Goal: Task Accomplishment & Management: Complete application form

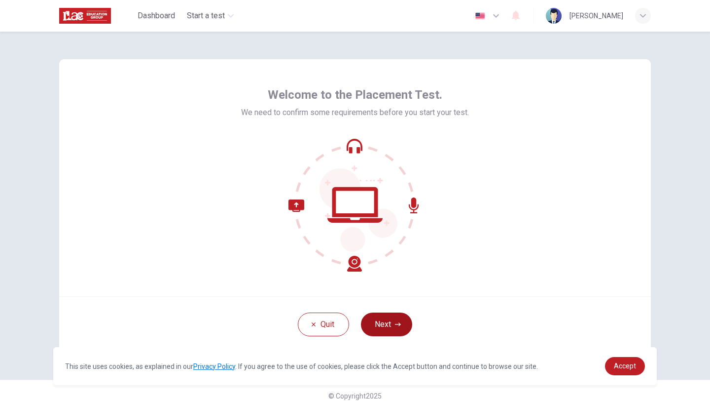
click at [385, 318] on button "Next" at bounding box center [386, 324] width 51 height 24
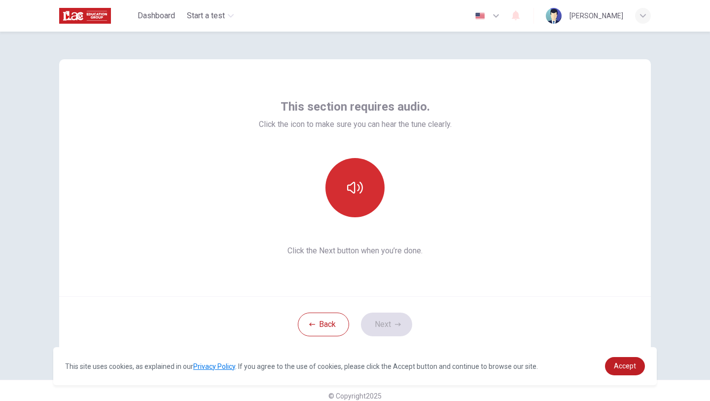
click at [352, 184] on icon "button" at bounding box center [355, 188] width 16 height 12
click at [391, 324] on button "Next" at bounding box center [386, 324] width 51 height 24
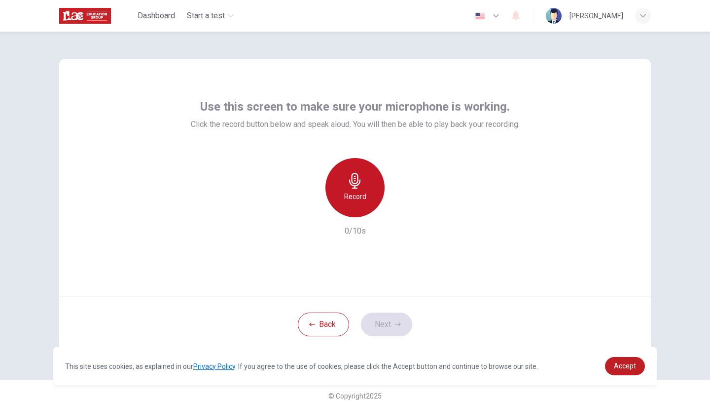
click at [361, 172] on div "Record" at bounding box center [355, 187] width 59 height 59
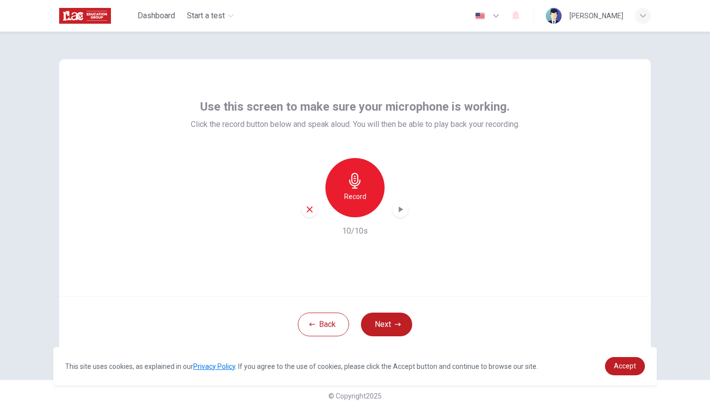
click at [408, 203] on div "Record" at bounding box center [355, 187] width 107 height 59
click at [400, 210] on icon "button" at bounding box center [401, 209] width 4 height 6
click at [396, 322] on icon "button" at bounding box center [398, 324] width 6 height 6
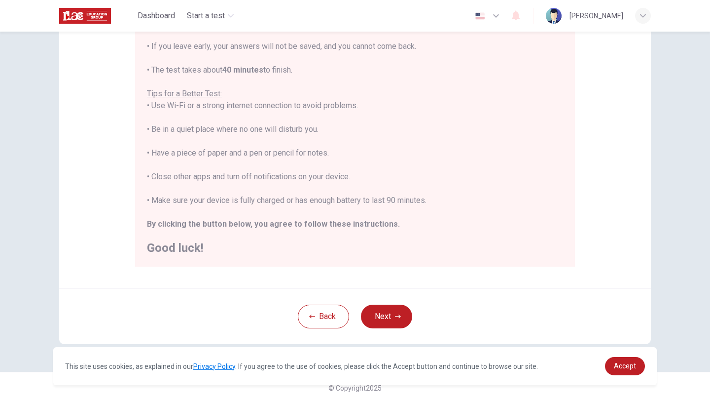
scroll to position [148, 0]
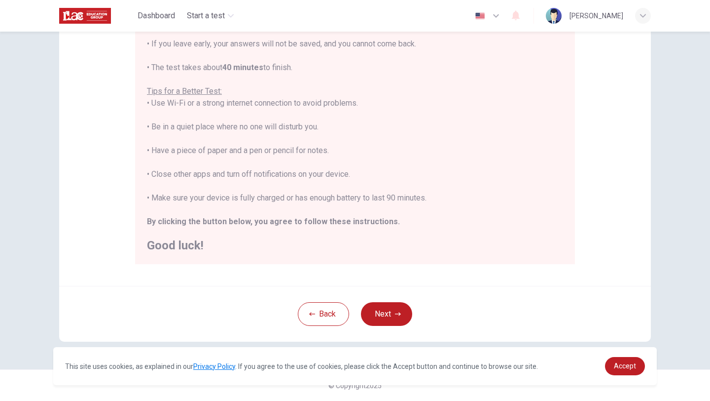
click at [563, 66] on div "You are about to start a Placement Test . Before You Start the Test: • Once you…" at bounding box center [355, 115] width 416 height 272
click at [397, 316] on icon "button" at bounding box center [398, 314] width 6 height 6
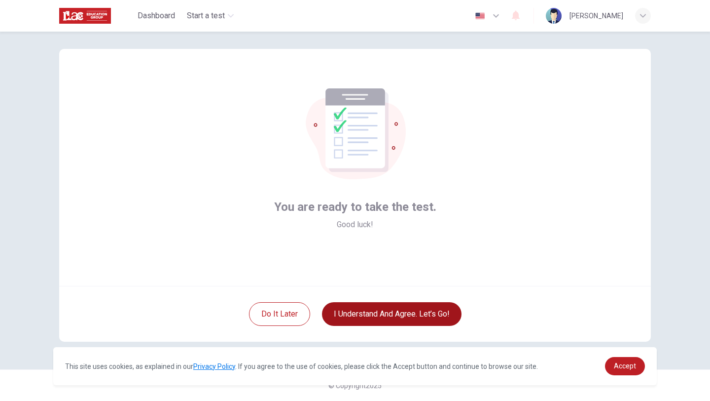
scroll to position [10, 0]
click at [633, 371] on link "Accept" at bounding box center [625, 366] width 40 height 18
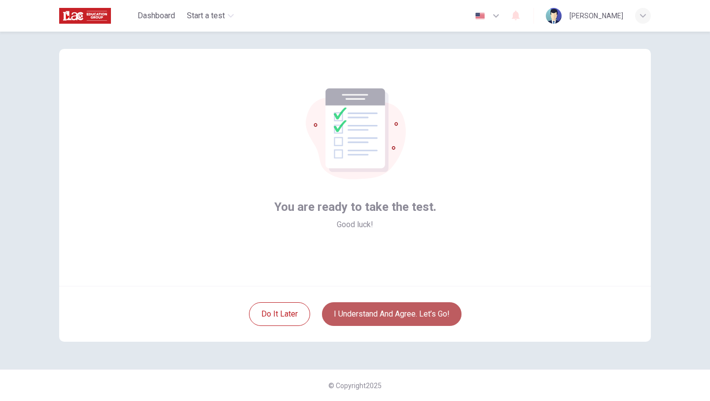
click at [404, 312] on button "I understand and agree. Let’s go!" at bounding box center [392, 314] width 140 height 24
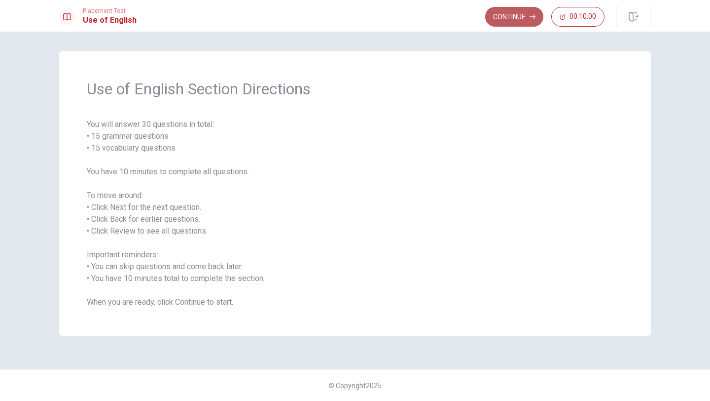
click at [509, 17] on button "Continue" at bounding box center [514, 17] width 58 height 20
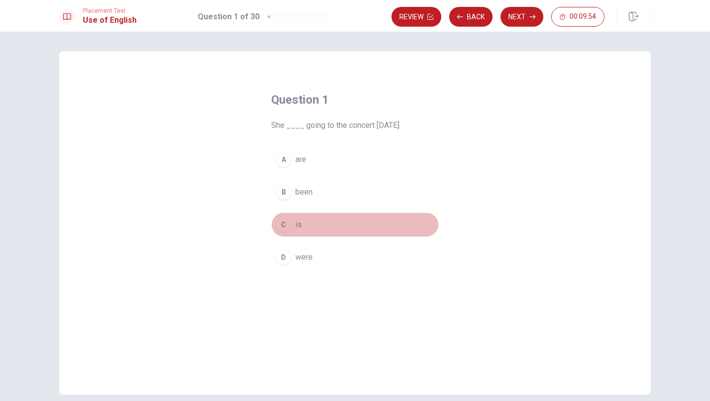
click at [284, 224] on div "C" at bounding box center [284, 225] width 16 height 16
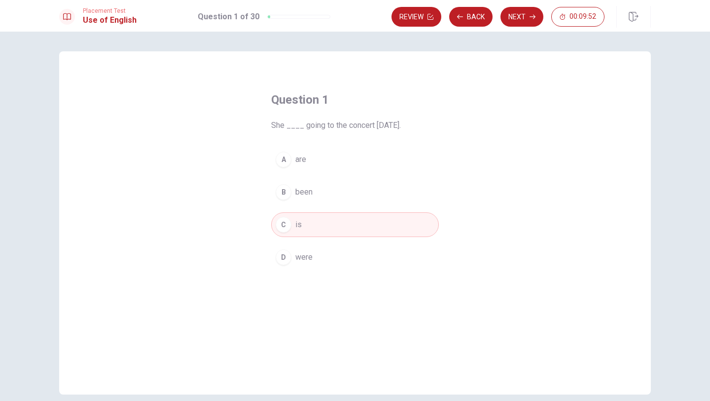
click at [524, 16] on button "Next" at bounding box center [522, 17] width 43 height 20
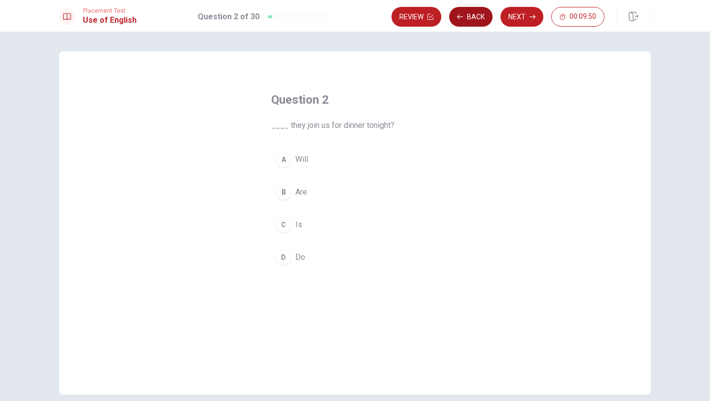
click at [475, 15] on button "Back" at bounding box center [470, 17] width 43 height 20
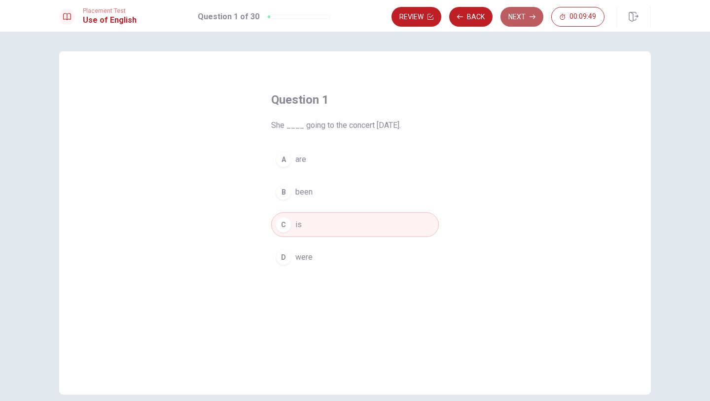
click at [514, 18] on button "Next" at bounding box center [522, 17] width 43 height 20
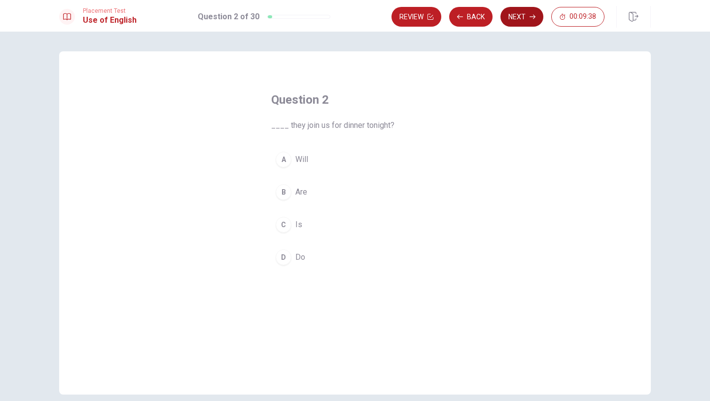
click at [512, 20] on button "Next" at bounding box center [522, 17] width 43 height 20
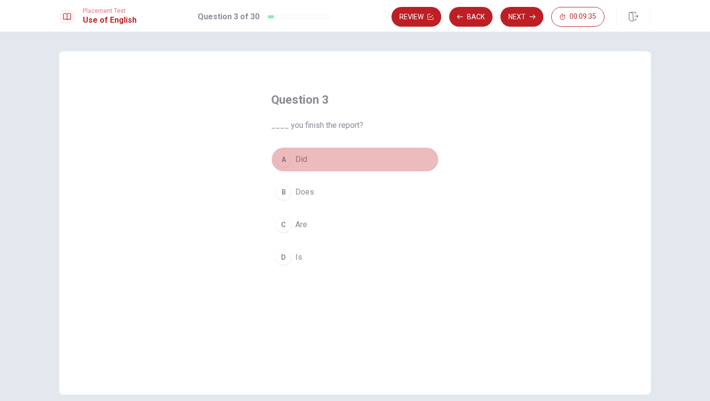
click at [284, 156] on div "A" at bounding box center [284, 159] width 16 height 16
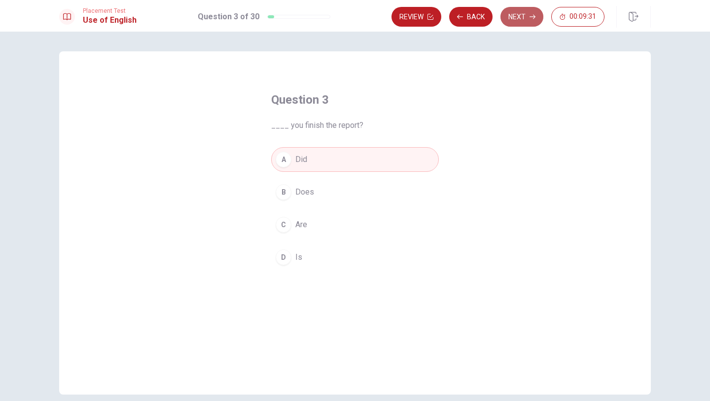
click at [517, 17] on button "Next" at bounding box center [522, 17] width 43 height 20
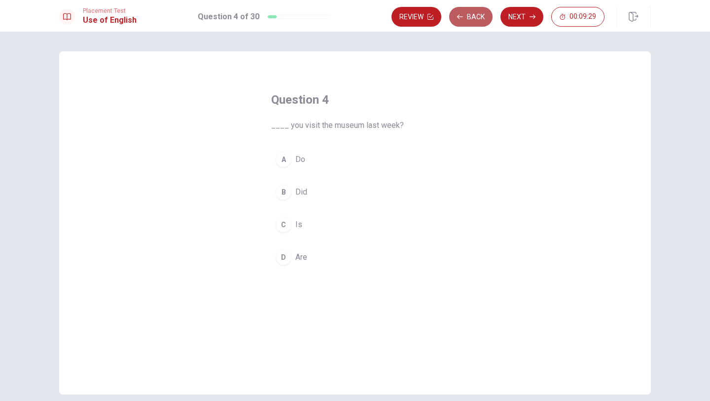
click at [469, 14] on button "Back" at bounding box center [470, 17] width 43 height 20
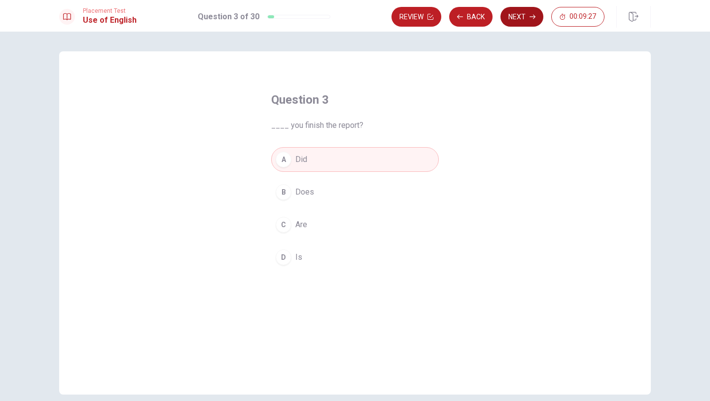
click at [513, 14] on button "Next" at bounding box center [522, 17] width 43 height 20
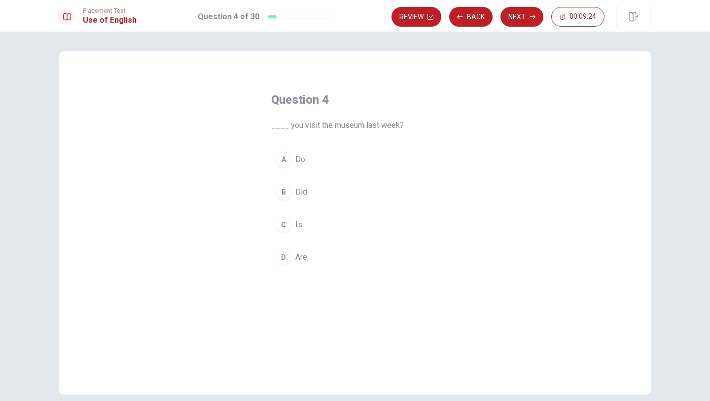
click at [283, 192] on div "B" at bounding box center [284, 192] width 16 height 16
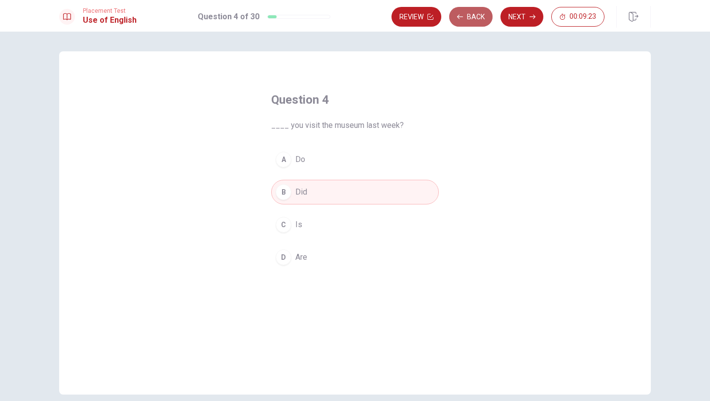
click at [478, 14] on button "Back" at bounding box center [470, 17] width 43 height 20
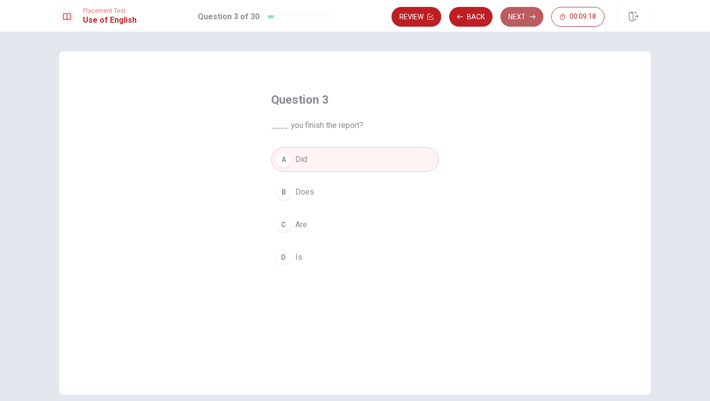
click at [526, 21] on button "Next" at bounding box center [522, 17] width 43 height 20
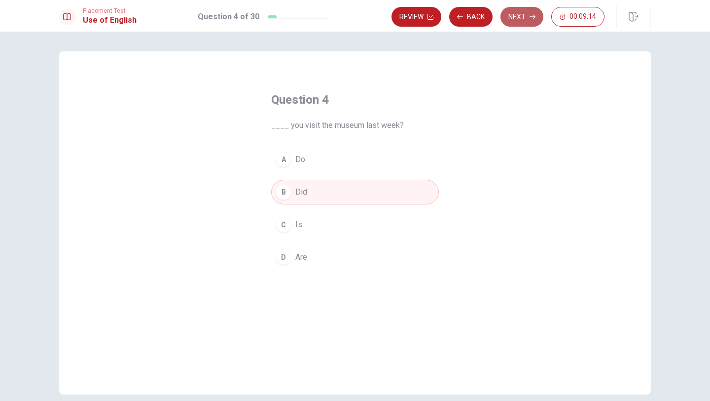
click at [530, 11] on button "Next" at bounding box center [522, 17] width 43 height 20
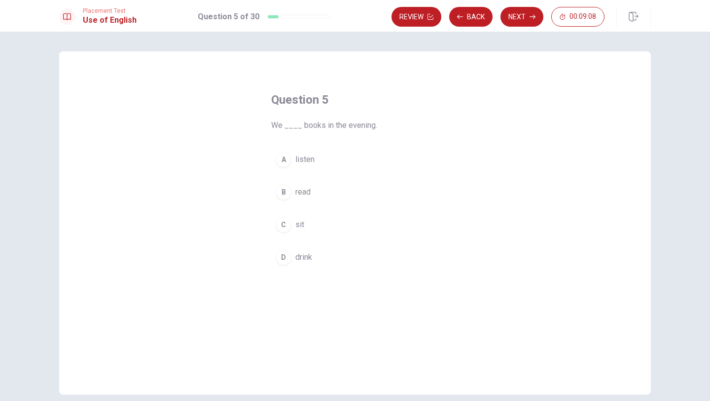
click at [282, 193] on div "B" at bounding box center [284, 192] width 16 height 16
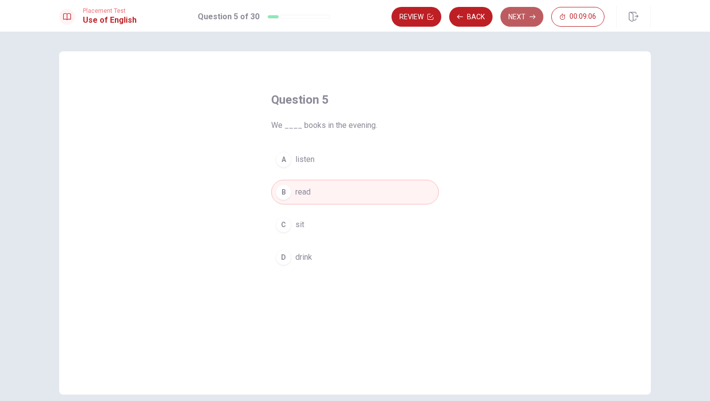
click at [523, 14] on button "Next" at bounding box center [522, 17] width 43 height 20
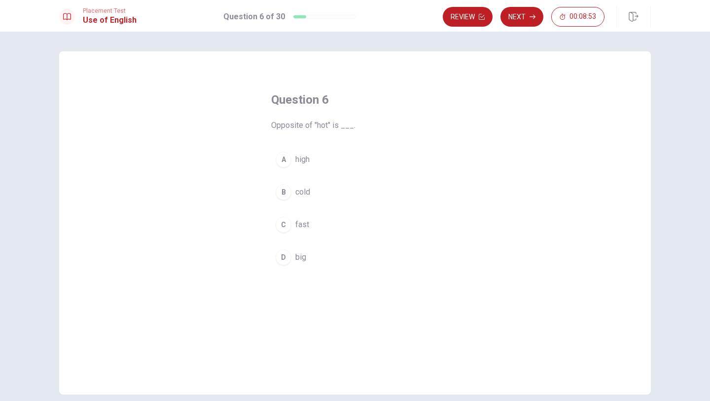
click at [283, 192] on div "B" at bounding box center [284, 192] width 16 height 16
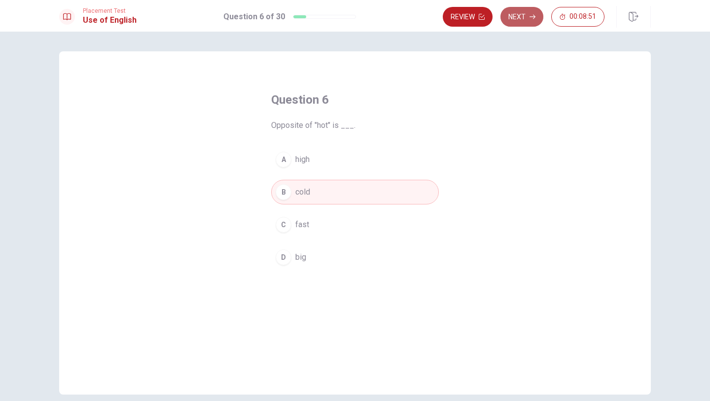
click at [518, 17] on button "Next" at bounding box center [522, 17] width 43 height 20
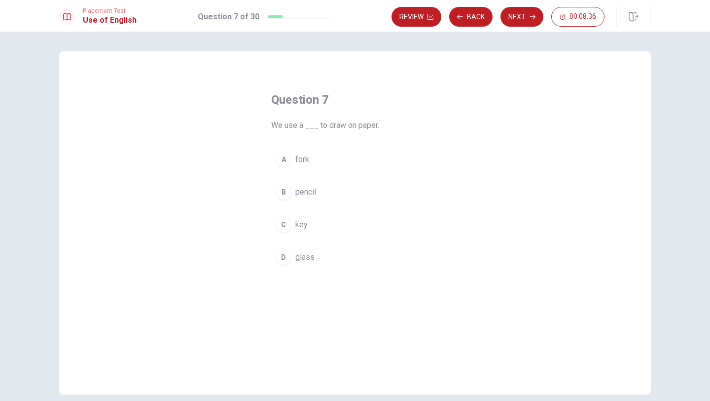
click at [283, 192] on div "B" at bounding box center [284, 192] width 16 height 16
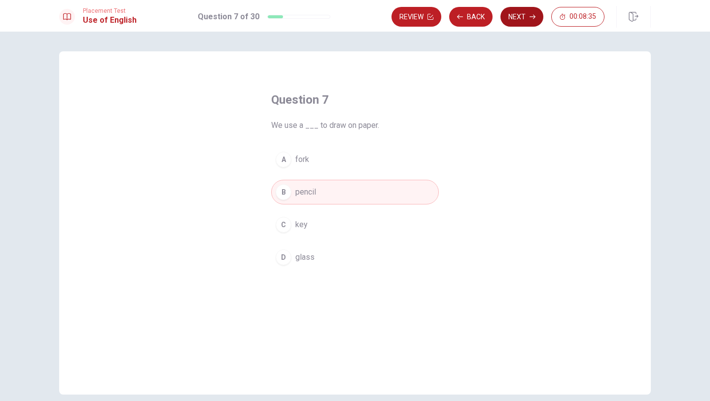
click at [512, 18] on button "Next" at bounding box center [522, 17] width 43 height 20
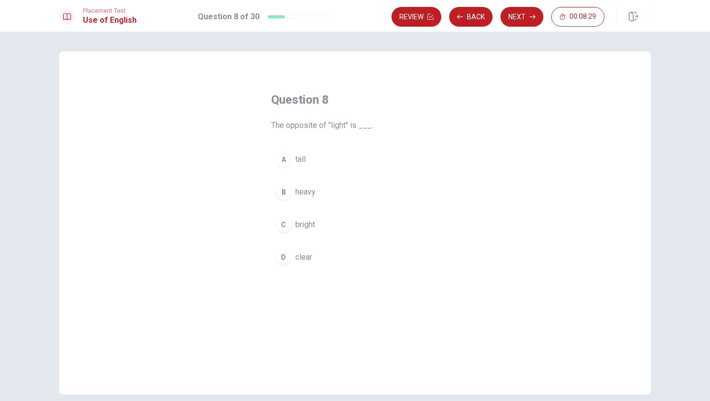
click at [284, 188] on div "B" at bounding box center [284, 192] width 16 height 16
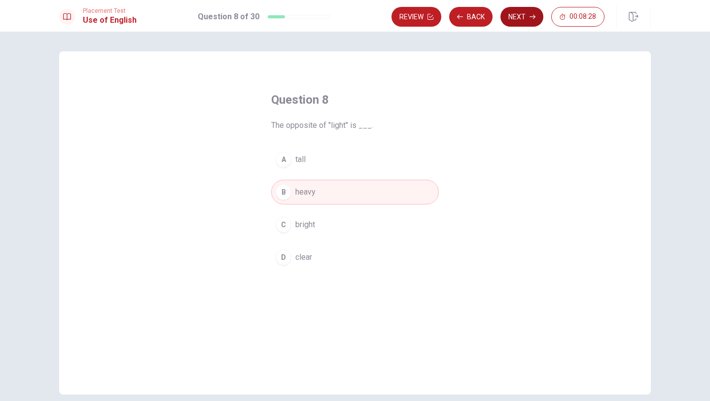
click at [523, 9] on button "Next" at bounding box center [522, 17] width 43 height 20
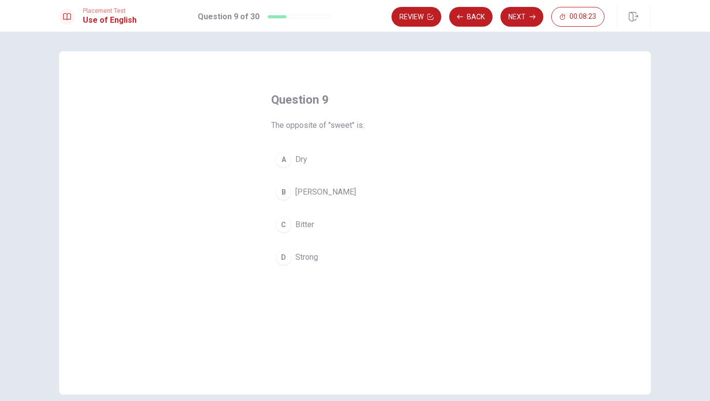
click at [283, 227] on div "C" at bounding box center [284, 225] width 16 height 16
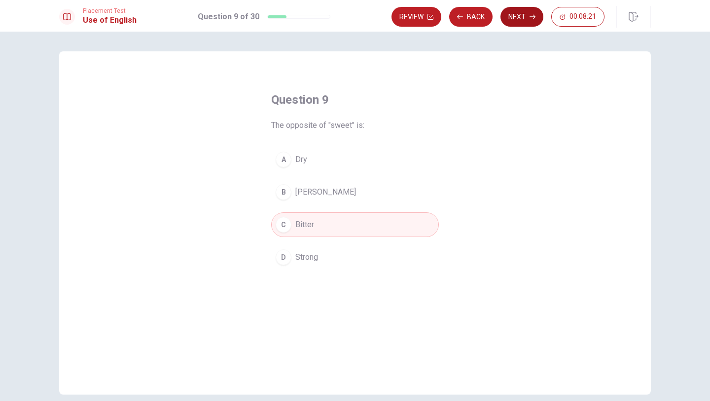
click at [522, 20] on button "Next" at bounding box center [522, 17] width 43 height 20
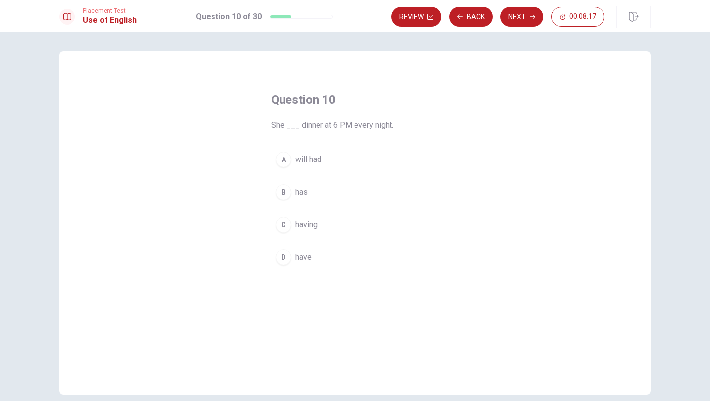
click at [280, 196] on div "B" at bounding box center [284, 192] width 16 height 16
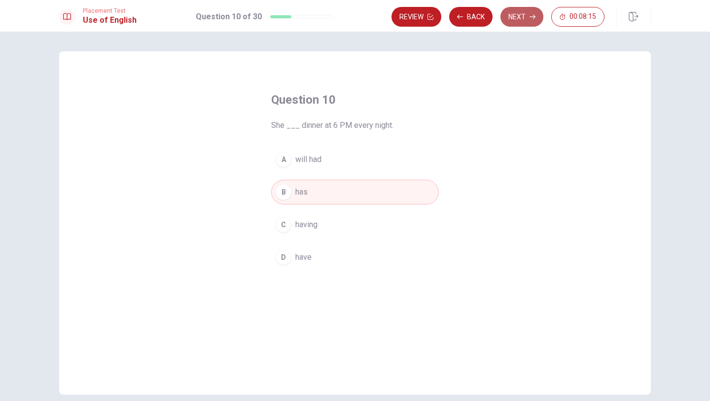
click at [523, 18] on button "Next" at bounding box center [522, 17] width 43 height 20
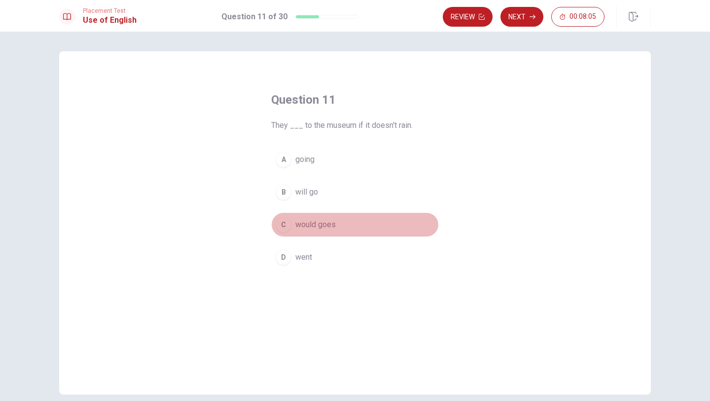
click at [281, 223] on div "C" at bounding box center [284, 225] width 16 height 16
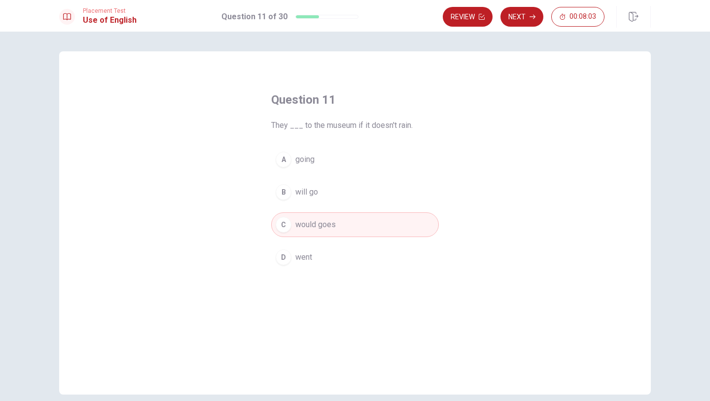
click at [286, 189] on div "B" at bounding box center [284, 192] width 16 height 16
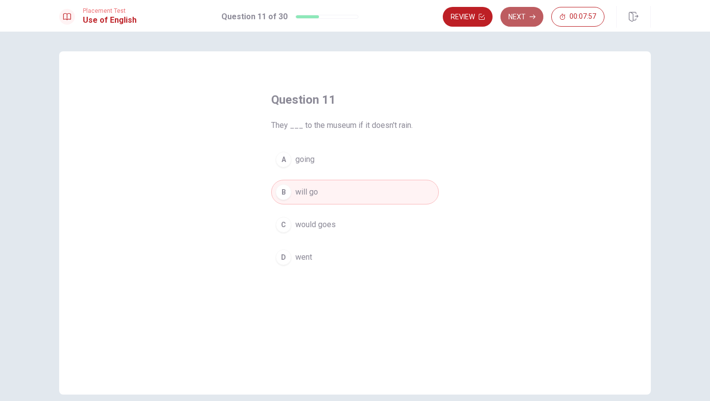
click at [524, 12] on button "Next" at bounding box center [522, 17] width 43 height 20
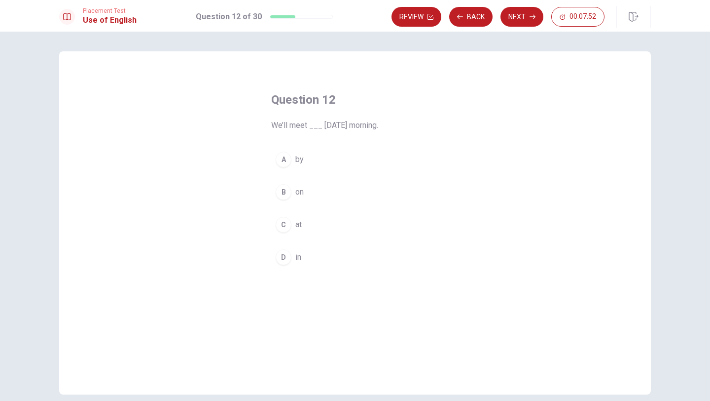
click at [282, 225] on div "C" at bounding box center [284, 225] width 16 height 16
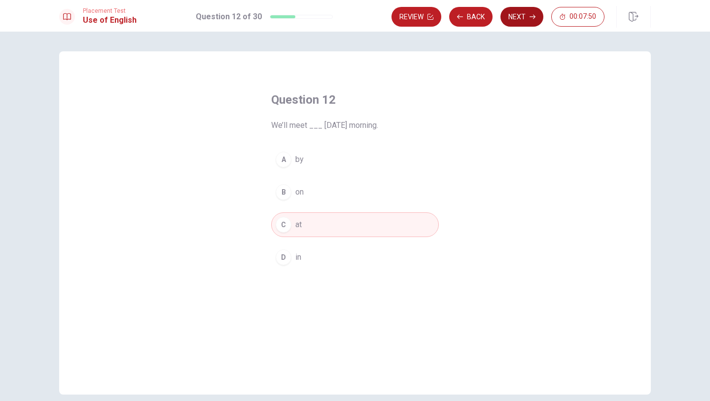
click at [514, 17] on button "Next" at bounding box center [522, 17] width 43 height 20
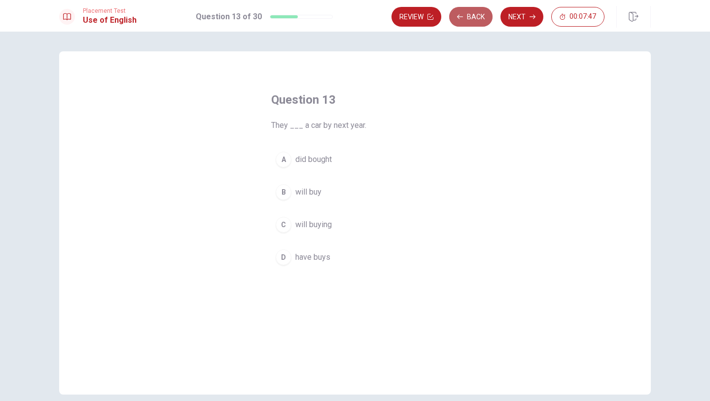
click at [477, 17] on button "Back" at bounding box center [470, 17] width 43 height 20
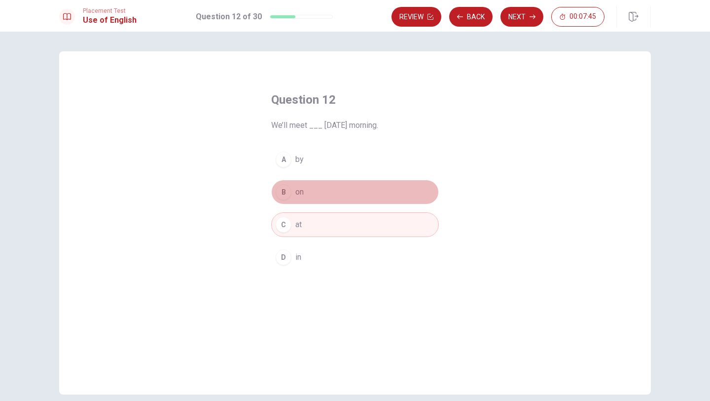
click at [278, 189] on div "B" at bounding box center [284, 192] width 16 height 16
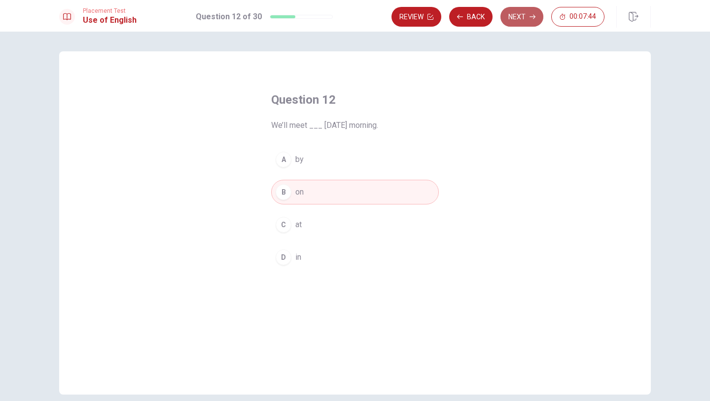
click at [514, 15] on button "Next" at bounding box center [522, 17] width 43 height 20
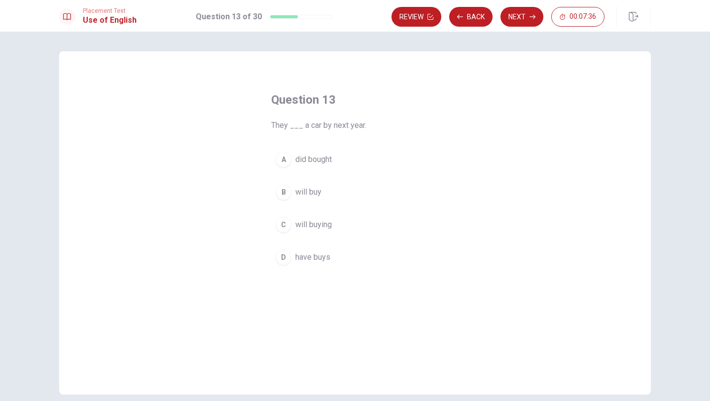
click at [286, 188] on div "B" at bounding box center [284, 192] width 16 height 16
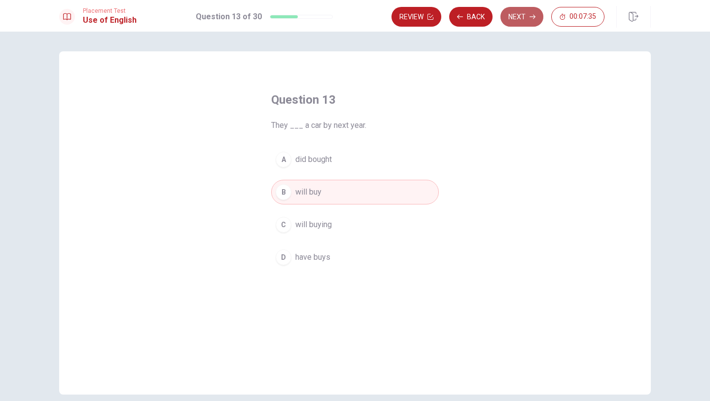
click at [524, 13] on button "Next" at bounding box center [522, 17] width 43 height 20
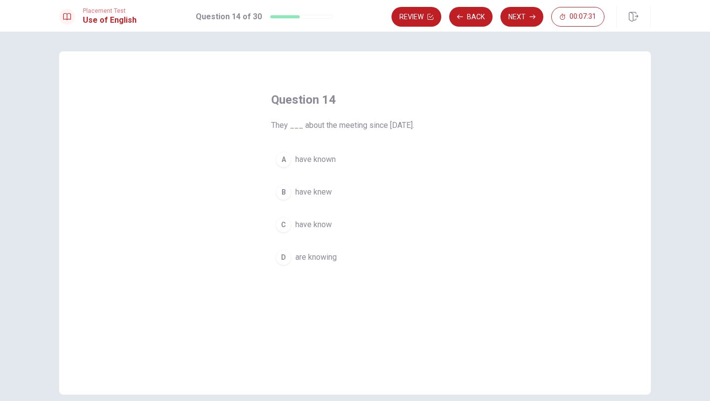
click at [287, 157] on div "A" at bounding box center [284, 159] width 16 height 16
click at [518, 21] on button "Next" at bounding box center [522, 17] width 43 height 20
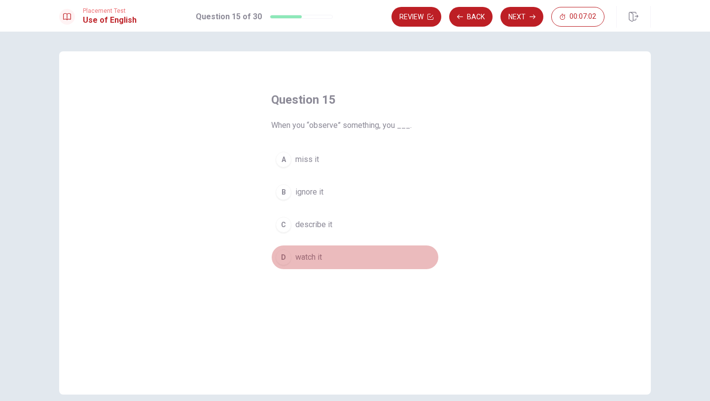
click at [283, 248] on button "D watch it" at bounding box center [355, 257] width 168 height 25
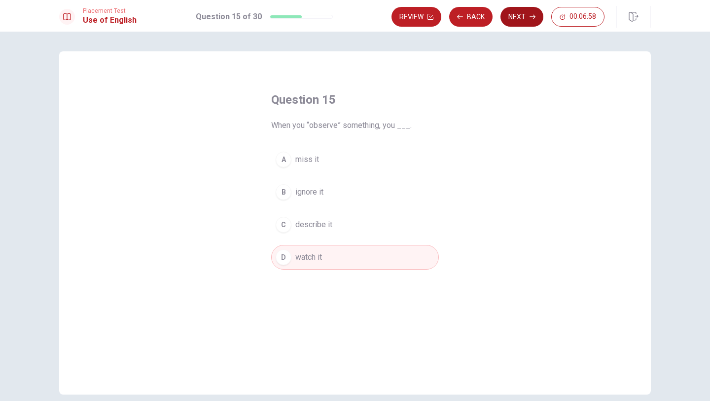
click at [520, 21] on button "Next" at bounding box center [522, 17] width 43 height 20
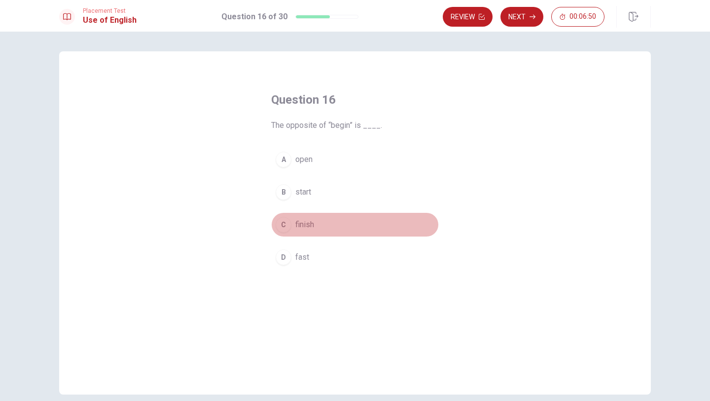
click at [284, 224] on div "C" at bounding box center [284, 225] width 16 height 16
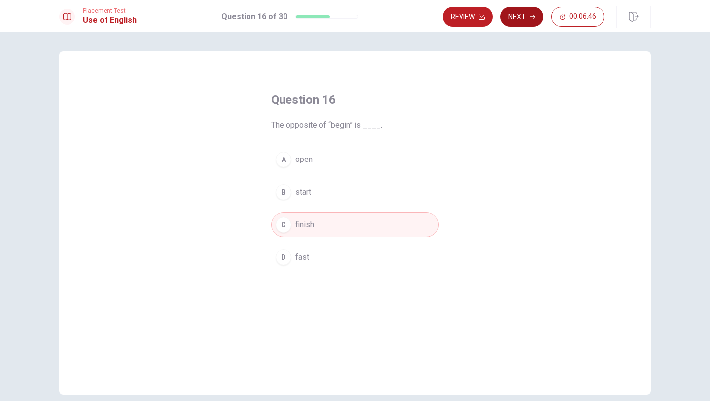
click at [526, 20] on button "Next" at bounding box center [522, 17] width 43 height 20
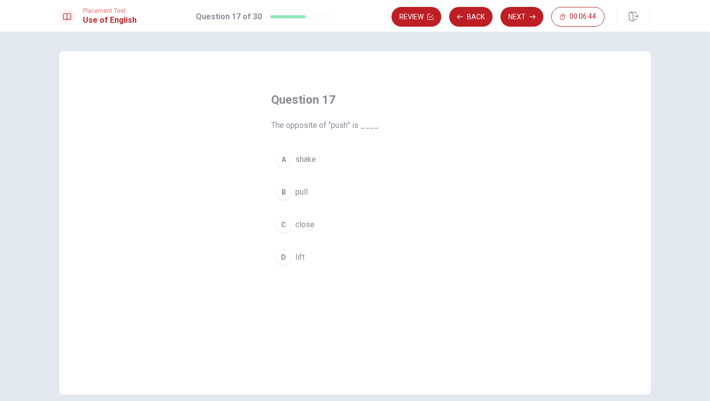
click at [282, 186] on div "B" at bounding box center [284, 192] width 16 height 16
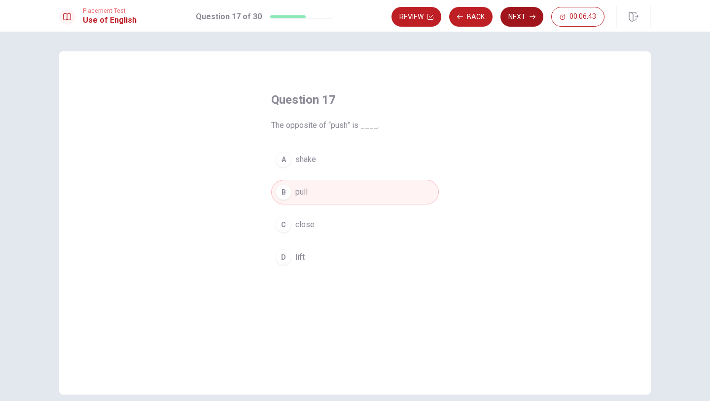
click at [524, 17] on button "Next" at bounding box center [522, 17] width 43 height 20
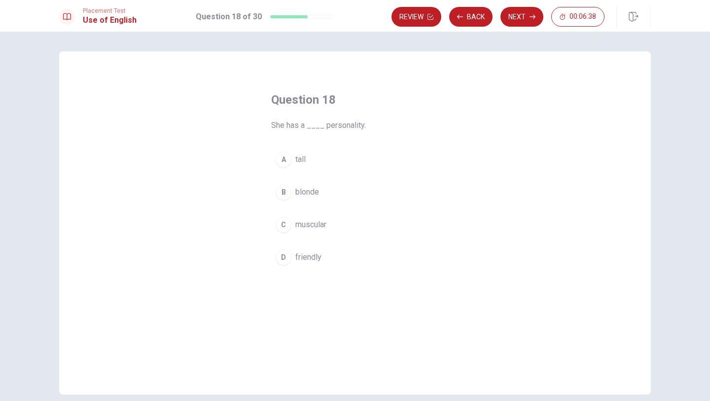
click at [286, 256] on div "D" at bounding box center [284, 257] width 16 height 16
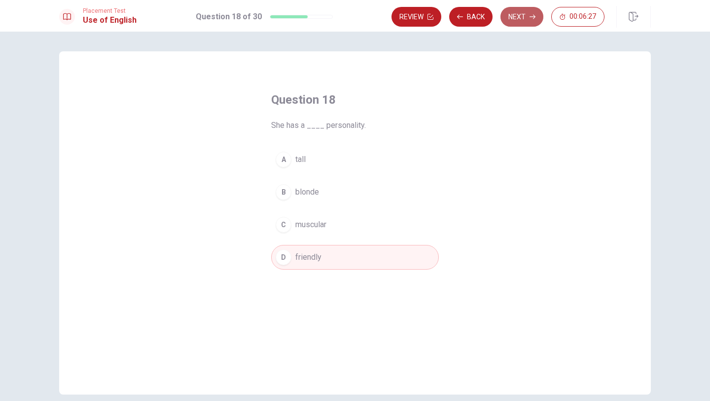
click at [525, 18] on button "Next" at bounding box center [522, 17] width 43 height 20
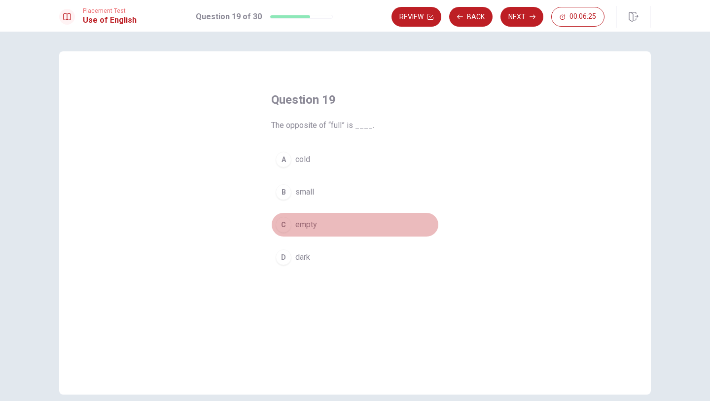
click at [288, 233] on button "C empty" at bounding box center [355, 224] width 168 height 25
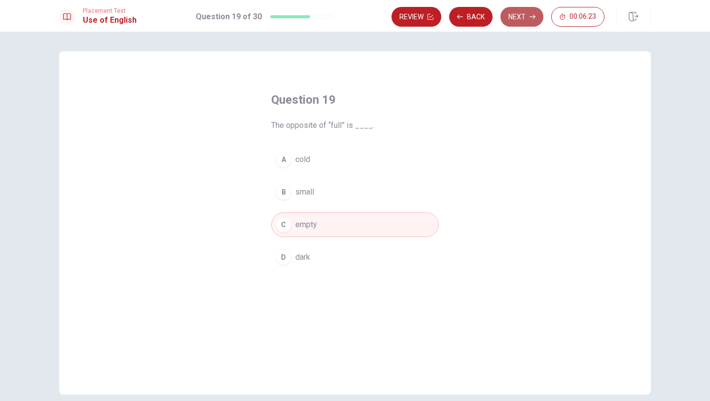
click at [524, 15] on button "Next" at bounding box center [522, 17] width 43 height 20
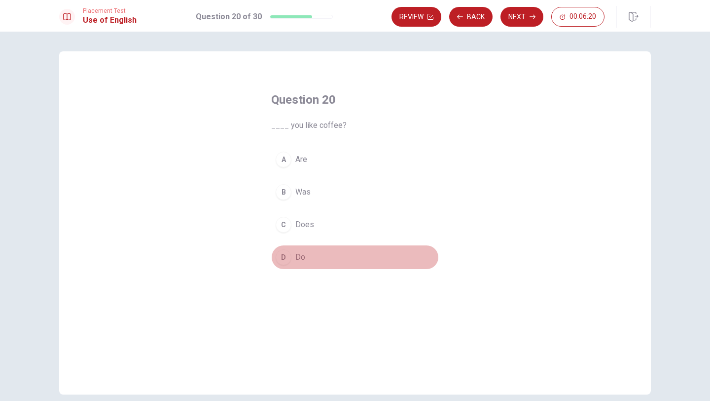
click at [281, 254] on div "D" at bounding box center [284, 257] width 16 height 16
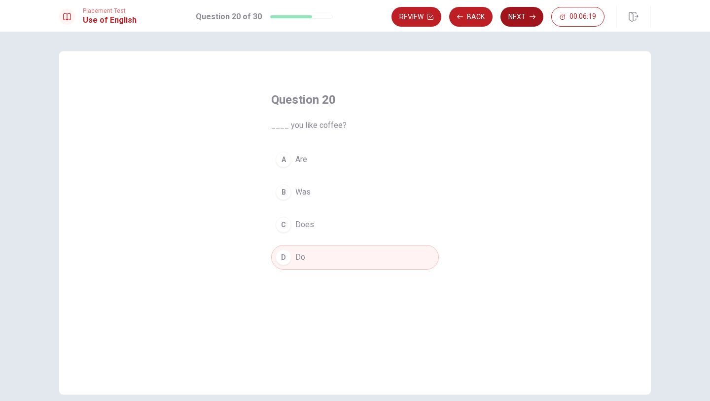
click at [526, 20] on button "Next" at bounding box center [522, 17] width 43 height 20
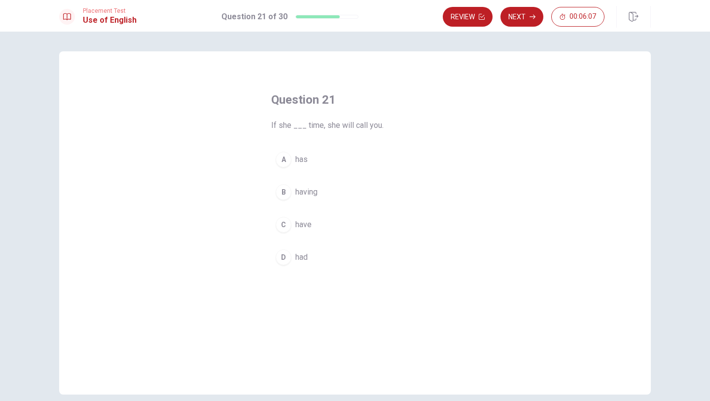
click at [288, 158] on div "A" at bounding box center [284, 159] width 16 height 16
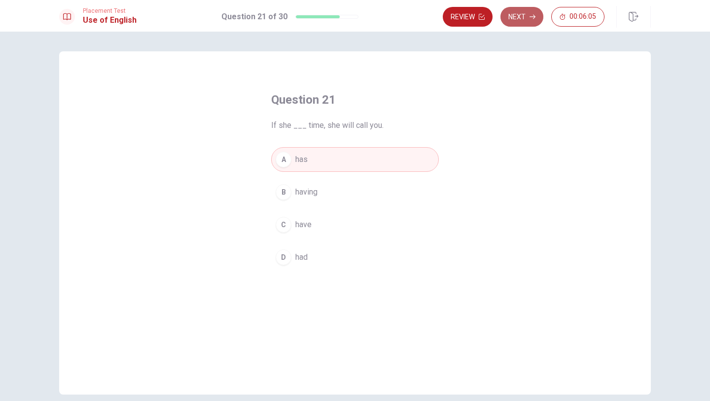
click at [530, 14] on icon "button" at bounding box center [533, 17] width 6 height 6
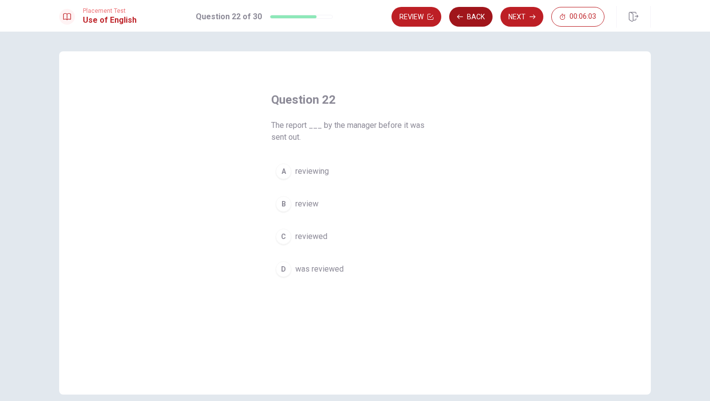
click at [468, 20] on button "Back" at bounding box center [470, 17] width 43 height 20
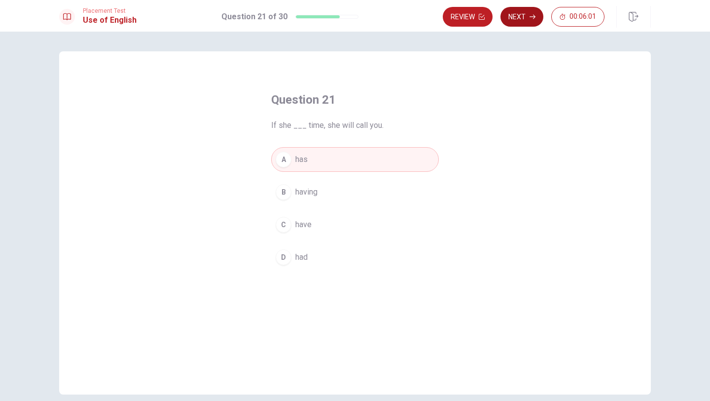
click at [513, 20] on button "Next" at bounding box center [522, 17] width 43 height 20
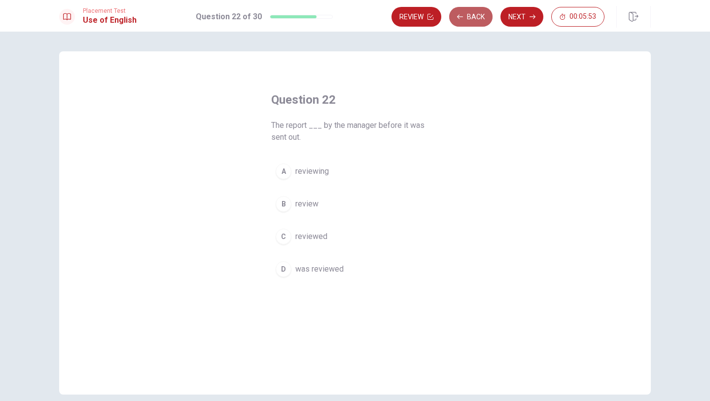
click at [463, 10] on button "Back" at bounding box center [470, 17] width 43 height 20
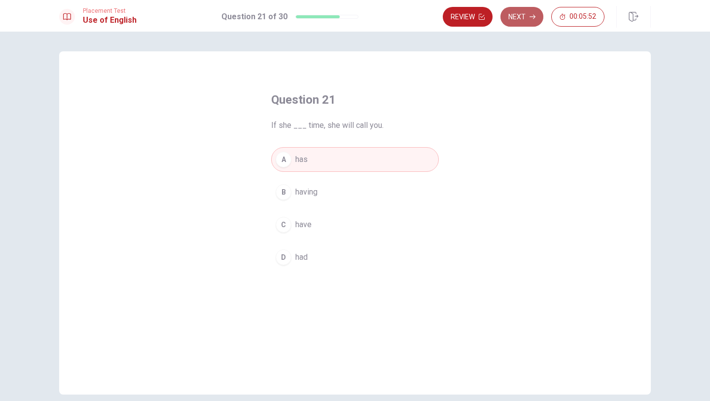
click at [530, 17] on icon "button" at bounding box center [533, 17] width 6 height 4
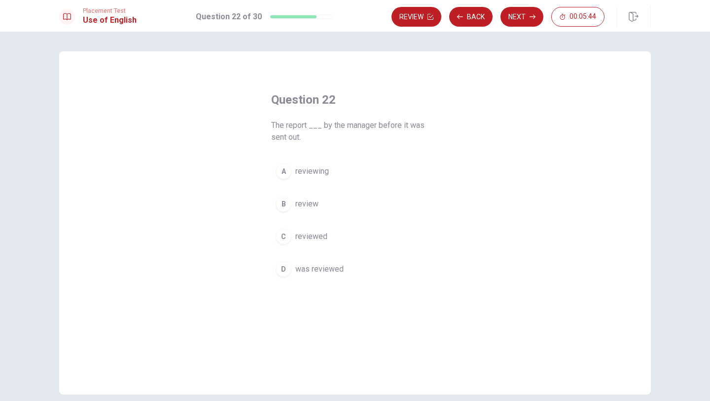
click at [285, 268] on div "D" at bounding box center [284, 269] width 16 height 16
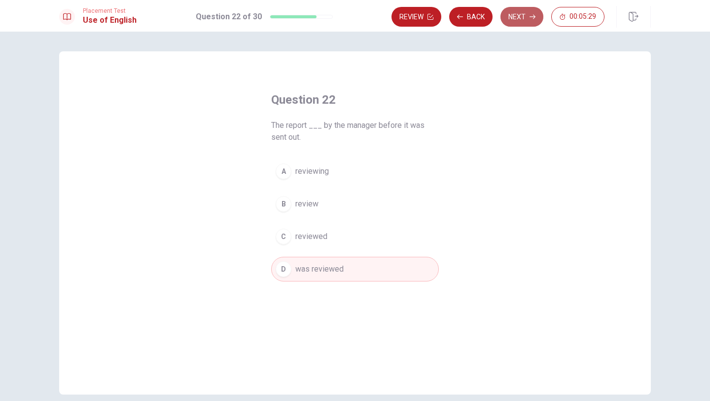
click at [521, 17] on button "Next" at bounding box center [522, 17] width 43 height 20
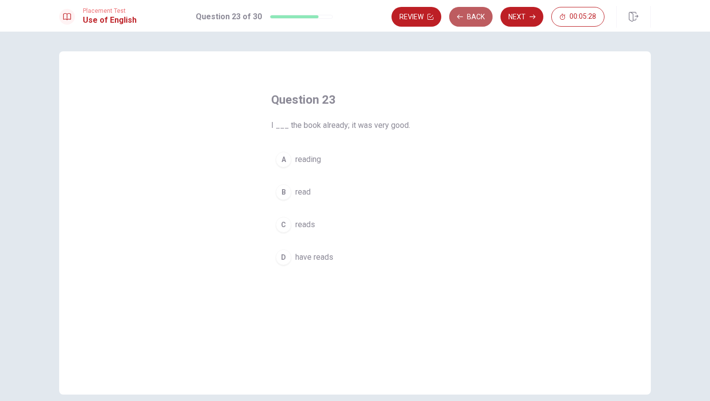
click at [465, 19] on button "Back" at bounding box center [470, 17] width 43 height 20
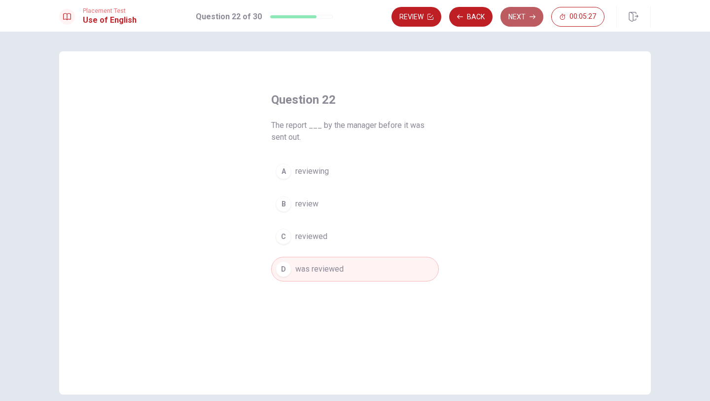
click at [515, 13] on button "Next" at bounding box center [522, 17] width 43 height 20
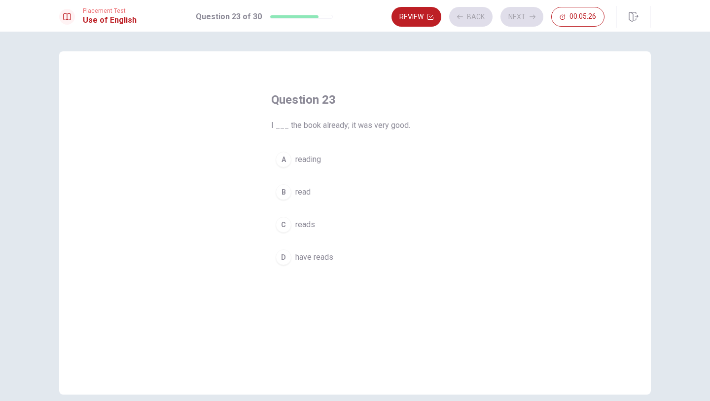
click at [471, 18] on div "Review Back Next 00:05:26" at bounding box center [498, 17] width 213 height 20
click at [466, 19] on button "Back" at bounding box center [470, 17] width 43 height 20
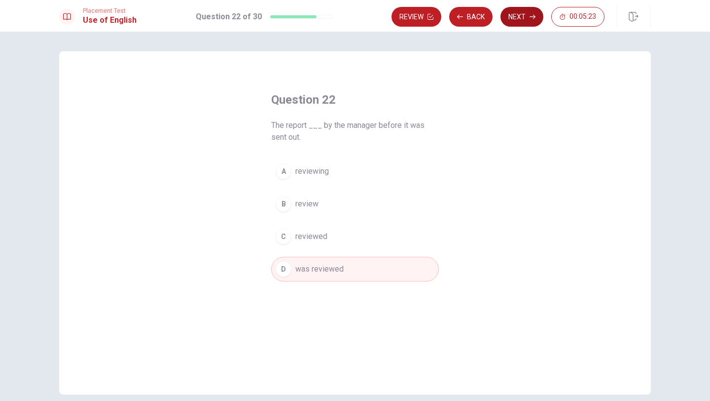
click at [514, 15] on button "Next" at bounding box center [522, 17] width 43 height 20
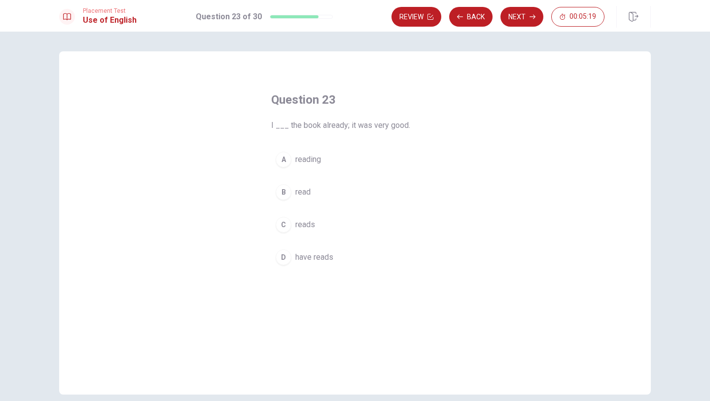
click at [283, 191] on div "B" at bounding box center [284, 192] width 16 height 16
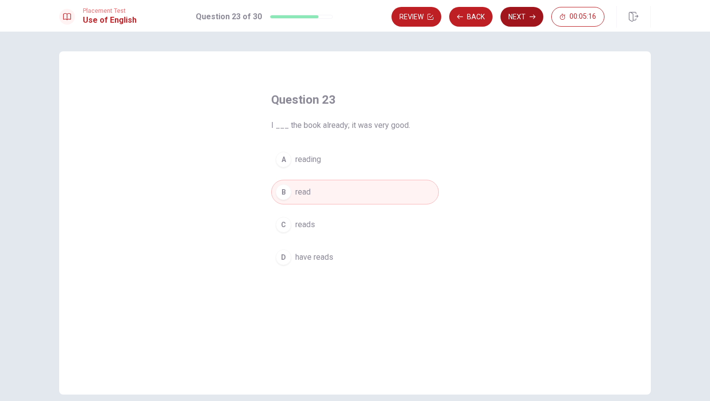
click at [522, 16] on button "Next" at bounding box center [522, 17] width 43 height 20
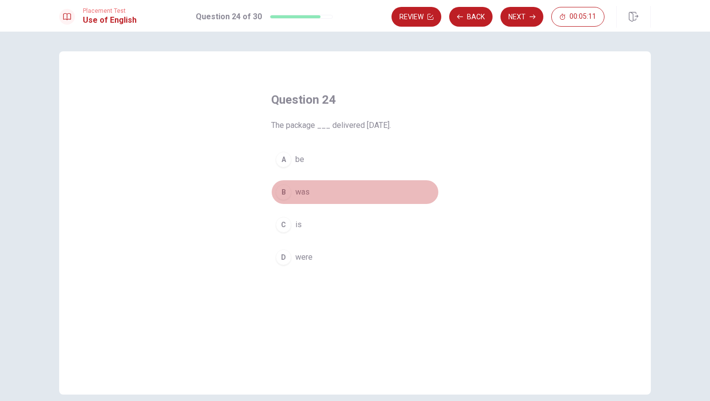
click at [281, 192] on div "B" at bounding box center [284, 192] width 16 height 16
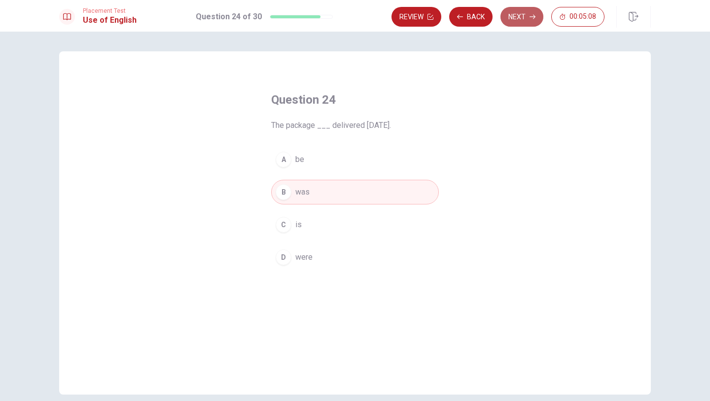
click at [519, 17] on button "Next" at bounding box center [522, 17] width 43 height 20
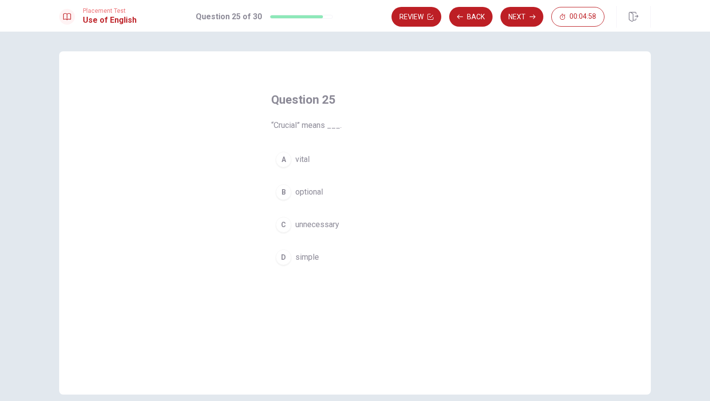
click at [283, 159] on div "A" at bounding box center [284, 159] width 16 height 16
click at [527, 13] on button "Next" at bounding box center [522, 17] width 43 height 20
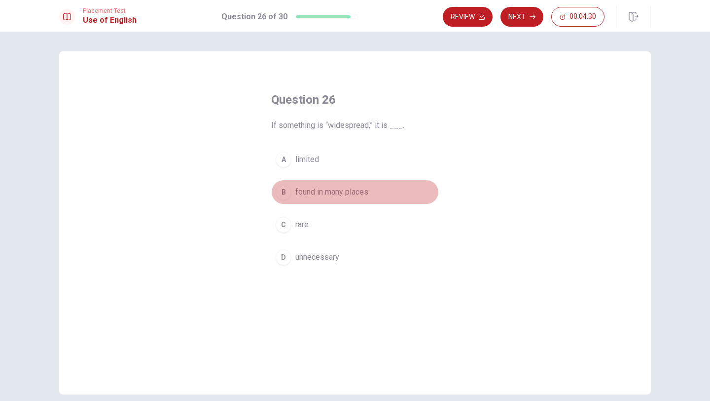
click at [279, 186] on div "B" at bounding box center [284, 192] width 16 height 16
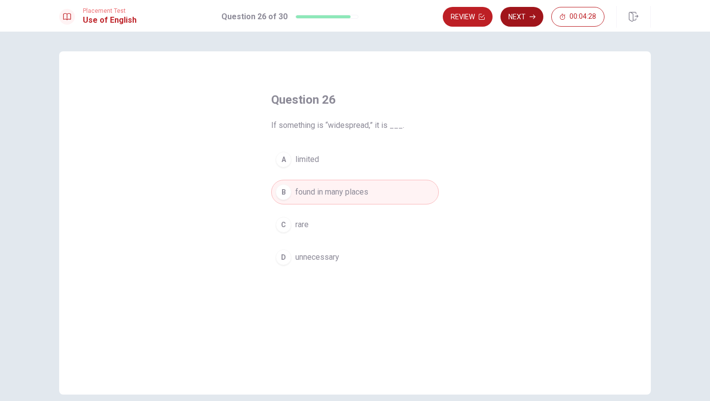
click at [520, 21] on button "Next" at bounding box center [522, 17] width 43 height 20
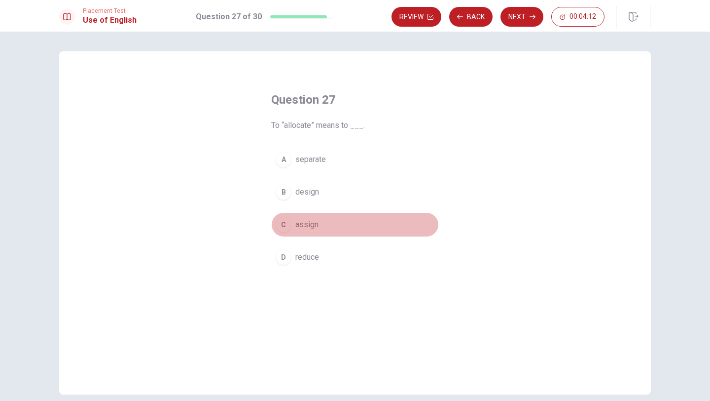
click at [288, 229] on div "C" at bounding box center [284, 225] width 16 height 16
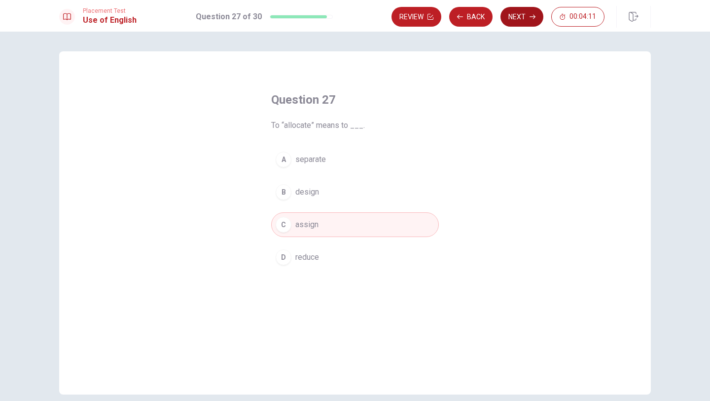
click at [525, 17] on button "Next" at bounding box center [522, 17] width 43 height 20
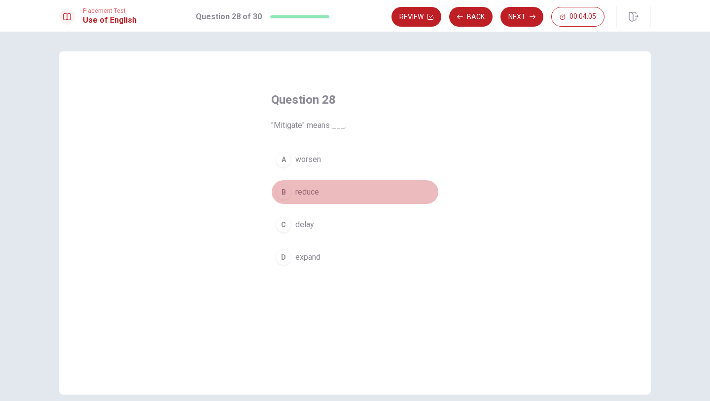
click at [284, 186] on div "B" at bounding box center [284, 192] width 16 height 16
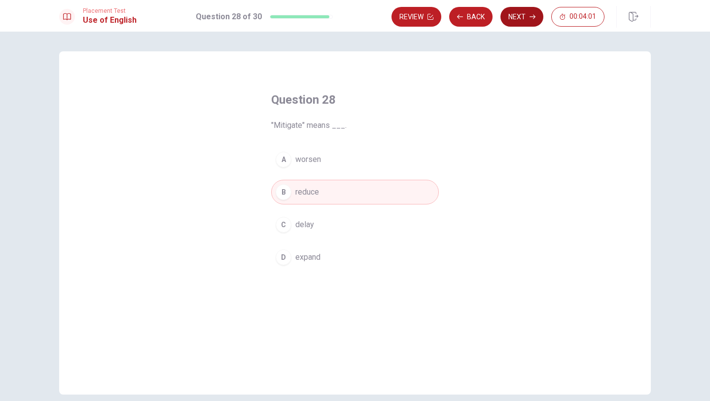
click at [519, 19] on button "Next" at bounding box center [522, 17] width 43 height 20
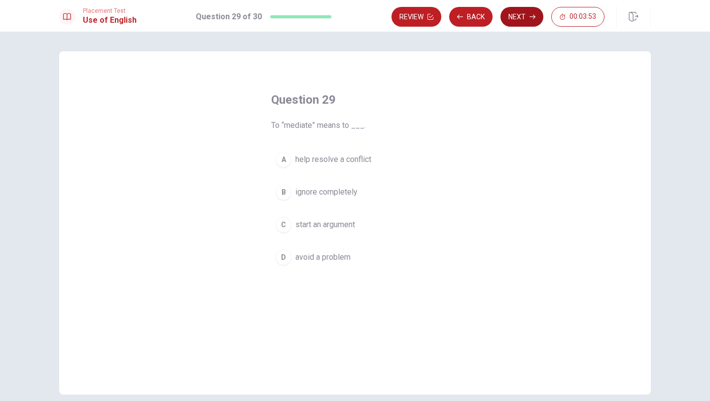
click at [526, 17] on button "Next" at bounding box center [522, 17] width 43 height 20
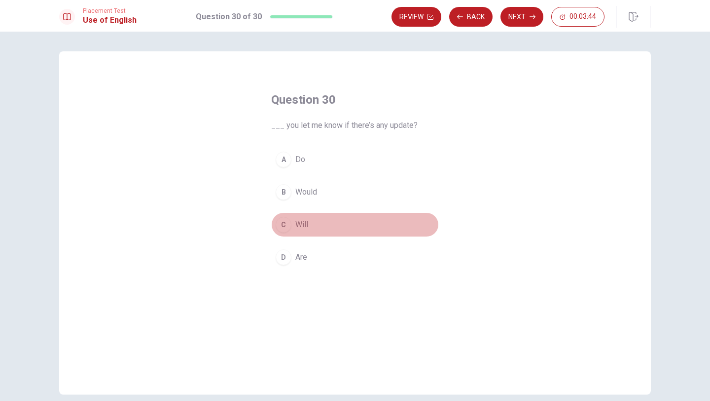
click at [281, 225] on div "C" at bounding box center [284, 225] width 16 height 16
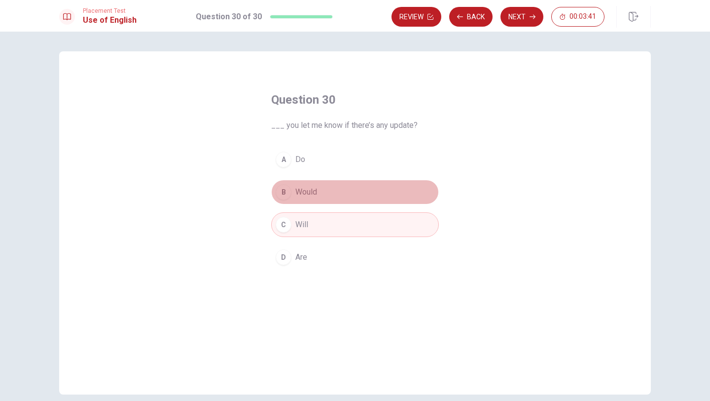
click at [285, 190] on div "B" at bounding box center [284, 192] width 16 height 16
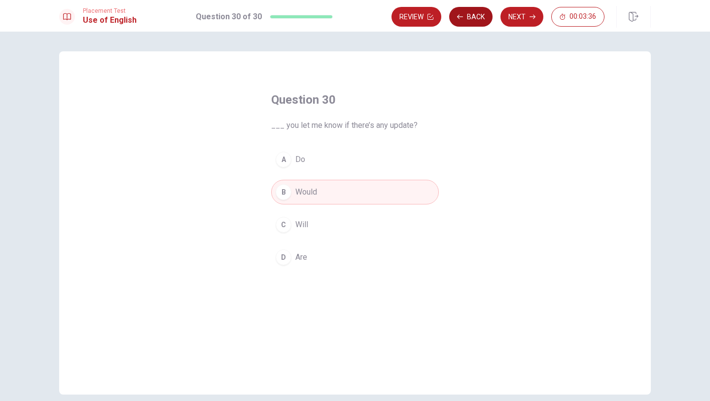
click at [470, 13] on button "Back" at bounding box center [470, 17] width 43 height 20
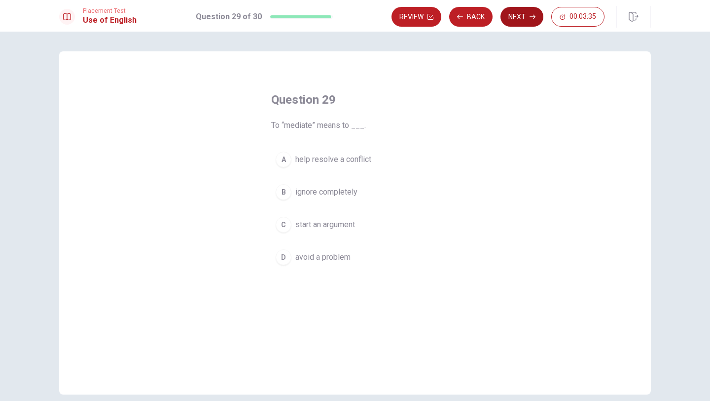
click at [523, 14] on button "Next" at bounding box center [522, 17] width 43 height 20
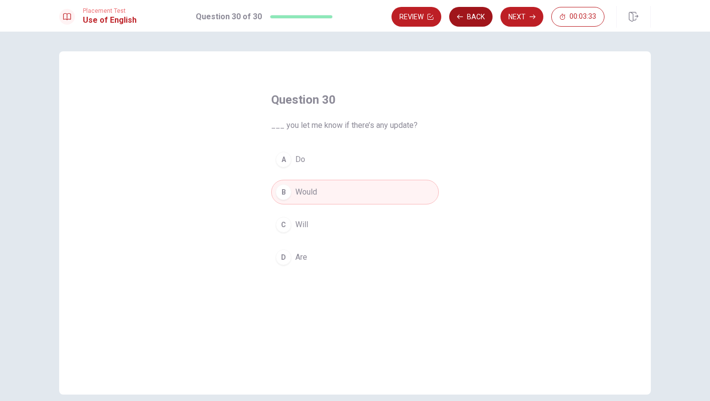
click at [476, 21] on button "Back" at bounding box center [470, 17] width 43 height 20
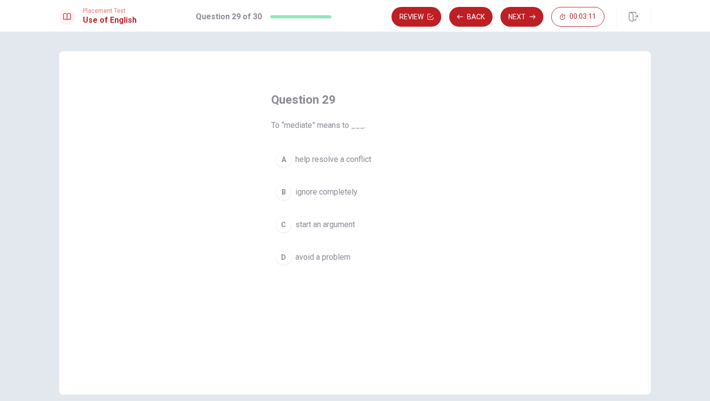
click at [284, 163] on div "A" at bounding box center [284, 159] width 16 height 16
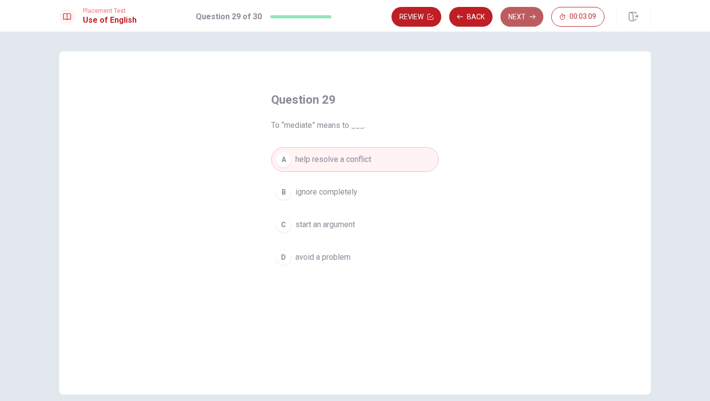
click at [526, 19] on button "Next" at bounding box center [522, 17] width 43 height 20
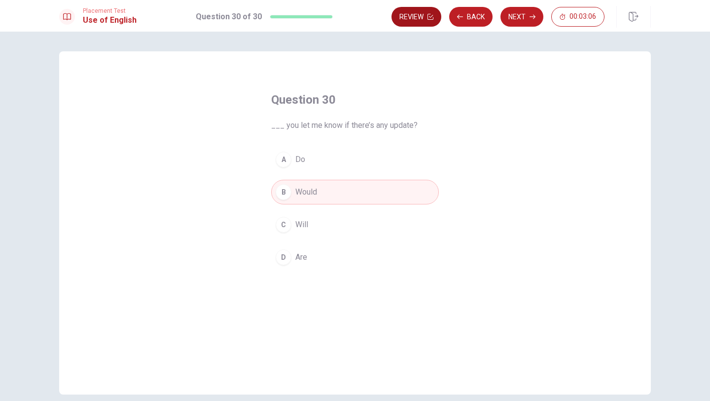
click at [423, 18] on button "Review" at bounding box center [417, 17] width 50 height 20
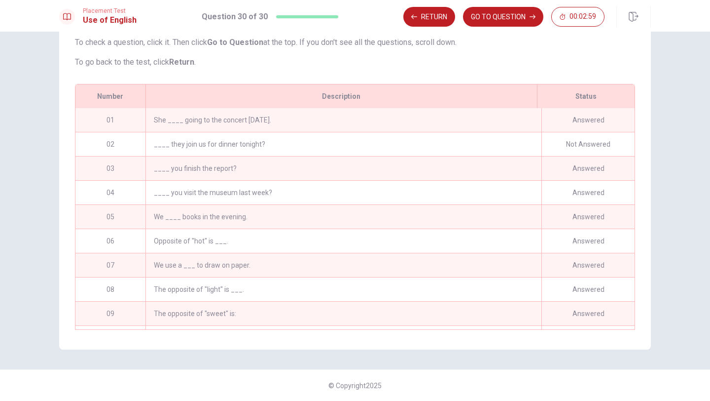
click at [275, 139] on div "____ they join us for dinner tonight?" at bounding box center [344, 144] width 396 height 24
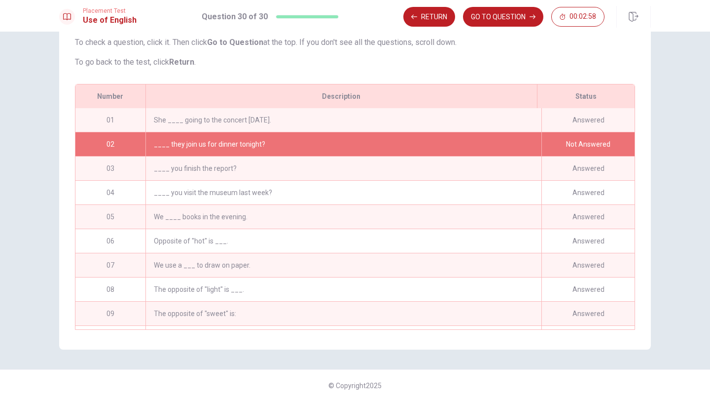
click at [275, 139] on div "____ they join us for dinner tonight?" at bounding box center [344, 144] width 396 height 24
click at [439, 14] on button "Return" at bounding box center [430, 17] width 52 height 20
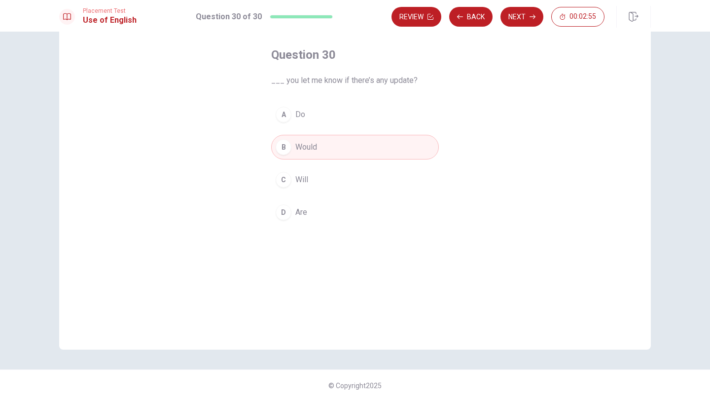
scroll to position [45, 0]
click at [455, 18] on button "Back" at bounding box center [470, 17] width 43 height 20
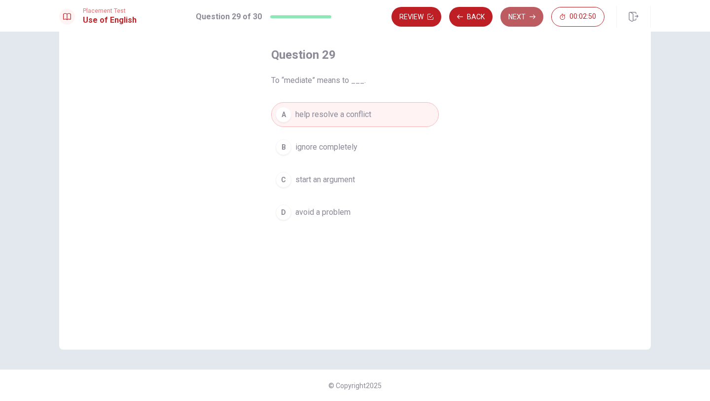
click at [528, 11] on button "Next" at bounding box center [522, 17] width 43 height 20
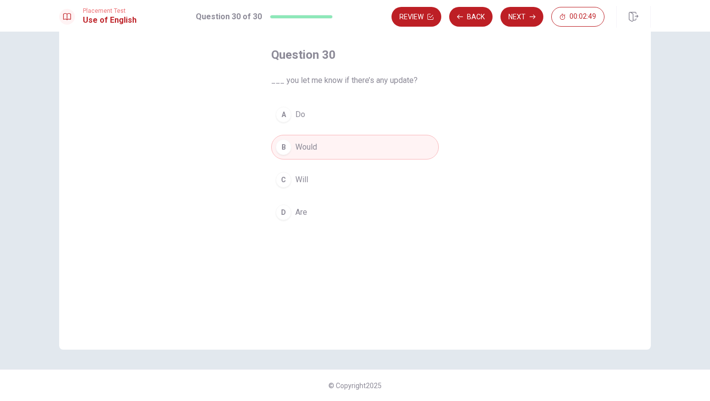
click at [524, 18] on button "Next" at bounding box center [522, 17] width 43 height 20
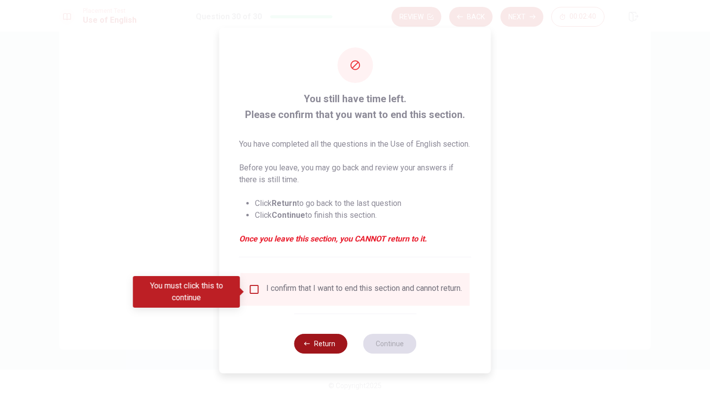
click at [334, 352] on button "Return" at bounding box center [320, 344] width 53 height 20
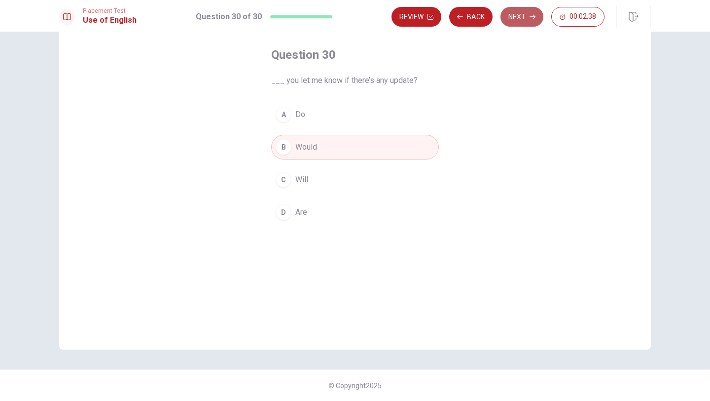
click at [519, 17] on button "Next" at bounding box center [522, 17] width 43 height 20
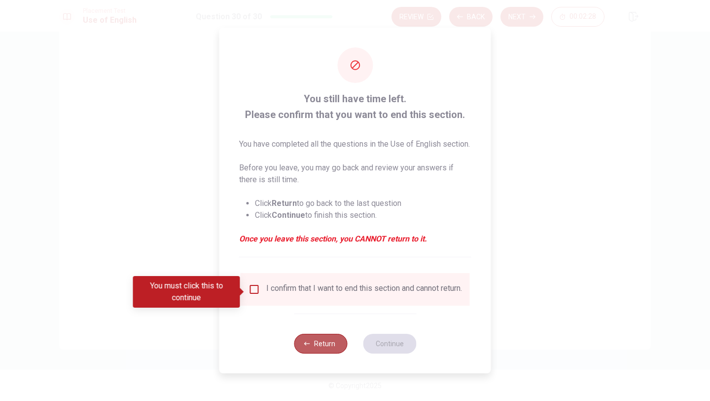
click at [318, 349] on button "Return" at bounding box center [320, 344] width 53 height 20
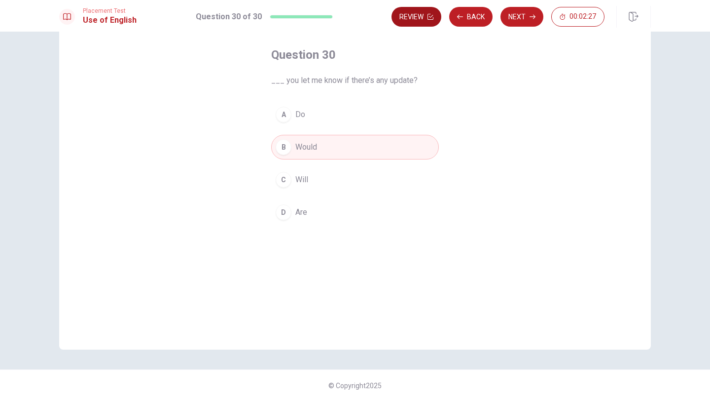
click at [413, 17] on button "Review" at bounding box center [417, 17] width 50 height 20
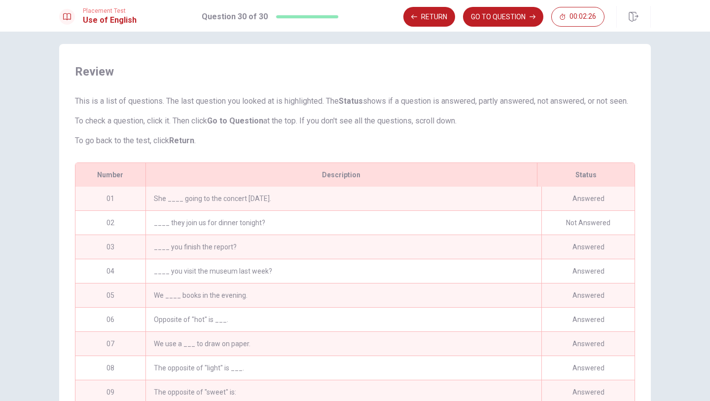
scroll to position [0, 0]
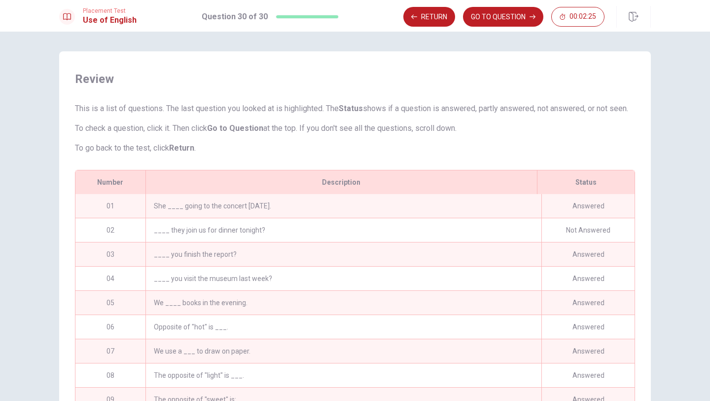
click at [193, 242] on div "____ they join us for dinner tonight?" at bounding box center [344, 230] width 396 height 24
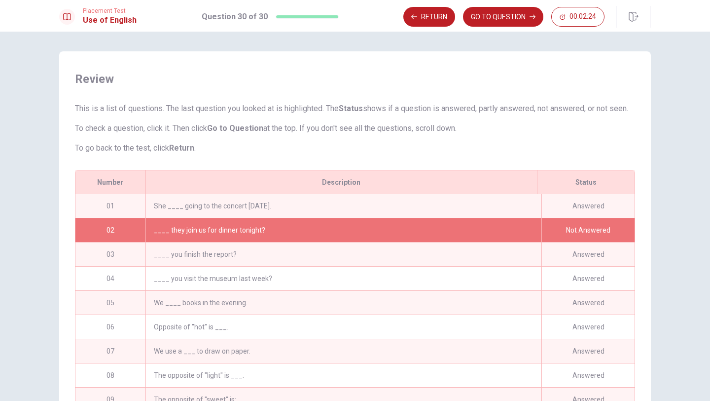
click at [193, 242] on div "____ they join us for dinner tonight?" at bounding box center [344, 230] width 396 height 24
click at [194, 238] on div "____ they join us for dinner tonight?" at bounding box center [344, 230] width 396 height 24
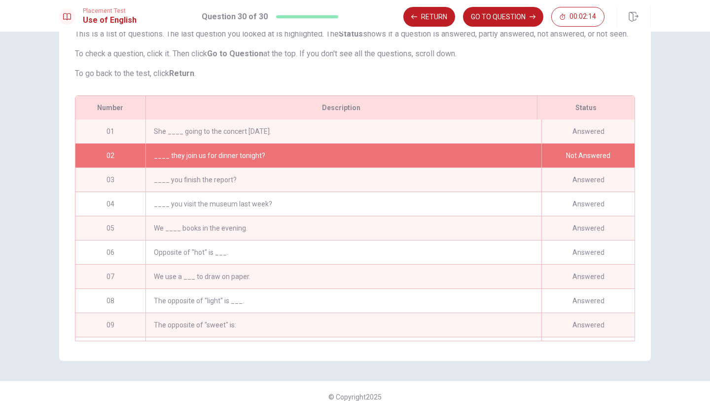
scroll to position [67, 0]
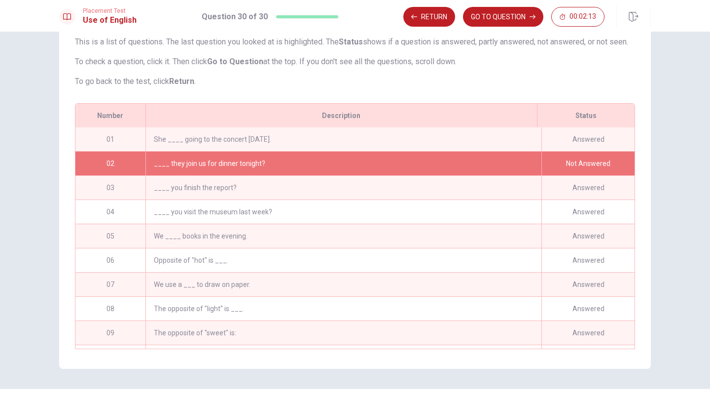
click at [570, 169] on div "Not Answered" at bounding box center [588, 163] width 93 height 24
click at [570, 170] on div "Not Answered" at bounding box center [588, 163] width 93 height 24
click at [107, 167] on div "02" at bounding box center [110, 163] width 70 height 24
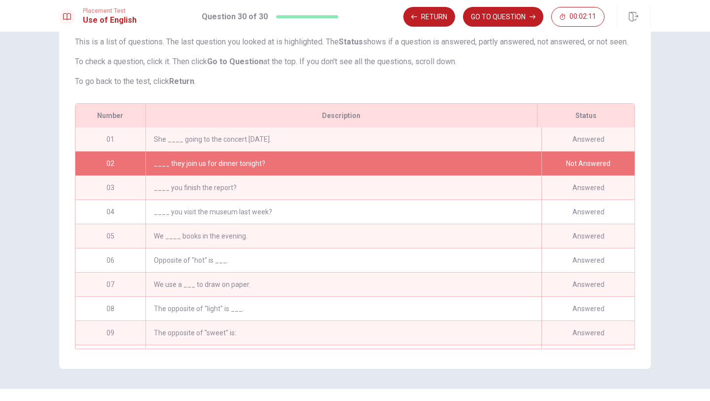
click at [107, 167] on div "02" at bounding box center [110, 163] width 70 height 24
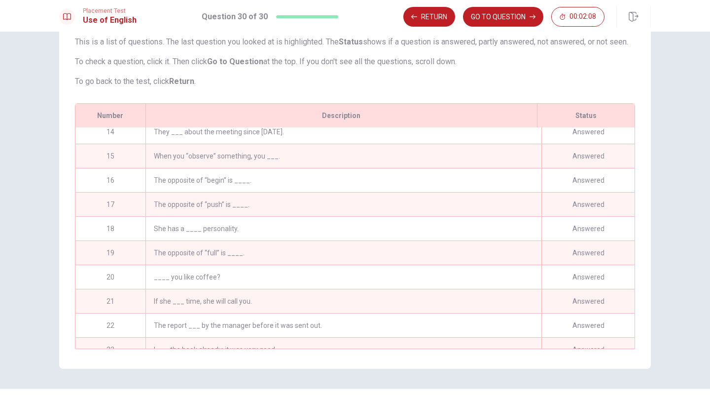
scroll to position [0, 0]
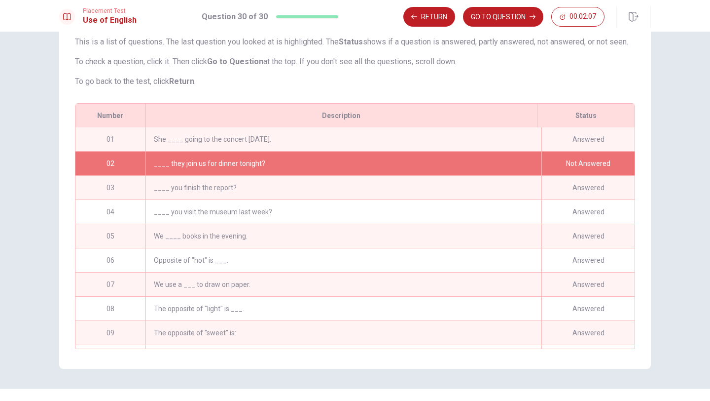
click at [224, 170] on div "____ they join us for dinner tonight?" at bounding box center [344, 163] width 396 height 24
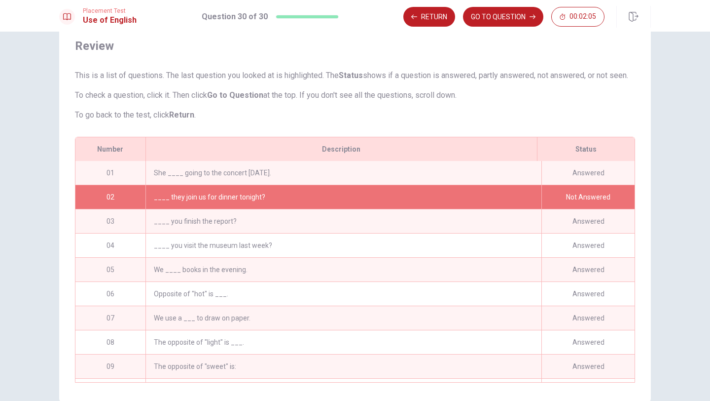
scroll to position [30, 0]
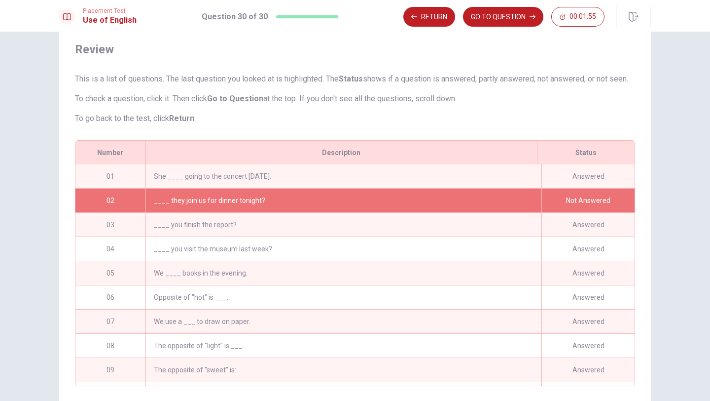
click at [216, 212] on div "____ they join us for dinner tonight?" at bounding box center [344, 200] width 396 height 24
click at [492, 19] on button "GO TO QUESTION" at bounding box center [503, 17] width 80 height 20
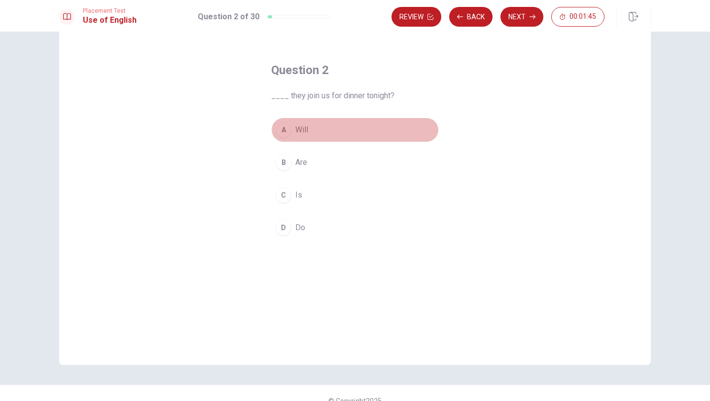
click at [285, 134] on div "A" at bounding box center [284, 130] width 16 height 16
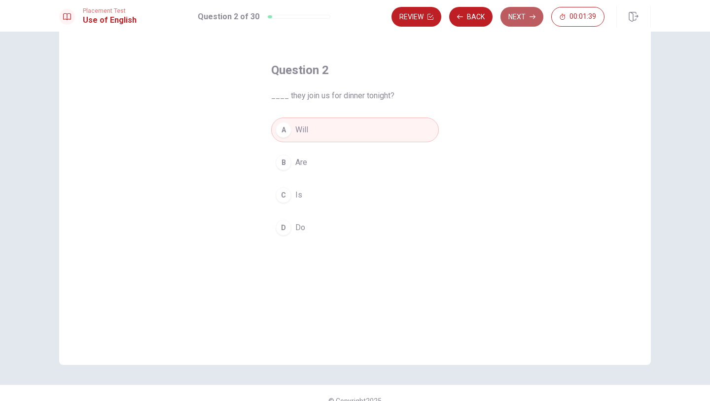
click at [515, 14] on button "Next" at bounding box center [522, 17] width 43 height 20
click at [515, 15] on button "Next" at bounding box center [522, 17] width 43 height 20
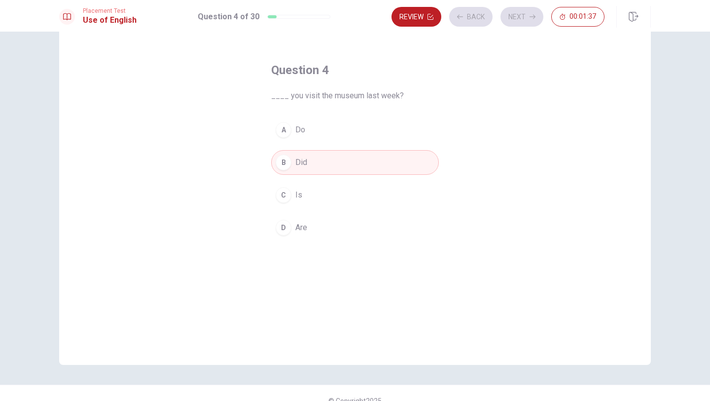
click at [515, 15] on div "Review Back Next 00:01:37" at bounding box center [498, 17] width 213 height 20
click at [515, 15] on button "Next" at bounding box center [522, 17] width 43 height 20
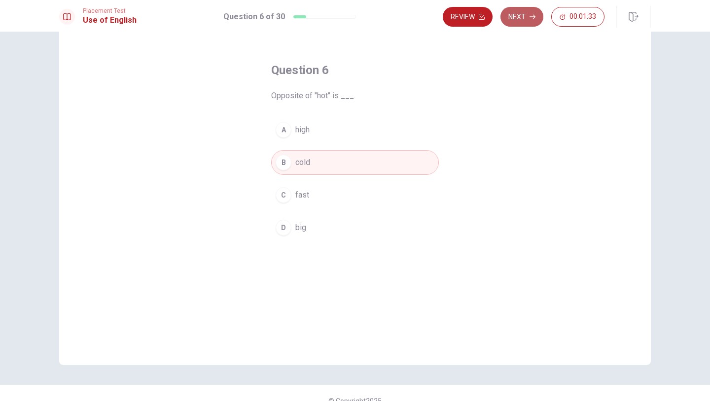
click at [515, 15] on button "Next" at bounding box center [522, 17] width 43 height 20
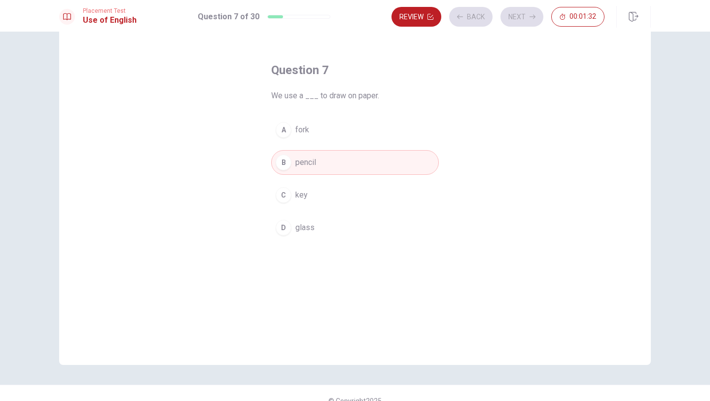
click at [515, 15] on div "Review Back Next 00:01:32" at bounding box center [498, 17] width 213 height 20
click at [515, 15] on button "Next" at bounding box center [522, 17] width 43 height 20
click at [515, 16] on button "Next" at bounding box center [522, 17] width 43 height 20
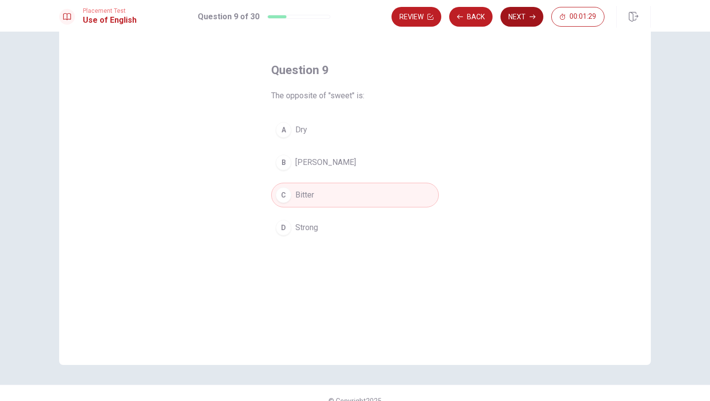
click at [515, 16] on button "Next" at bounding box center [522, 17] width 43 height 20
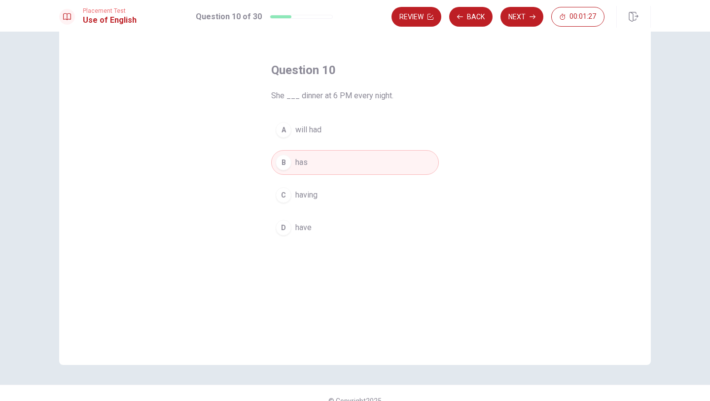
click at [515, 16] on div "Review Back Next 00:01:27" at bounding box center [498, 17] width 213 height 20
click at [516, 17] on button "Next" at bounding box center [522, 17] width 43 height 20
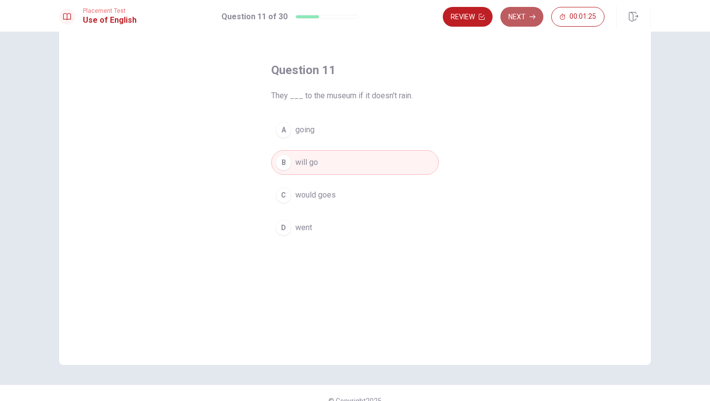
click at [516, 17] on button "Next" at bounding box center [522, 17] width 43 height 20
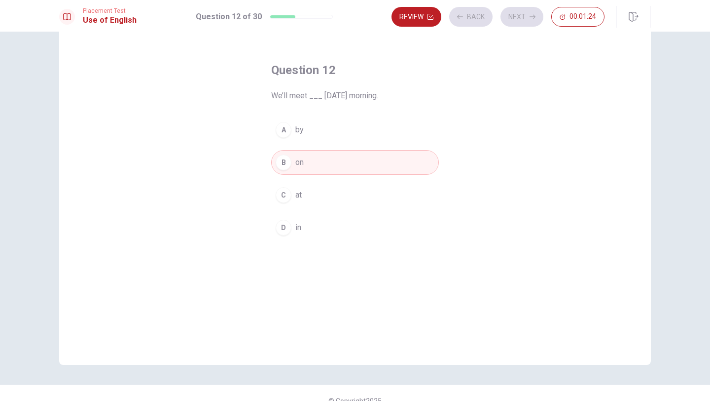
click at [516, 18] on div "Review Back Next 00:01:24" at bounding box center [498, 17] width 213 height 20
click at [516, 18] on button "Next" at bounding box center [522, 17] width 43 height 20
click at [517, 19] on button "Next" at bounding box center [522, 17] width 43 height 20
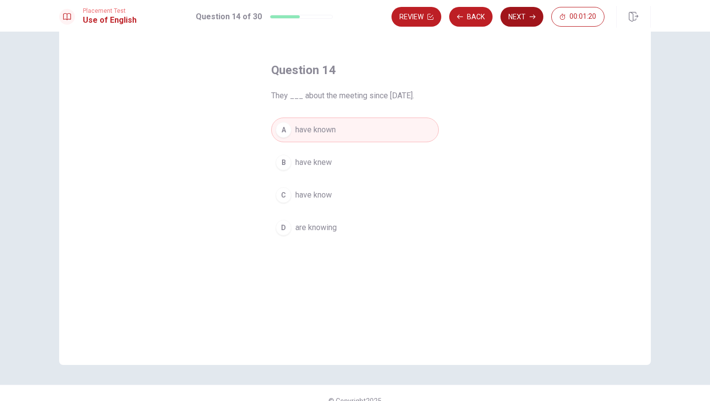
click at [517, 20] on button "Next" at bounding box center [522, 17] width 43 height 20
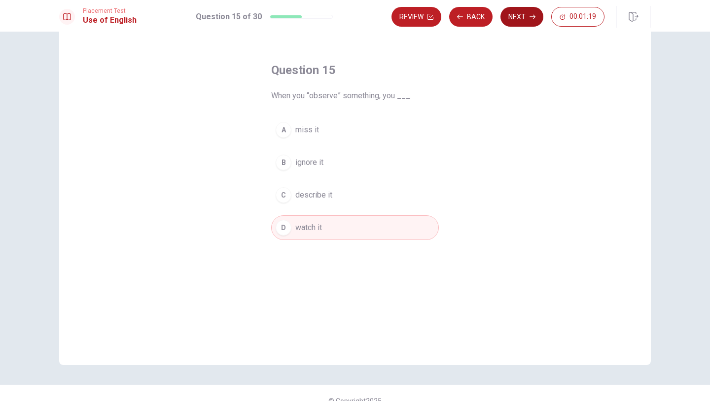
click at [517, 20] on button "Next" at bounding box center [522, 17] width 43 height 20
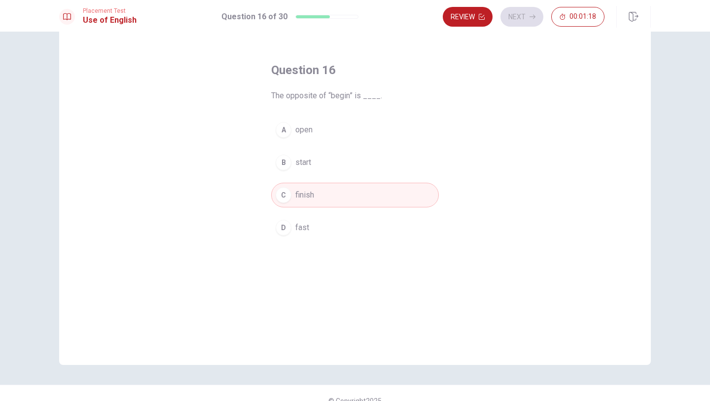
click at [517, 21] on div "Review Next 00:01:18" at bounding box center [524, 17] width 162 height 20
click at [517, 21] on button "Next" at bounding box center [522, 17] width 43 height 20
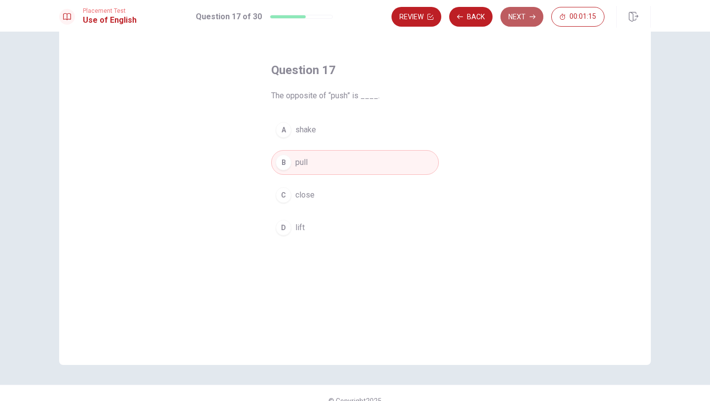
click at [517, 21] on button "Next" at bounding box center [522, 17] width 43 height 20
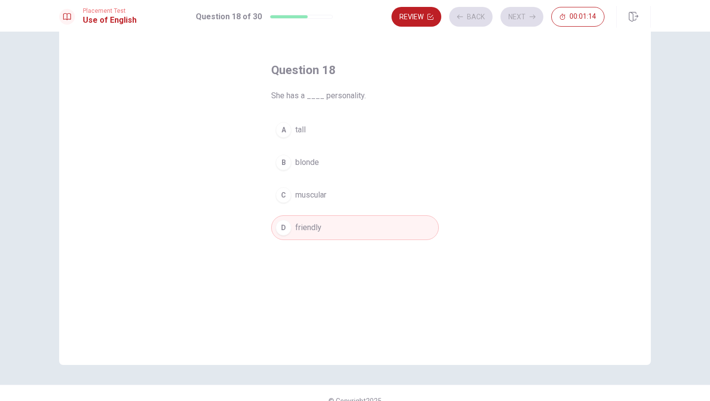
click at [517, 22] on div "Review Back Next 00:01:14" at bounding box center [498, 17] width 213 height 20
click at [517, 22] on button "Next" at bounding box center [522, 17] width 43 height 20
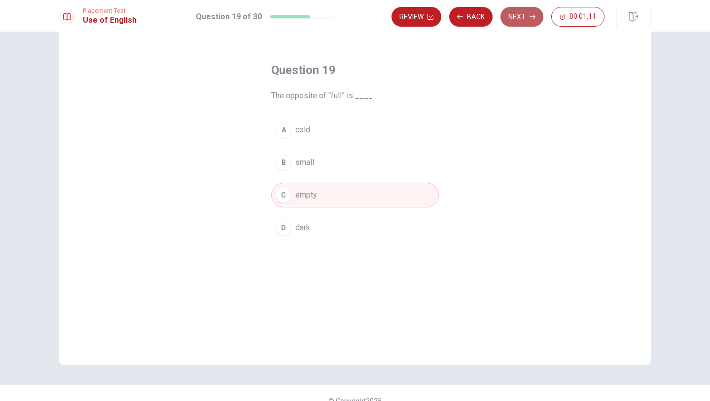
click at [517, 22] on button "Next" at bounding box center [522, 17] width 43 height 20
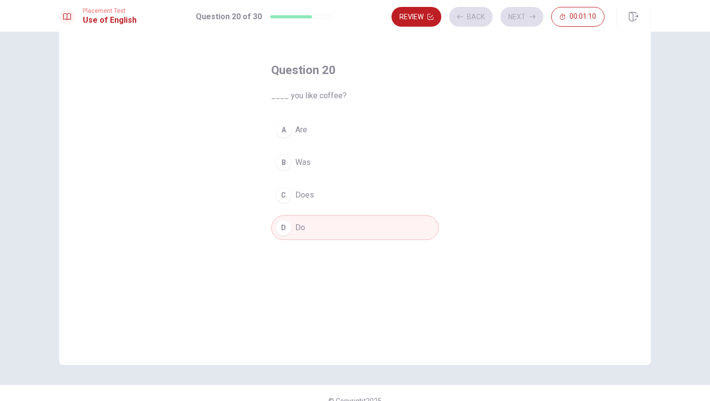
click at [517, 23] on div "Review Back Next 00:01:10" at bounding box center [498, 17] width 213 height 20
click at [517, 23] on button "Next" at bounding box center [522, 17] width 43 height 20
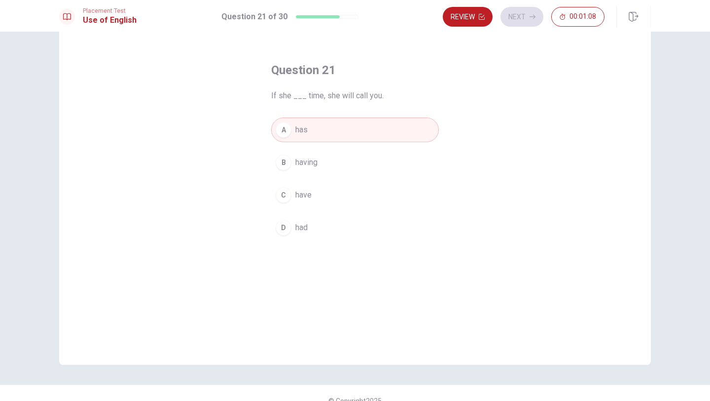
click at [517, 24] on div "Review Next 00:01:08" at bounding box center [524, 17] width 162 height 20
click at [517, 24] on button "Next" at bounding box center [522, 17] width 43 height 20
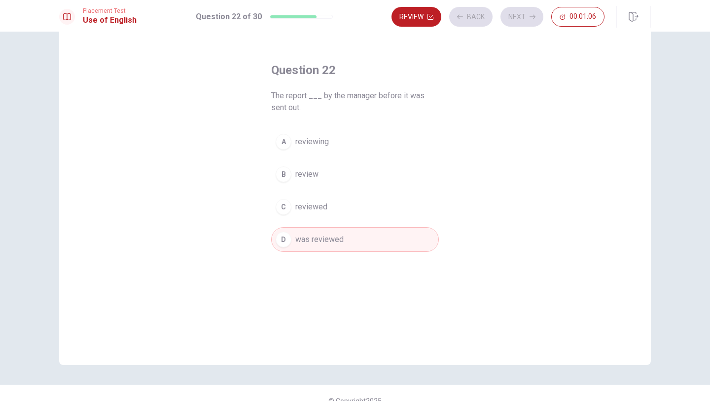
click at [517, 24] on div "Review Back Next 00:01:06" at bounding box center [498, 17] width 213 height 20
click at [516, 23] on button "Next" at bounding box center [522, 17] width 43 height 20
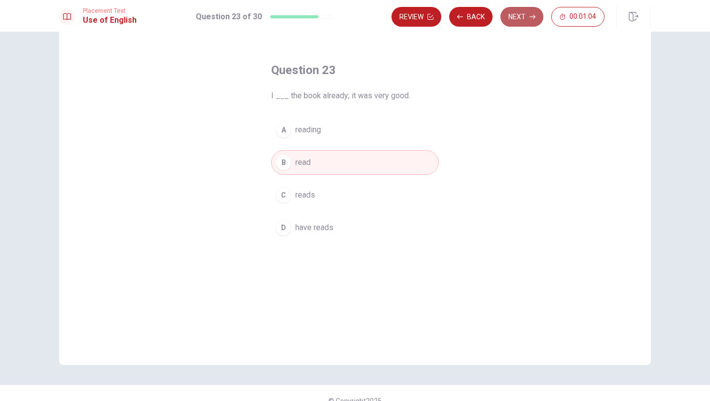
click at [517, 22] on button "Next" at bounding box center [522, 17] width 43 height 20
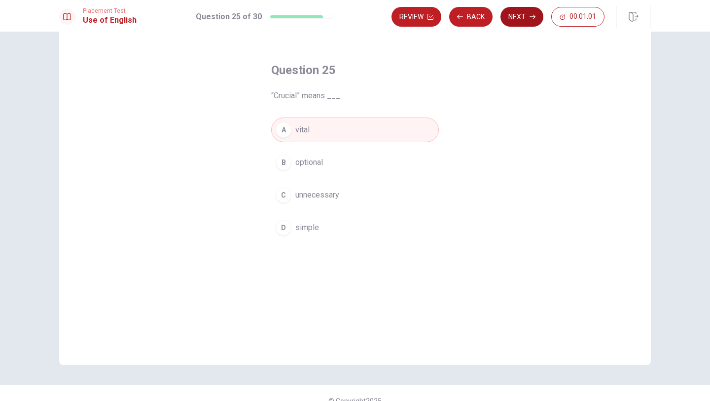
click at [517, 22] on button "Next" at bounding box center [522, 17] width 43 height 20
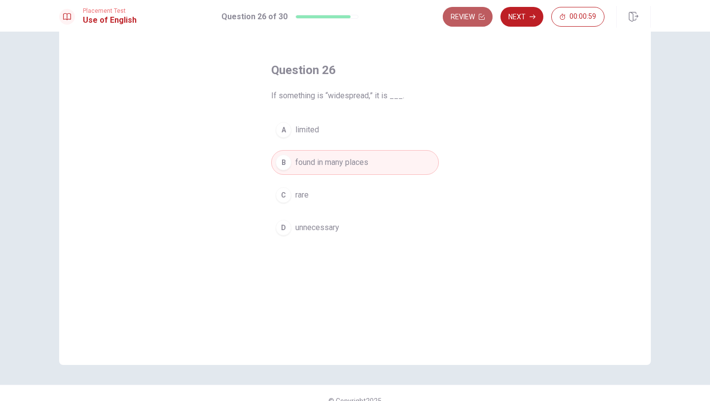
click at [463, 13] on button "Review" at bounding box center [468, 17] width 50 height 20
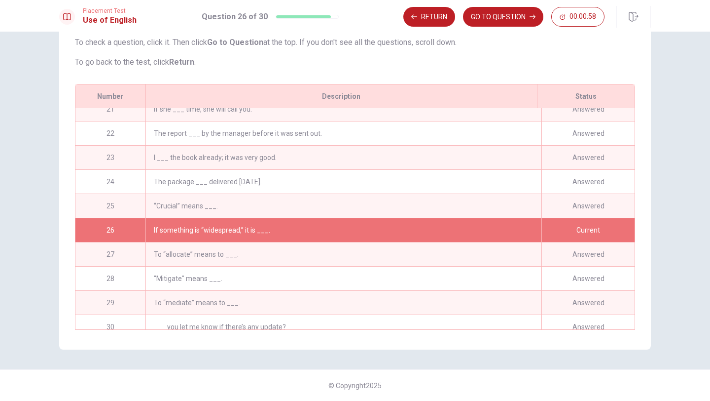
scroll to position [504, 0]
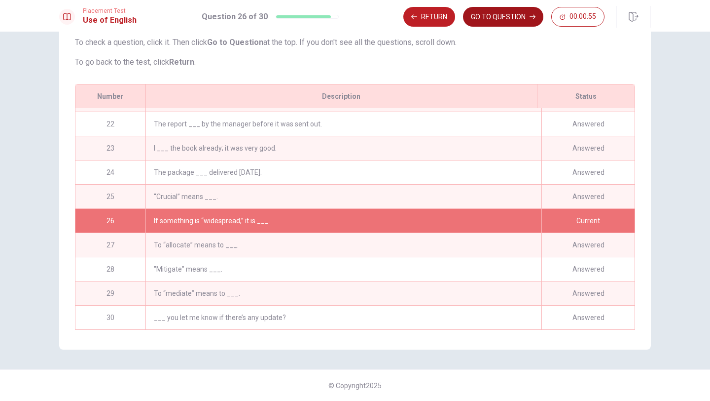
click at [506, 20] on button "GO TO QUESTION" at bounding box center [503, 17] width 80 height 20
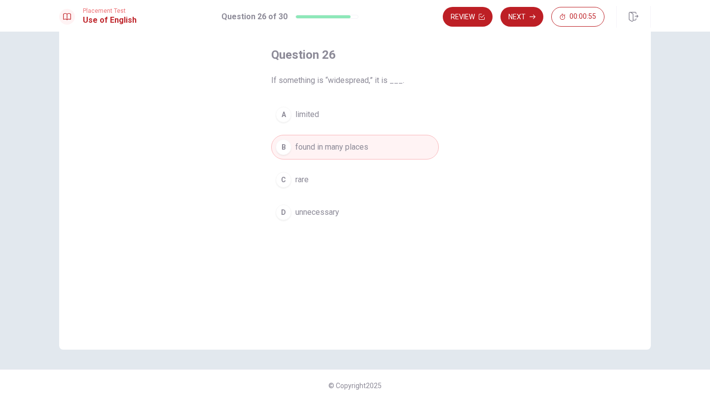
scroll to position [45, 0]
click at [526, 16] on button "Next" at bounding box center [522, 17] width 43 height 20
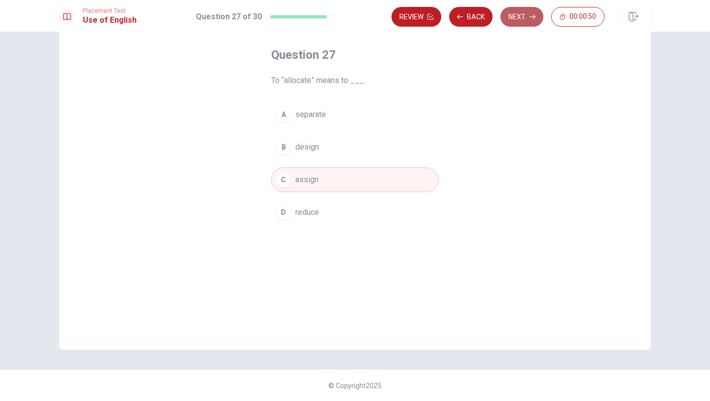
click at [526, 17] on button "Next" at bounding box center [522, 17] width 43 height 20
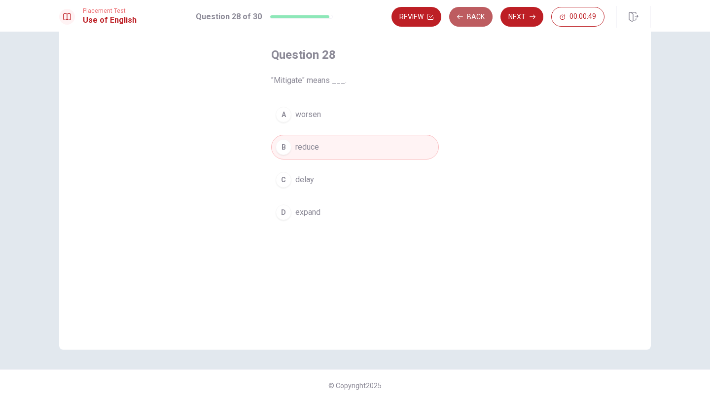
click at [474, 20] on button "Back" at bounding box center [470, 17] width 43 height 20
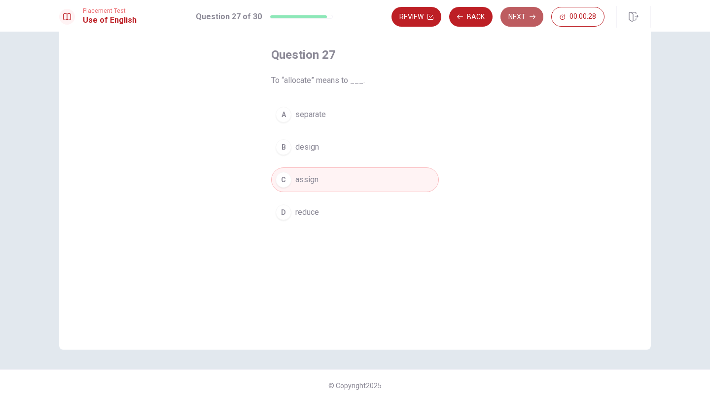
click at [520, 21] on button "Next" at bounding box center [522, 17] width 43 height 20
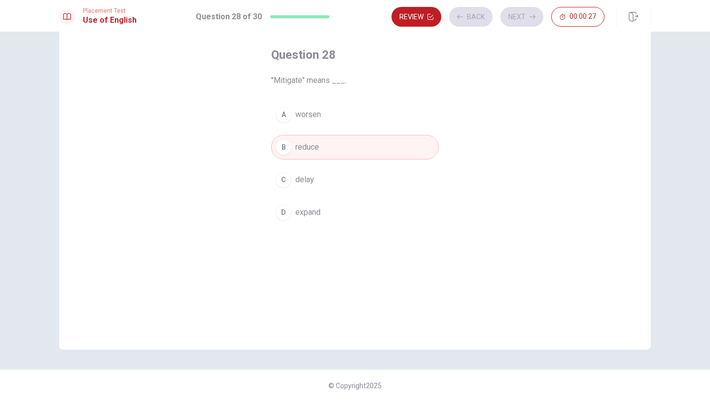
click at [520, 21] on div "Review Back Next 00:00:27" at bounding box center [498, 17] width 213 height 20
click at [520, 21] on button "Next" at bounding box center [522, 17] width 43 height 20
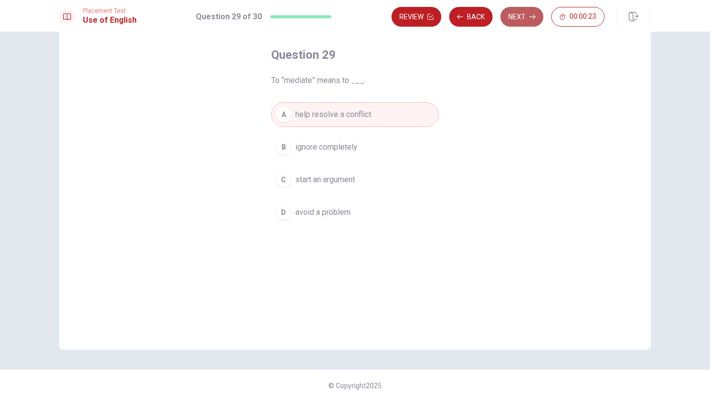
click at [517, 18] on button "Next" at bounding box center [522, 17] width 43 height 20
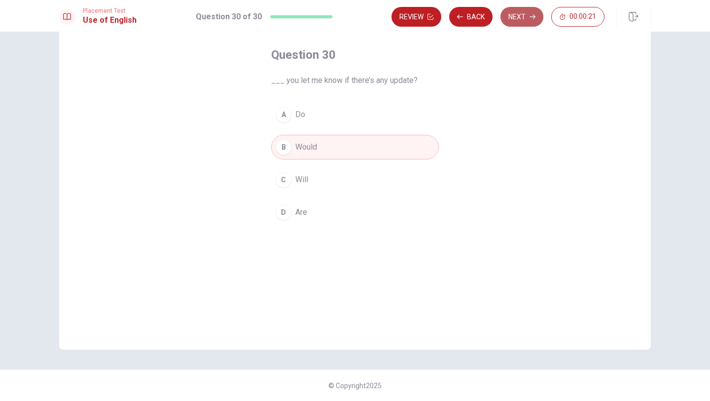
click at [518, 19] on button "Next" at bounding box center [522, 17] width 43 height 20
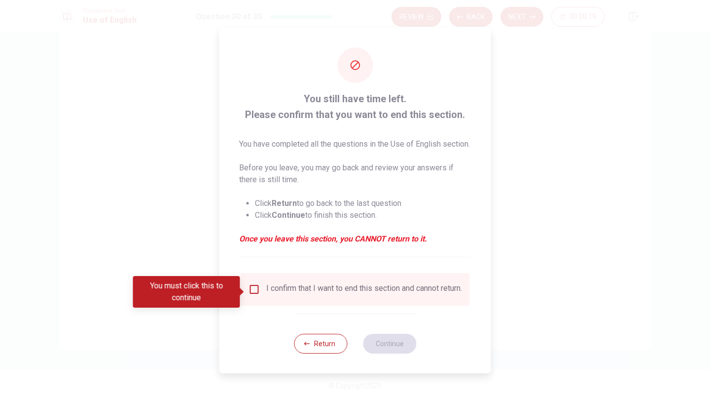
click at [328, 353] on button "Return" at bounding box center [320, 344] width 53 height 20
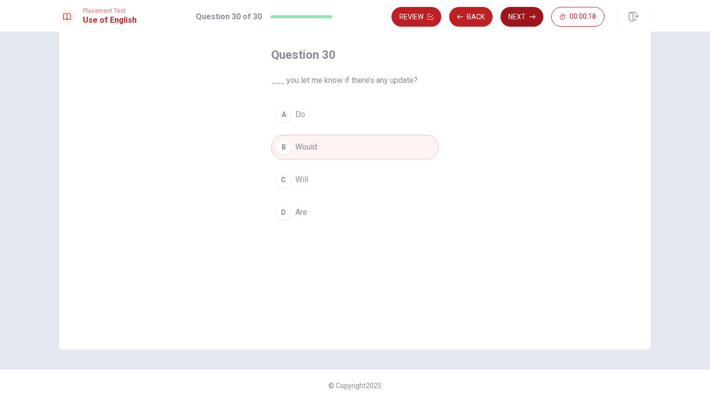
click at [525, 15] on button "Next" at bounding box center [522, 17] width 43 height 20
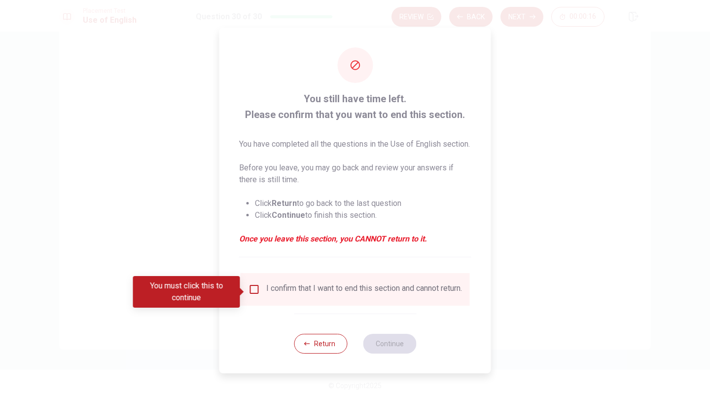
click at [254, 285] on div "I confirm that I want to end this section and cannot return." at bounding box center [355, 289] width 229 height 33
click at [253, 290] on input "You must click this to continue" at bounding box center [255, 289] width 12 height 12
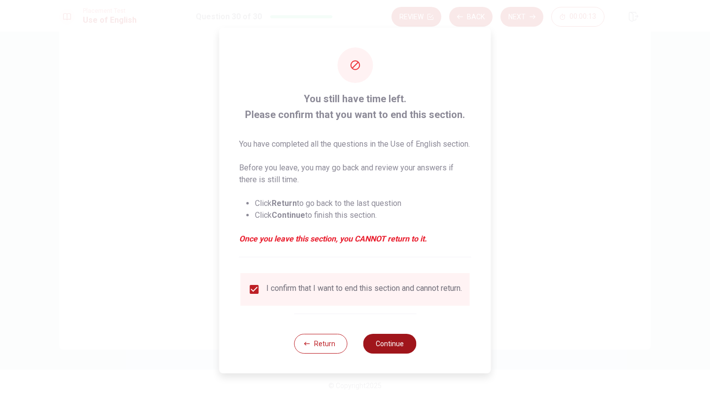
click at [400, 348] on button "Continue" at bounding box center [389, 344] width 53 height 20
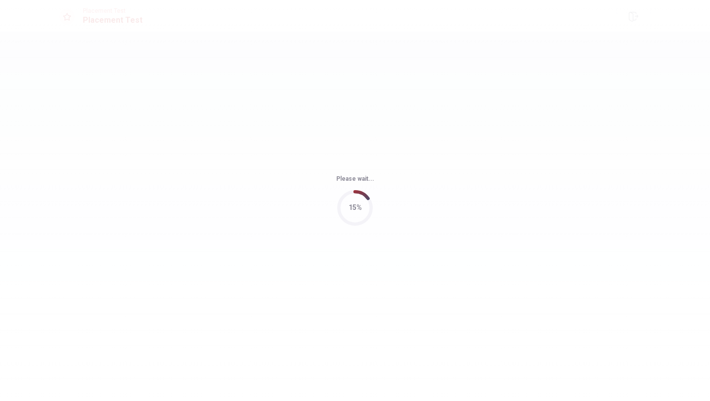
scroll to position [0, 0]
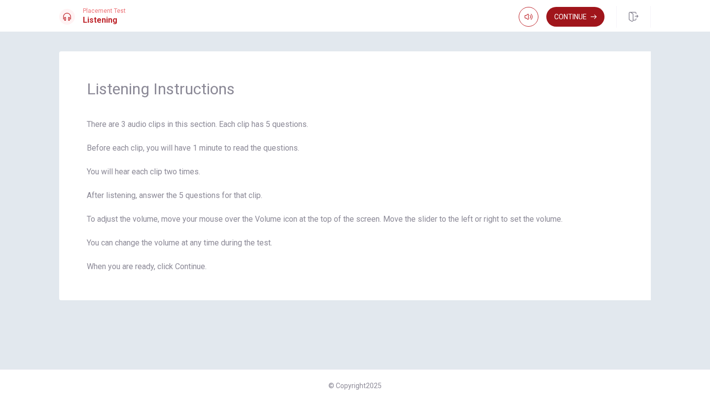
click at [583, 20] on button "Continue" at bounding box center [576, 17] width 58 height 20
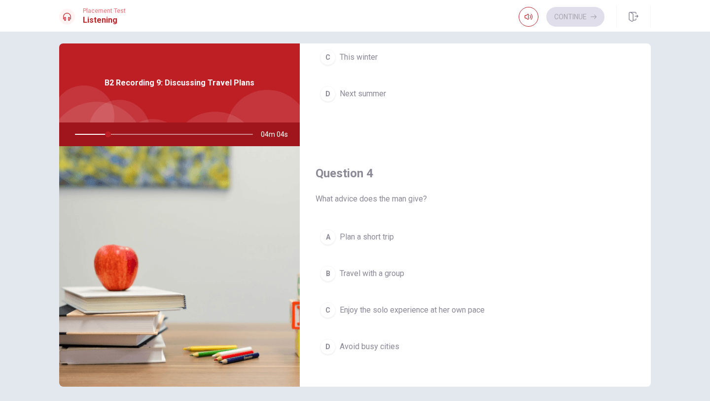
scroll to position [690, 0]
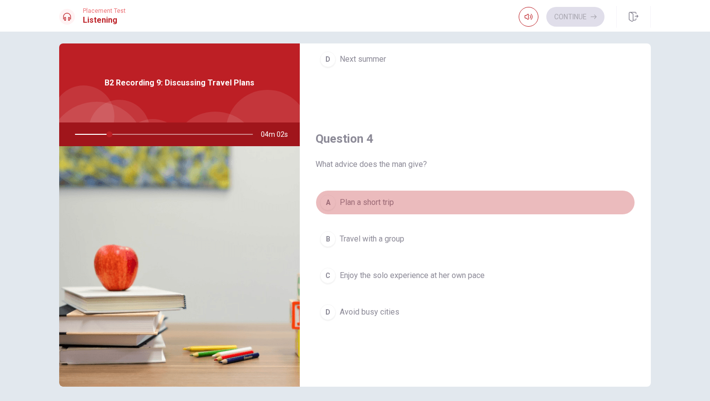
click at [323, 206] on div "A" at bounding box center [328, 202] width 16 height 16
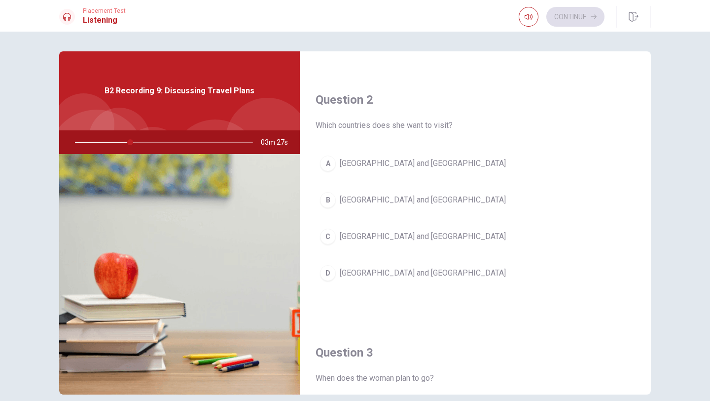
scroll to position [247, 0]
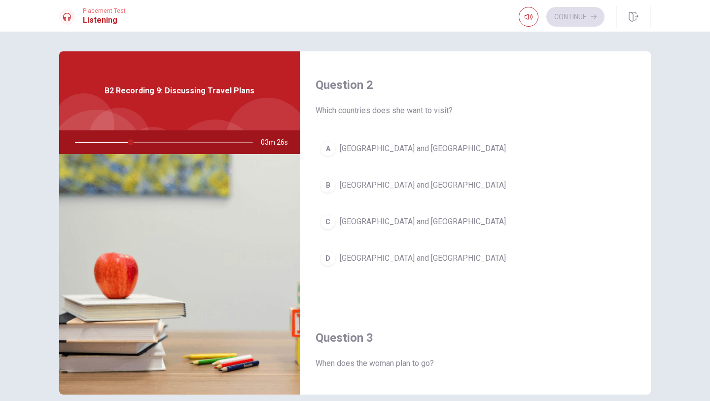
click at [325, 222] on div "C" at bounding box center [328, 222] width 16 height 16
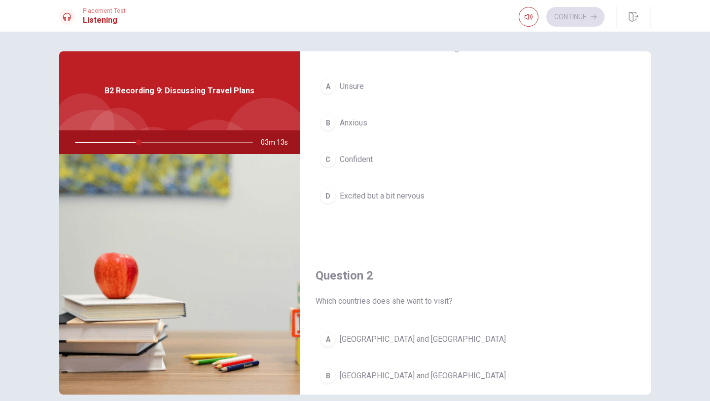
scroll to position [57, 0]
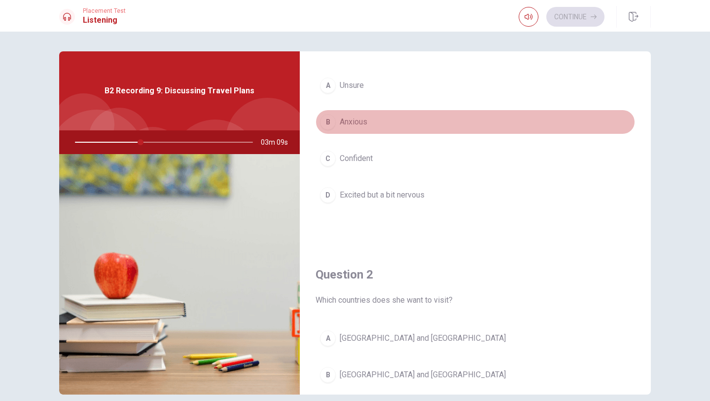
click at [328, 122] on div "B" at bounding box center [328, 122] width 16 height 16
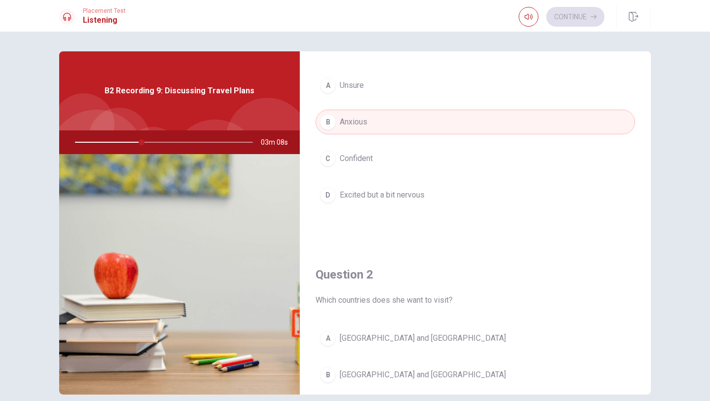
click at [326, 189] on div "D" at bounding box center [328, 195] width 16 height 16
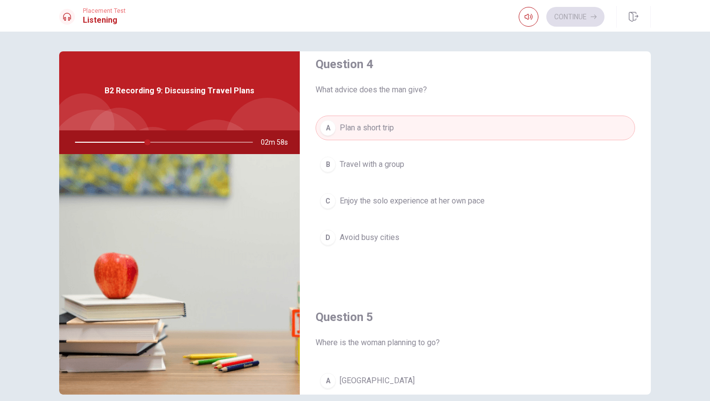
scroll to position [774, 0]
click at [327, 198] on div "C" at bounding box center [328, 199] width 16 height 16
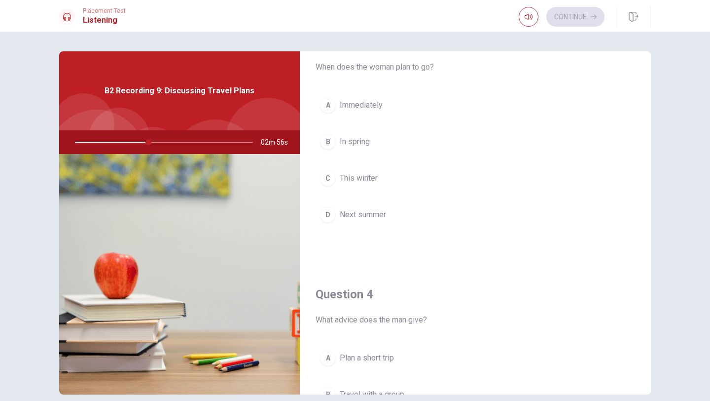
scroll to position [542, 0]
click at [328, 219] on div "D" at bounding box center [328, 216] width 16 height 16
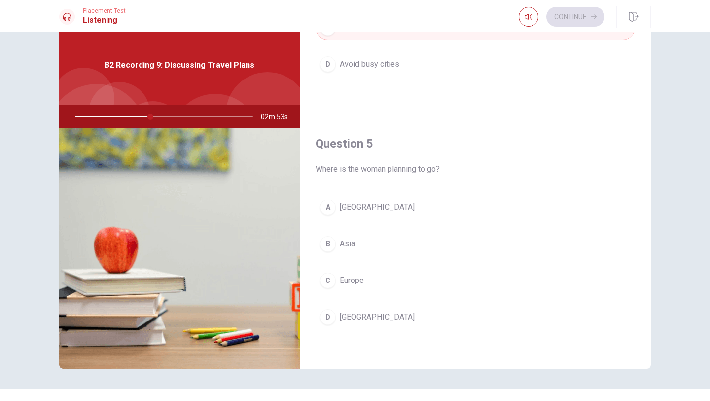
scroll to position [36, 0]
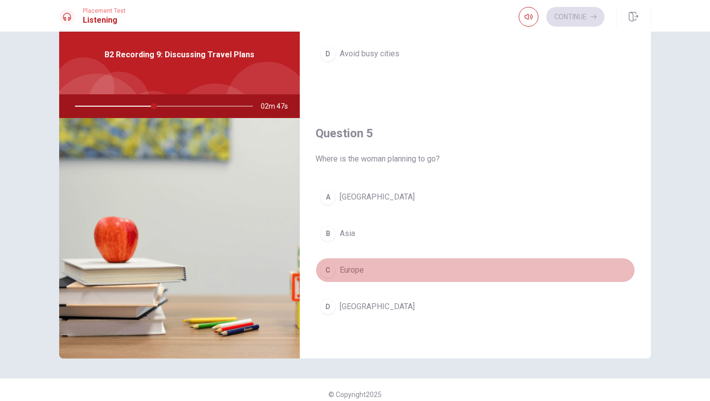
click at [325, 268] on div "C" at bounding box center [328, 270] width 16 height 16
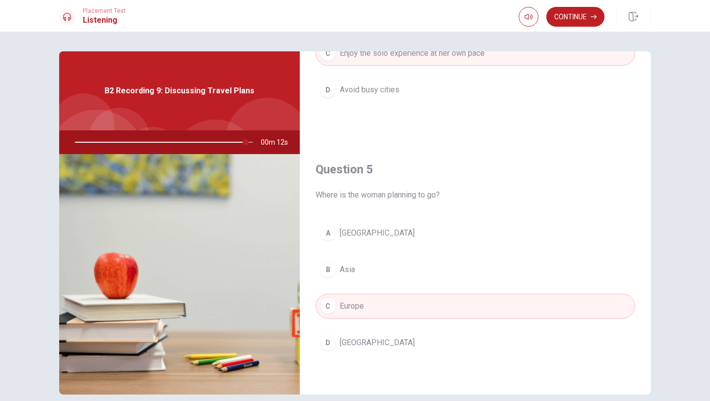
scroll to position [45, 0]
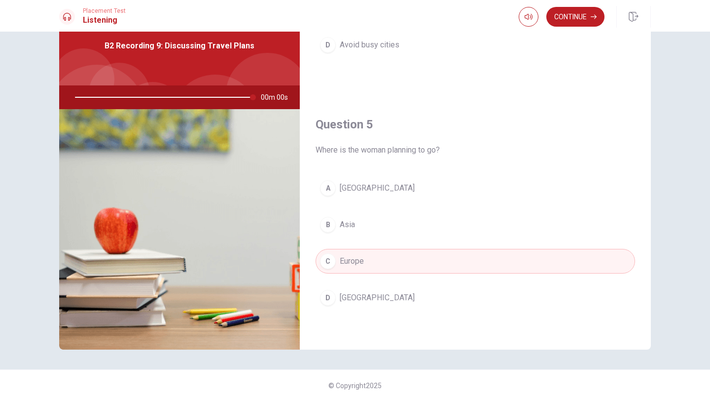
type input "0"
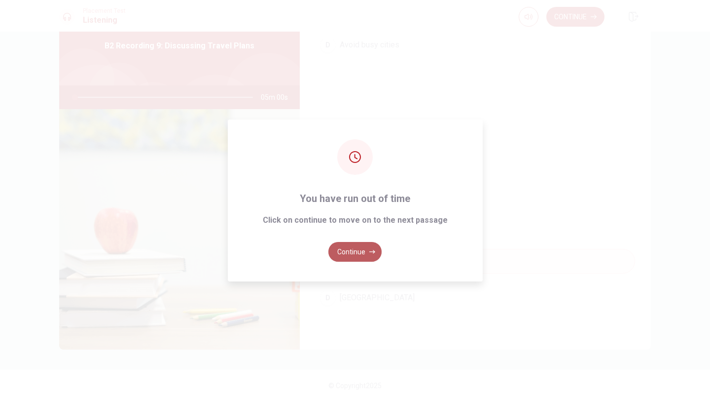
click at [358, 259] on button "Continue" at bounding box center [355, 252] width 53 height 20
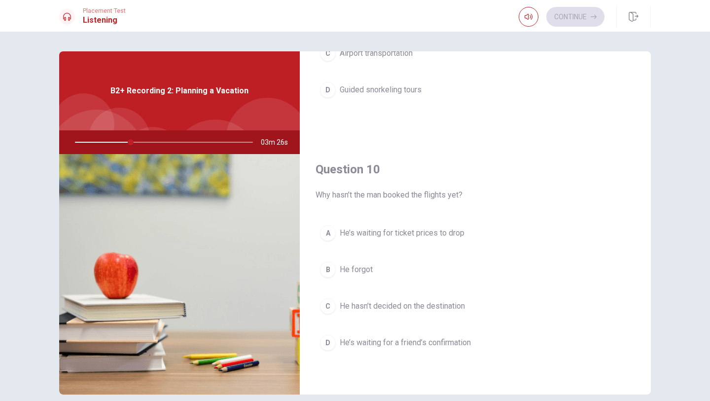
scroll to position [24, 0]
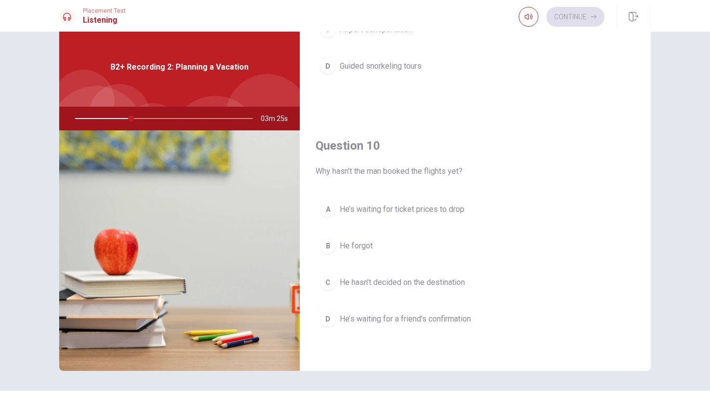
click at [329, 210] on div "A" at bounding box center [328, 209] width 16 height 16
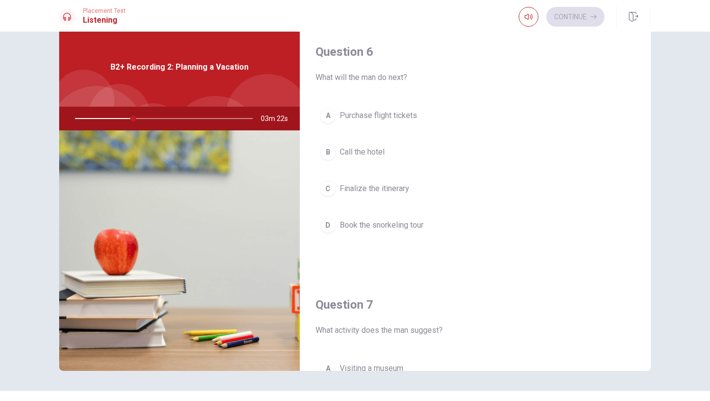
scroll to position [0, 0]
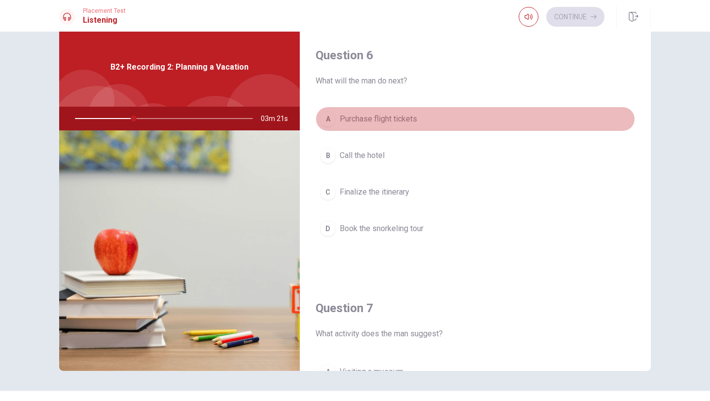
click at [323, 118] on div "A" at bounding box center [328, 119] width 16 height 16
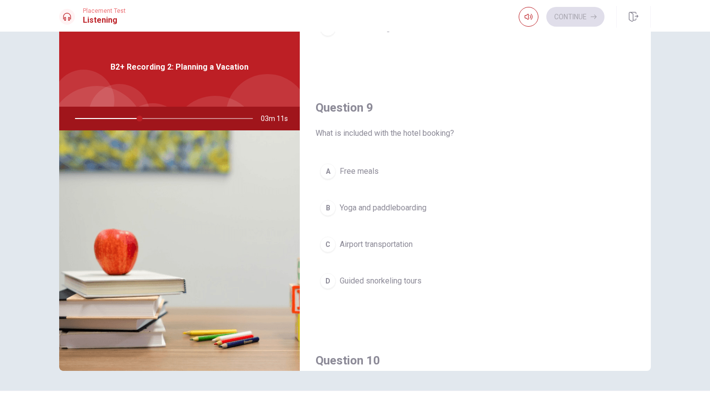
scroll to position [719, 0]
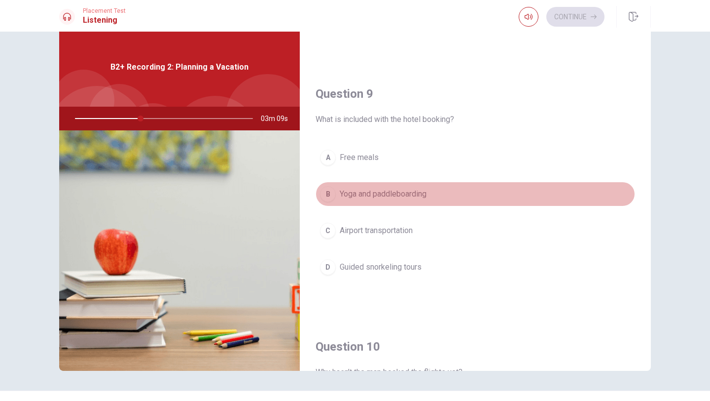
click at [327, 198] on div "B" at bounding box center [328, 194] width 16 height 16
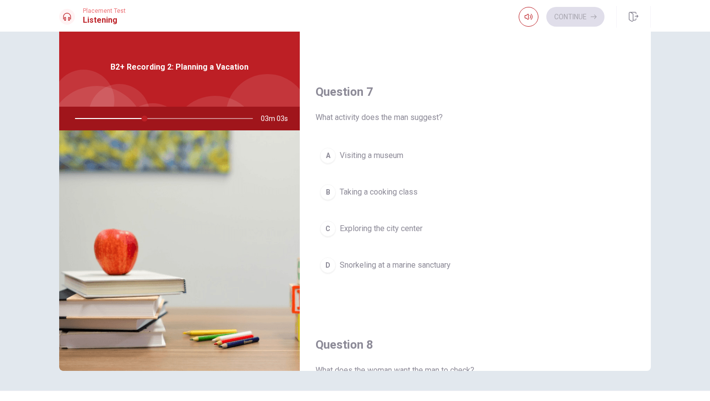
scroll to position [214, 0]
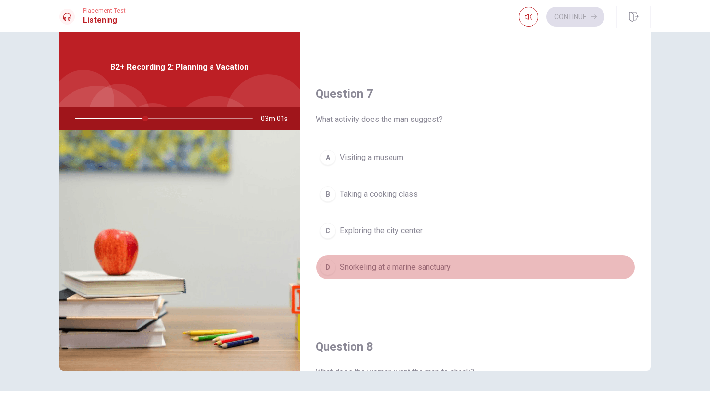
click at [330, 268] on div "D" at bounding box center [328, 267] width 16 height 16
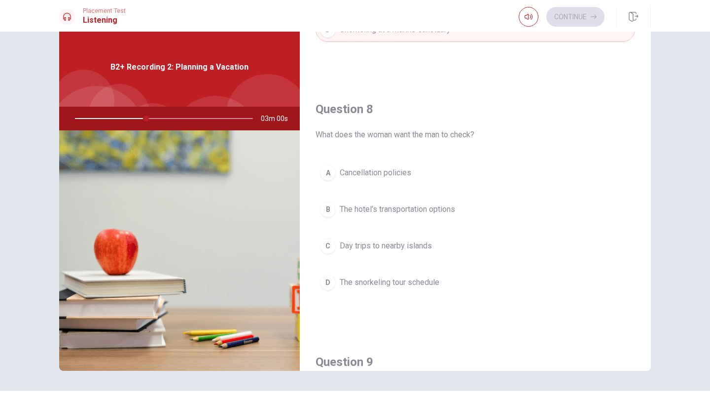
scroll to position [454, 0]
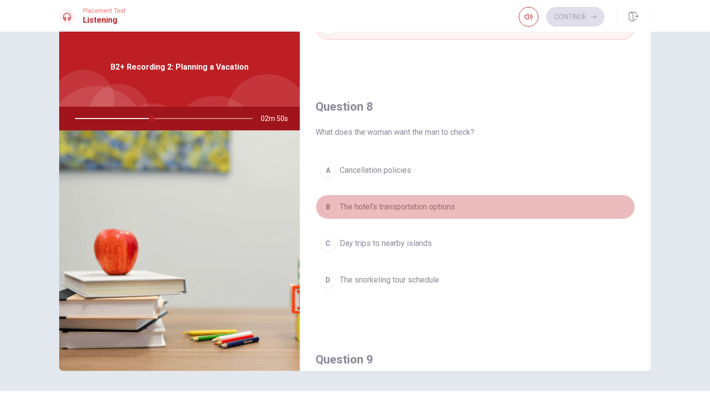
click at [331, 209] on div "B" at bounding box center [328, 207] width 16 height 16
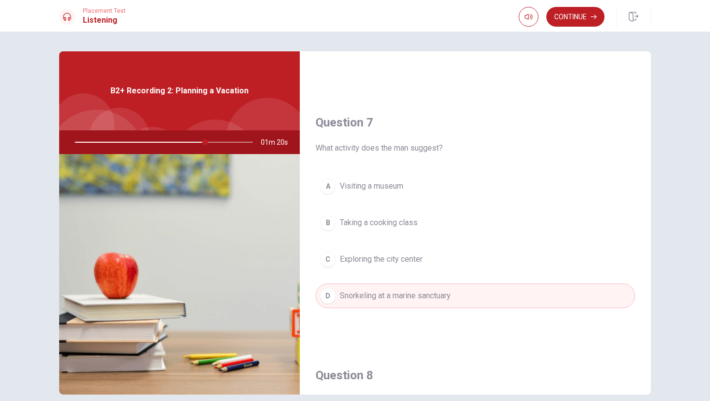
scroll to position [208, 0]
click at [576, 19] on button "Continue" at bounding box center [576, 17] width 58 height 20
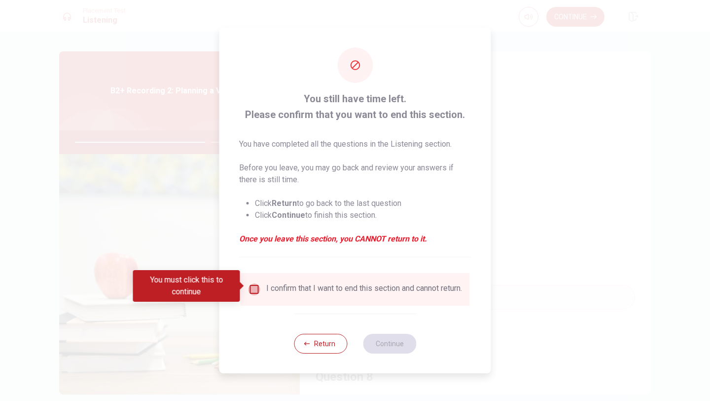
click at [256, 287] on input "You must click this to continue" at bounding box center [255, 289] width 12 height 12
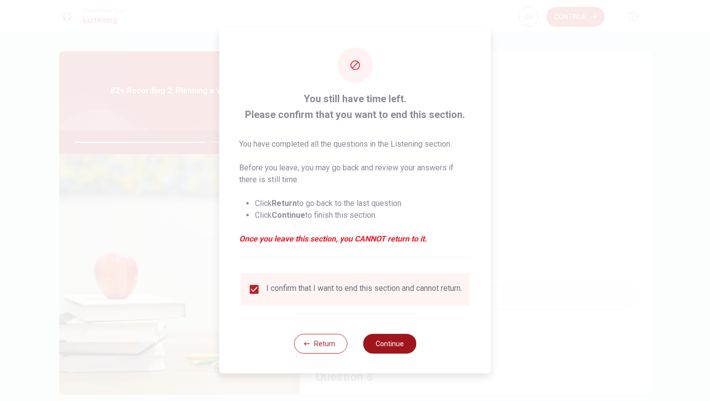
click at [377, 343] on button "Continue" at bounding box center [389, 344] width 53 height 20
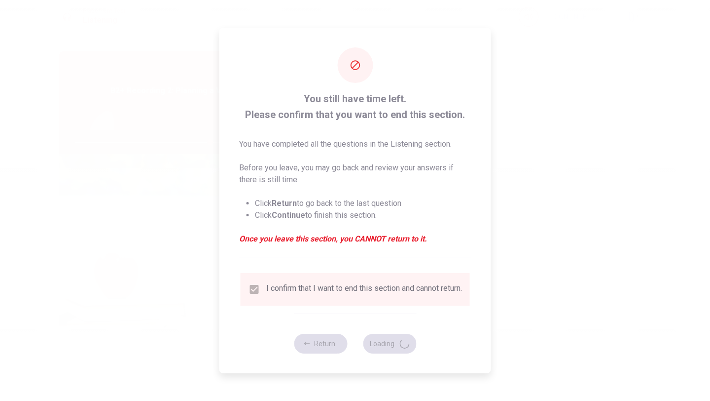
type input "76"
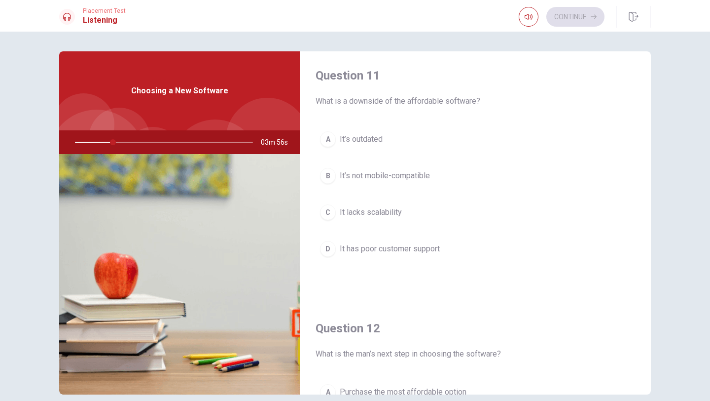
scroll to position [0, 0]
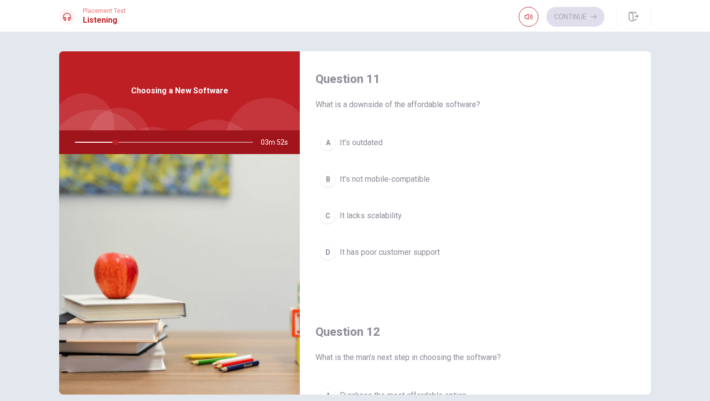
click at [97, 142] on div at bounding box center [162, 142] width 198 height 24
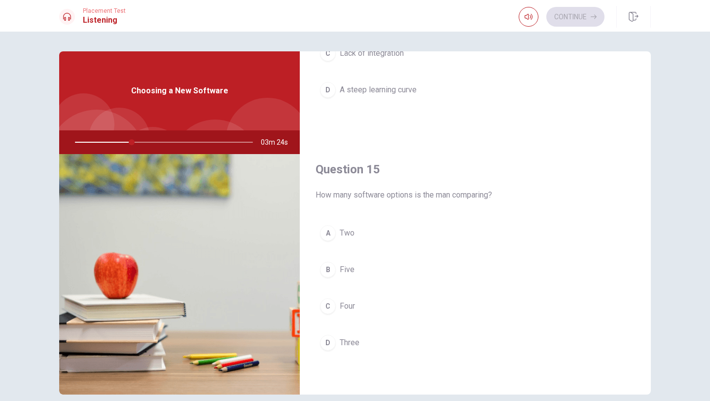
scroll to position [7, 0]
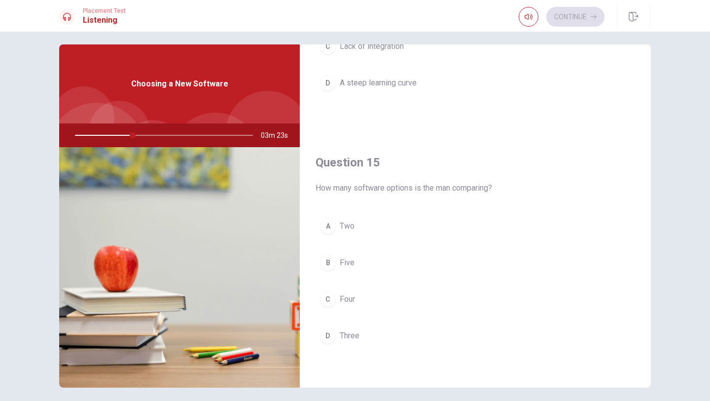
click at [327, 332] on div "D" at bounding box center [328, 336] width 16 height 16
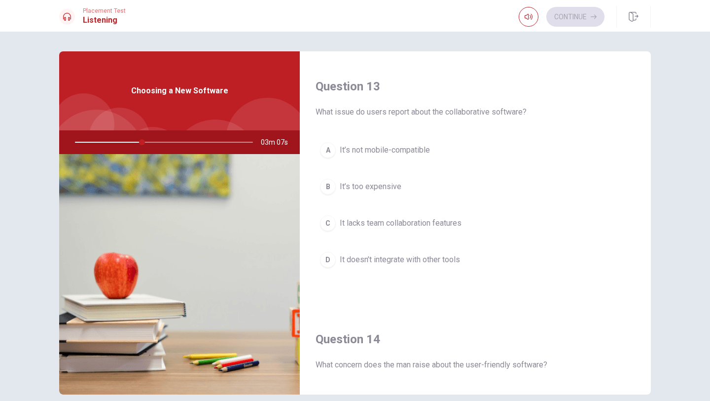
scroll to position [494, 0]
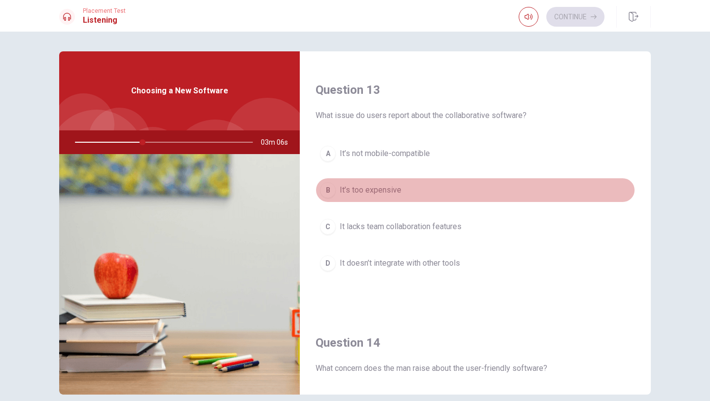
click at [328, 187] on div "B" at bounding box center [328, 190] width 16 height 16
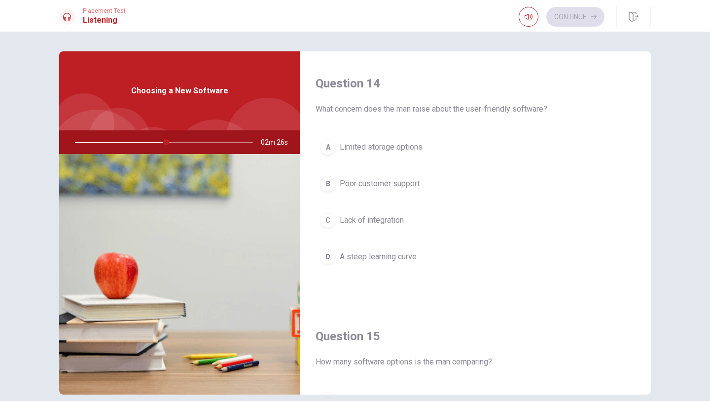
scroll to position [755, 0]
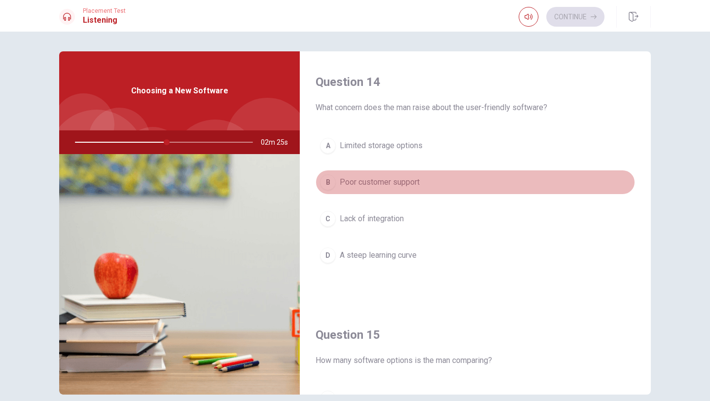
click at [327, 177] on div "B" at bounding box center [328, 182] width 16 height 16
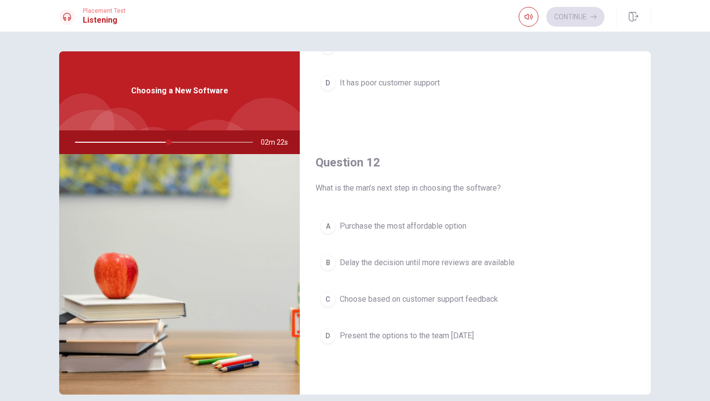
scroll to position [211, 0]
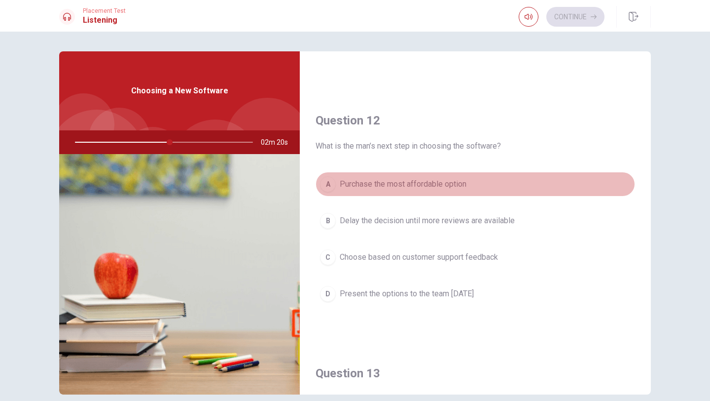
click at [327, 188] on div "A" at bounding box center [328, 184] width 16 height 16
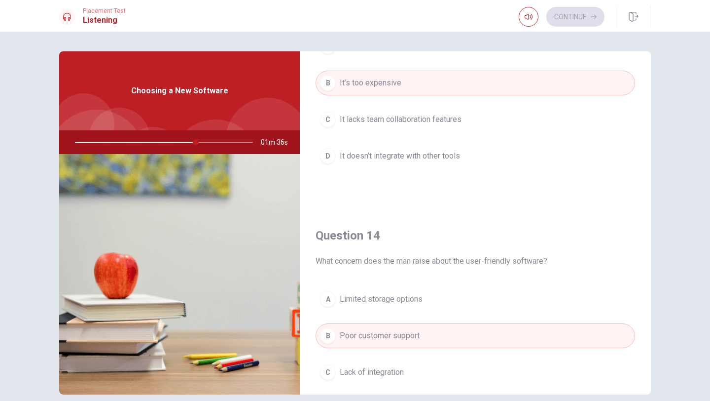
scroll to position [596, 0]
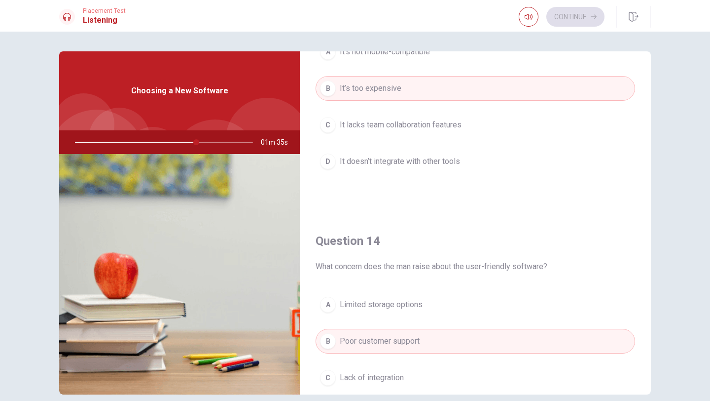
click at [325, 308] on div "A" at bounding box center [328, 305] width 16 height 16
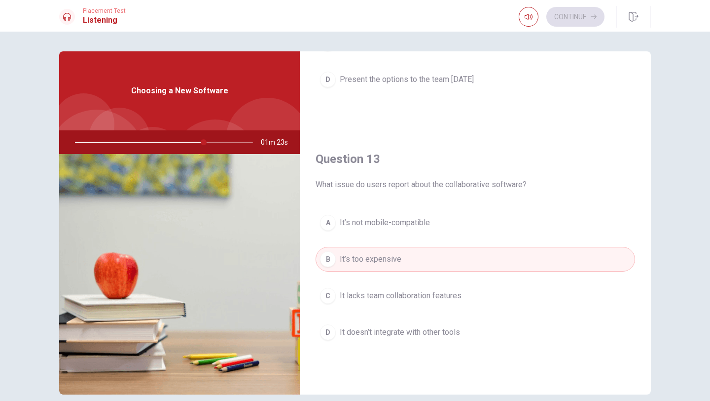
scroll to position [448, 0]
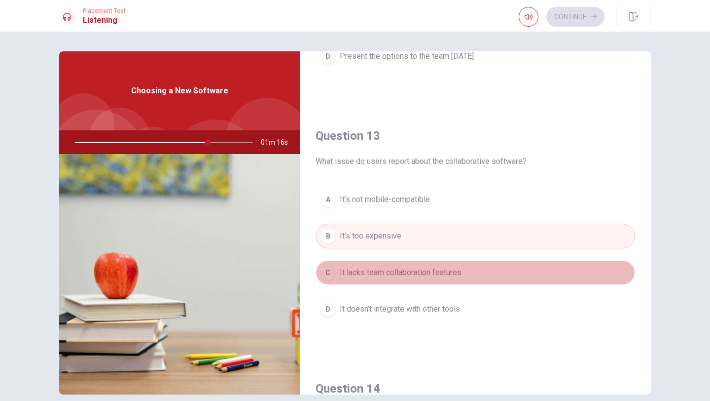
click at [328, 270] on div "C" at bounding box center [328, 272] width 16 height 16
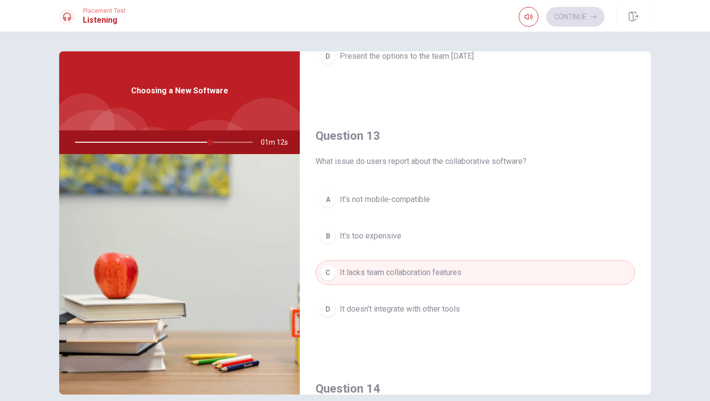
click at [323, 197] on div "A" at bounding box center [328, 199] width 16 height 16
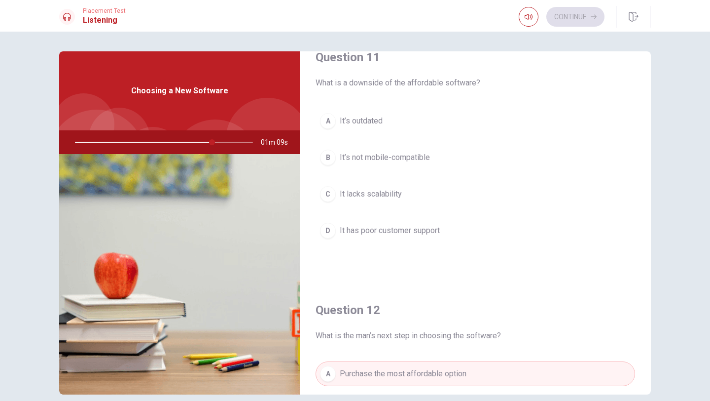
scroll to position [0, 0]
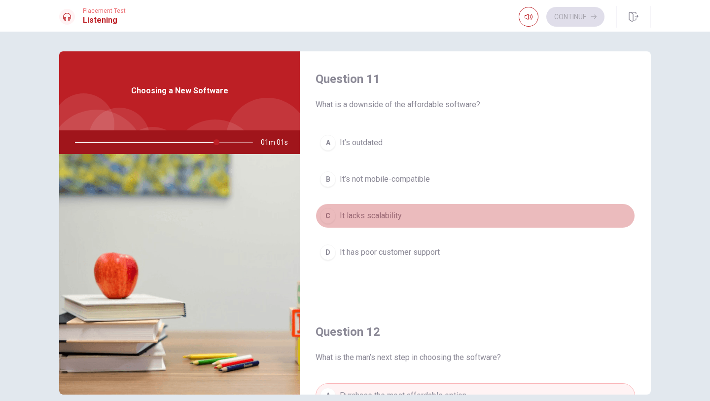
click at [327, 218] on div "C" at bounding box center [328, 216] width 16 height 16
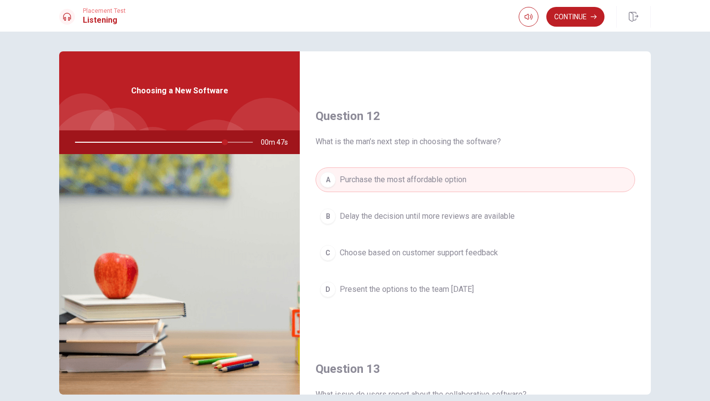
scroll to position [217, 0]
click at [315, 292] on div "Question 12 What is the man’s next step in choosing the software? A Purchase th…" at bounding box center [475, 213] width 351 height 253
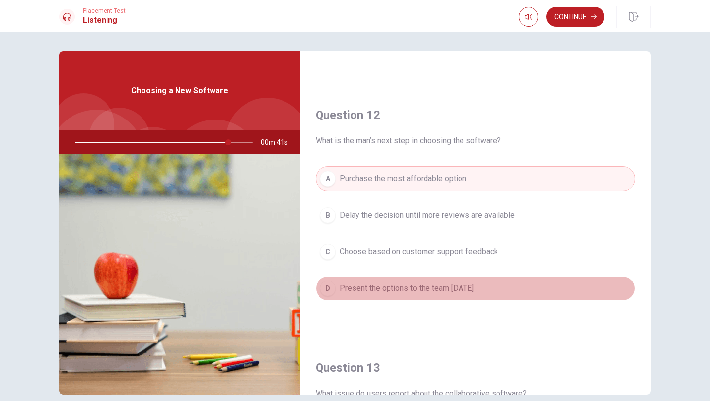
click at [319, 288] on button "D Present the options to the team [DATE]" at bounding box center [476, 288] width 320 height 25
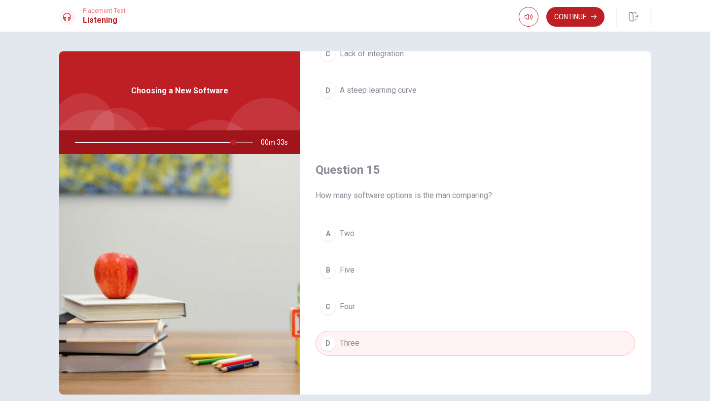
scroll to position [920, 0]
click at [563, 20] on button "Continue" at bounding box center [576, 17] width 58 height 20
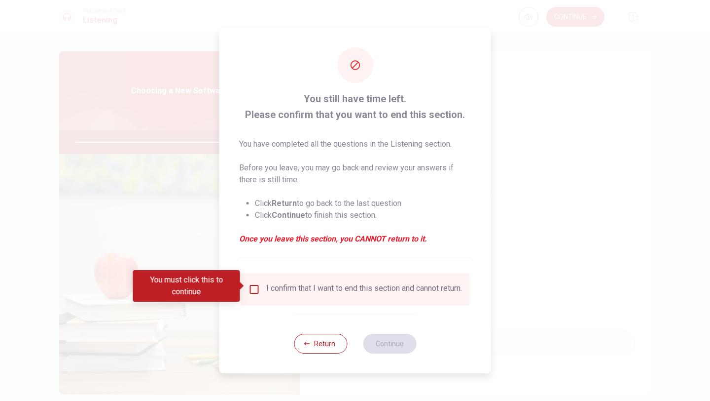
click at [256, 290] on input "You must click this to continue" at bounding box center [255, 289] width 12 height 12
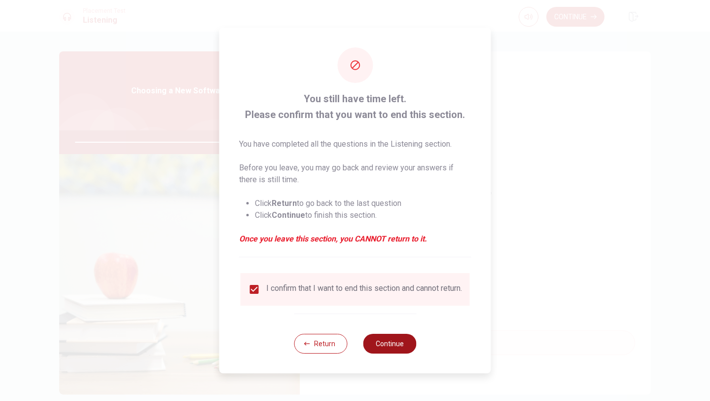
click at [375, 347] on button "Continue" at bounding box center [389, 344] width 53 height 20
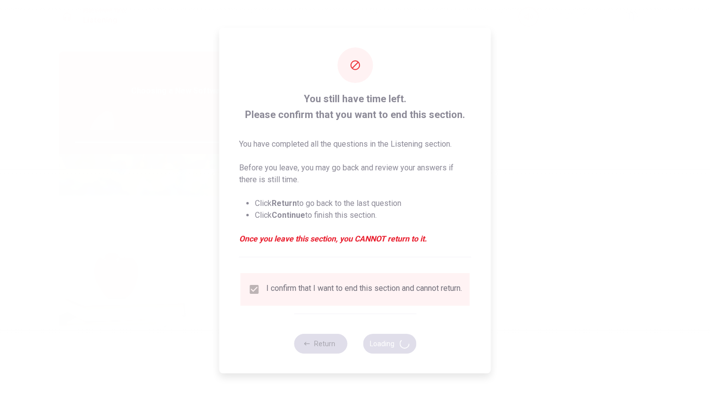
type input "91"
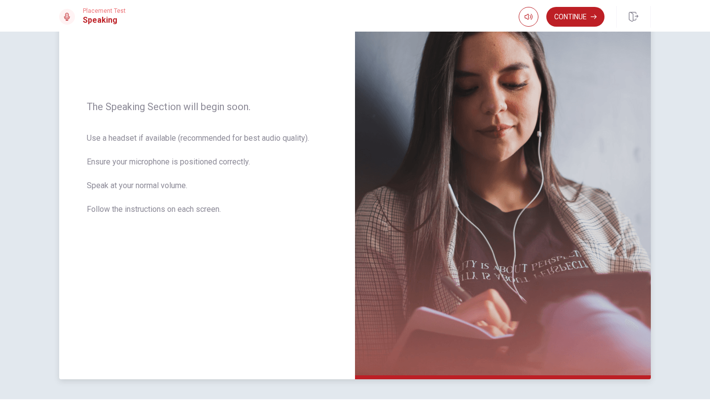
scroll to position [107, 0]
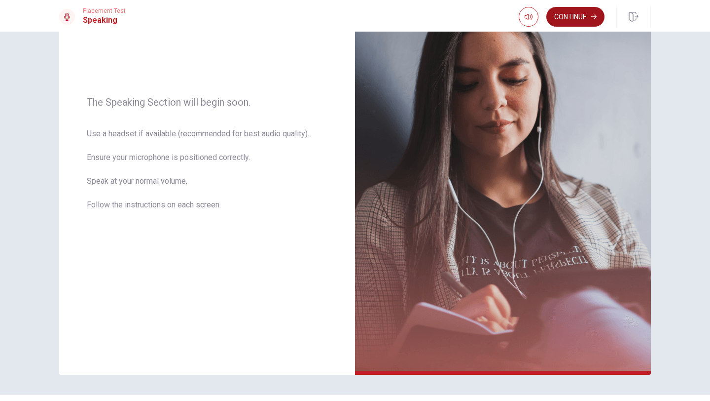
click at [567, 22] on button "Continue" at bounding box center [576, 17] width 58 height 20
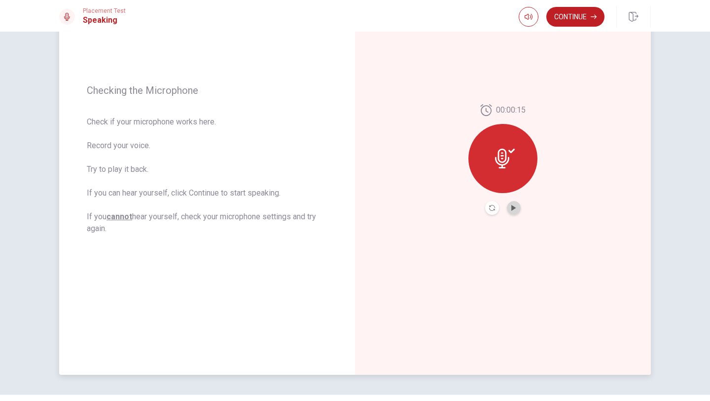
click at [512, 202] on button "Play Audio" at bounding box center [514, 208] width 14 height 14
click at [512, 205] on icon "Pause Audio" at bounding box center [514, 208] width 6 height 6
click at [513, 208] on icon "Play Audio" at bounding box center [514, 208] width 4 height 6
click at [511, 205] on icon "Pause Audio" at bounding box center [514, 208] width 6 height 6
click at [509, 161] on icon at bounding box center [502, 159] width 14 height 20
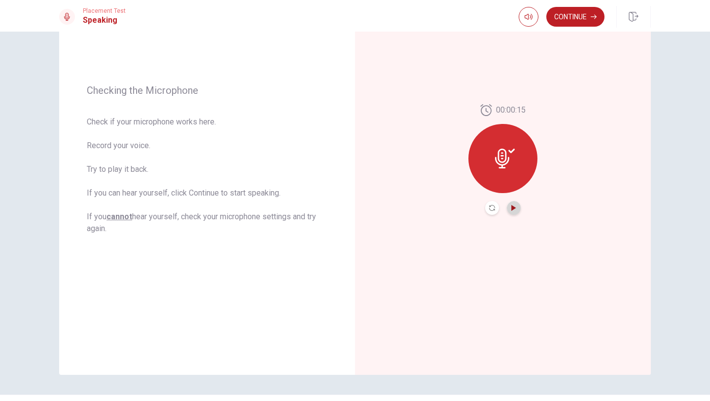
click at [513, 206] on icon "Play Audio" at bounding box center [514, 208] width 4 height 6
click at [513, 203] on button "Pause Audio" at bounding box center [514, 208] width 14 height 14
click at [513, 207] on icon "Play Audio" at bounding box center [514, 208] width 4 height 6
click at [514, 209] on icon "Pause Audio" at bounding box center [514, 208] width 6 height 6
click at [512, 212] on button "Play Audio" at bounding box center [514, 208] width 14 height 14
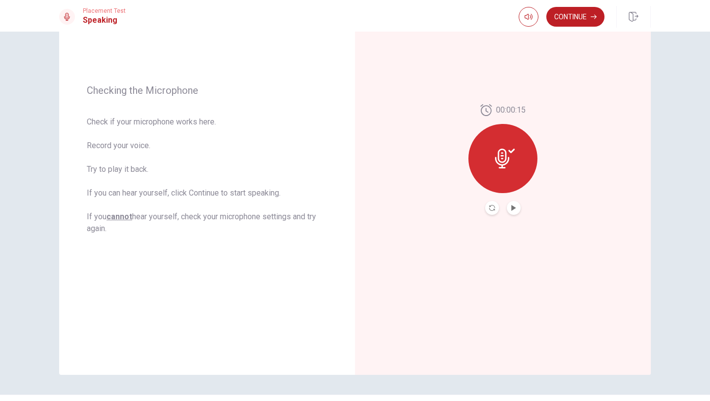
click at [568, 15] on button "Continue" at bounding box center [576, 17] width 58 height 20
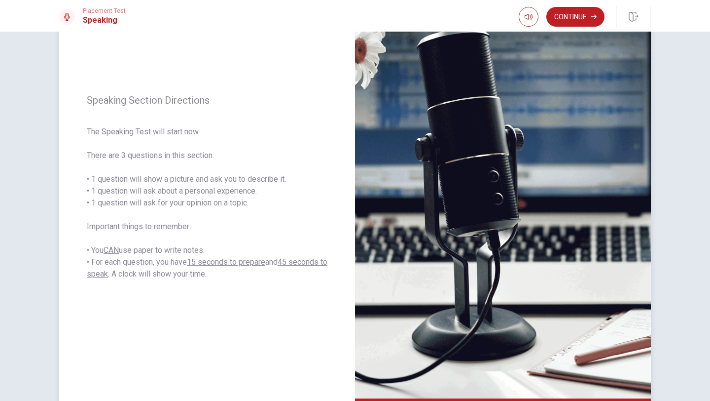
scroll to position [77, 0]
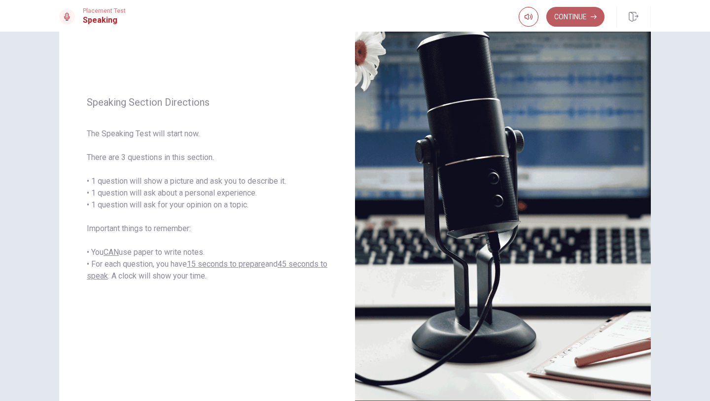
click at [565, 10] on button "Continue" at bounding box center [576, 17] width 58 height 20
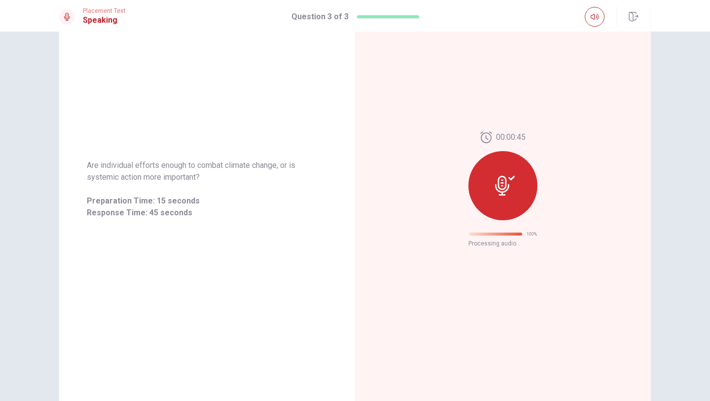
scroll to position [0, 0]
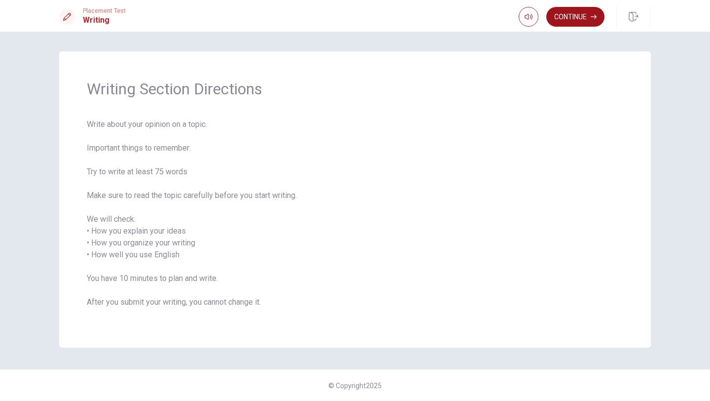
click at [558, 20] on button "Continue" at bounding box center [576, 17] width 58 height 20
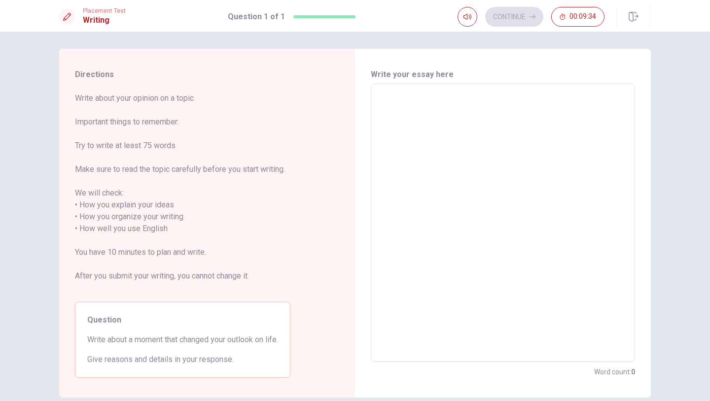
scroll to position [1, 0]
click at [388, 122] on textarea at bounding box center [503, 224] width 251 height 262
type textarea "W"
type textarea "x"
type textarea "Wh"
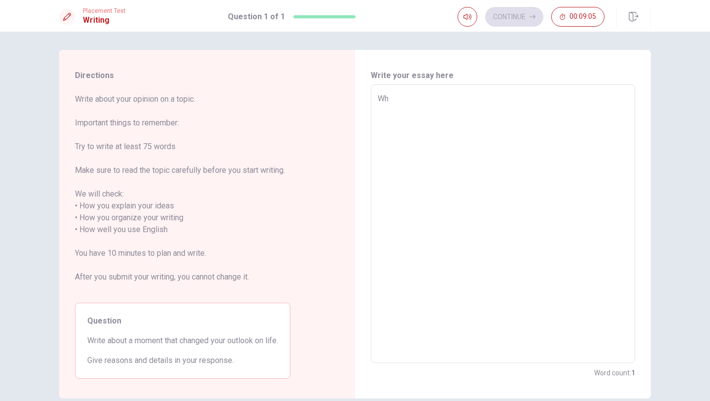
type textarea "x"
type textarea "Whe"
type textarea "x"
type textarea "When"
type textarea "x"
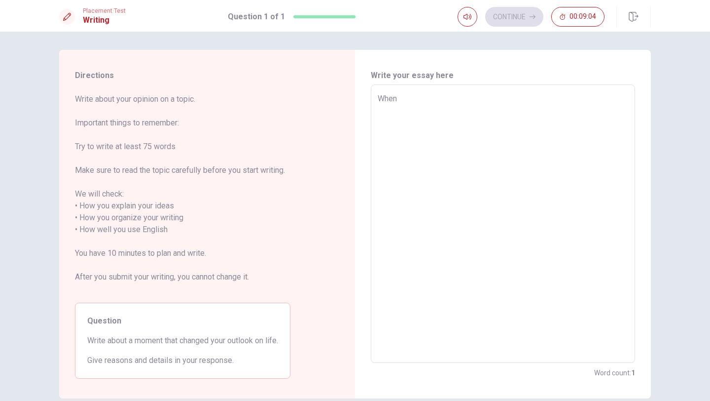
type textarea "When"
type textarea "x"
type textarea "When I"
type textarea "x"
type textarea "When I"
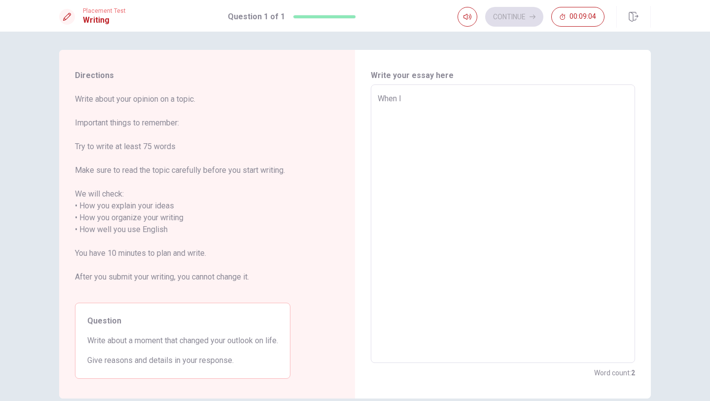
type textarea "x"
type textarea "When I w"
type textarea "x"
type textarea "When I wa"
type textarea "x"
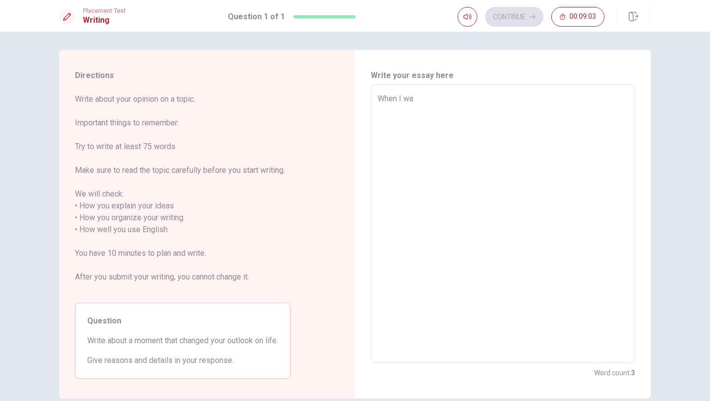
type textarea "When I was"
type textarea "x"
type textarea "When I was"
type textarea "x"
type textarea "When I was 1"
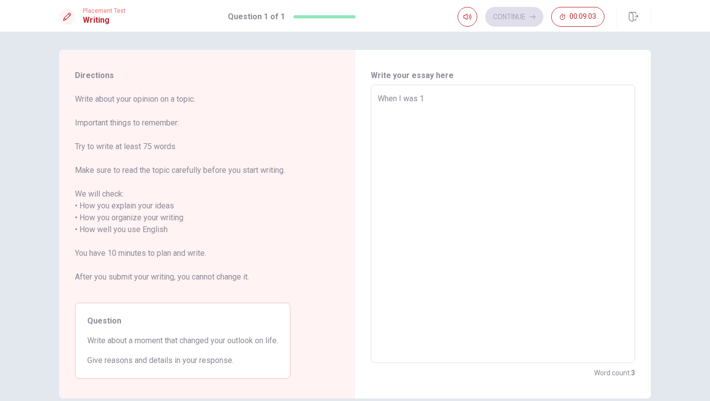
type textarea "x"
type textarea "When I was 19"
type textarea "x"
type textarea "When I was 19"
type textarea "x"
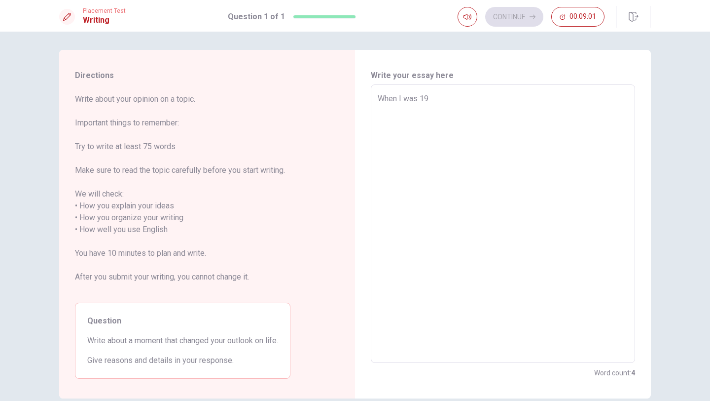
type textarea "When I was 19 y"
type textarea "x"
type textarea "When I was [DEMOGRAPHIC_DATA]"
type textarea "x"
type textarea "When I was 19 yoe"
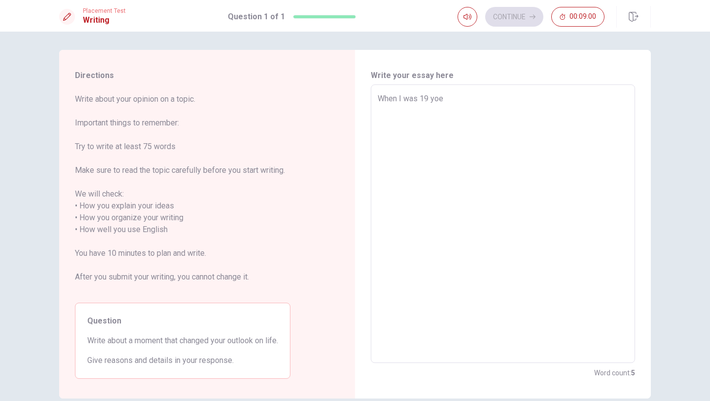
type textarea "x"
type textarea "When I was 19 yoea"
type textarea "x"
type textarea "When I was 19 yoear"
type textarea "x"
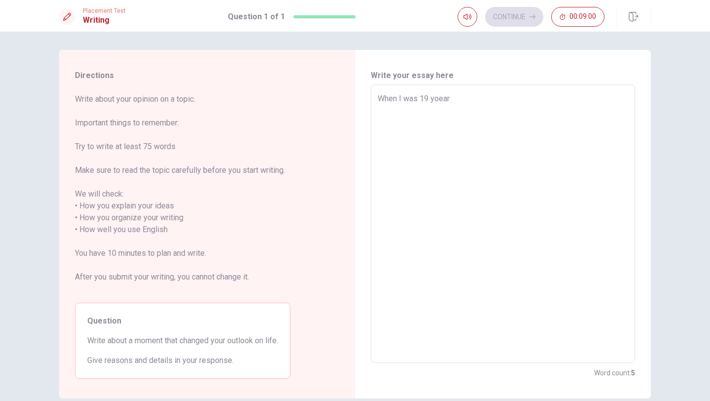
type textarea "When I was 19 yoears"
type textarea "x"
type textarea "When I was 19 yoears"
type textarea "x"
type textarea "When I was 19 yoears."
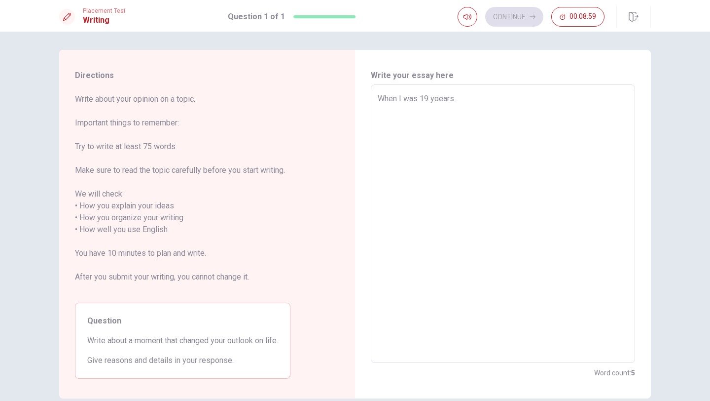
type textarea "x"
type textarea "When I was 19 yoears."
type textarea "x"
type textarea "When I was 19 yoears."
type textarea "x"
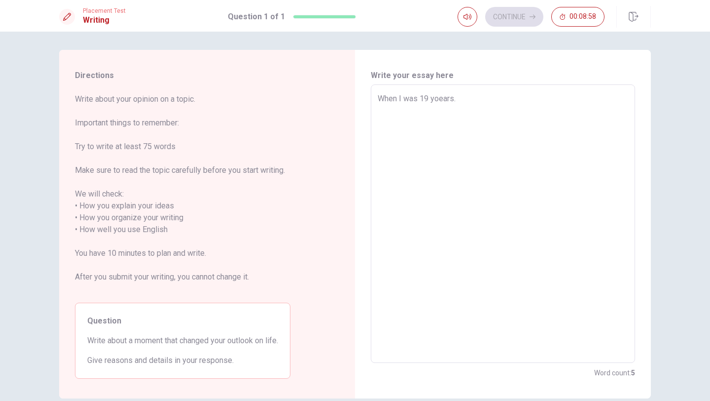
type textarea "When I was 19 yoears."
type textarea "x"
type textarea "When I was 19 yoears."
type textarea "x"
type textarea "When I was 19 yoears."
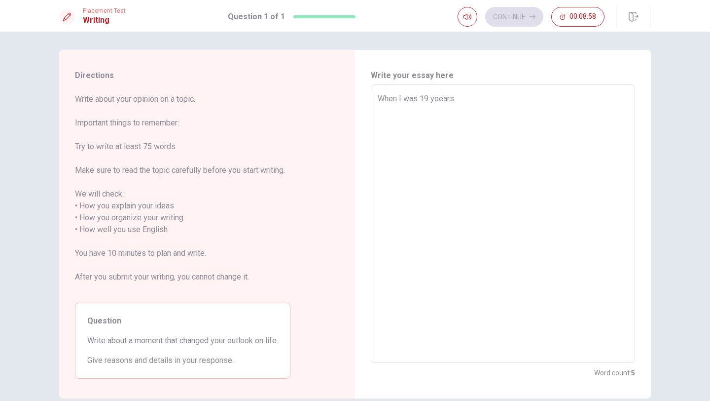
type textarea "x"
type textarea "When I was 19 yoears"
type textarea "x"
type textarea "When I was 19 yoear"
type textarea "x"
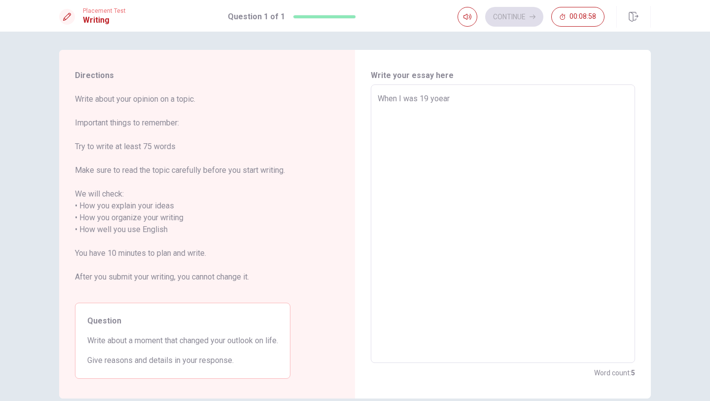
type textarea "When I was 19 yoea"
type textarea "x"
type textarea "When I was 19 yoe"
type textarea "x"
type textarea "When I was [DEMOGRAPHIC_DATA]"
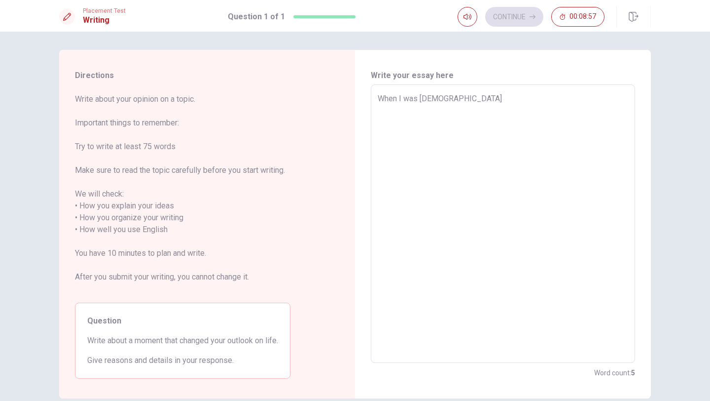
type textarea "x"
type textarea "When I was 19 y"
type textarea "x"
type textarea "When I was 19 ye"
type textarea "x"
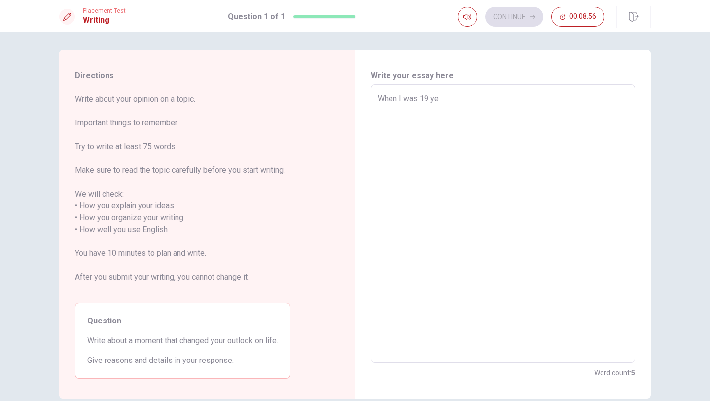
type textarea "When I was 19 yea"
type textarea "x"
type textarea "When I was 19 year"
type textarea "x"
type textarea "When I was 19 yeard"
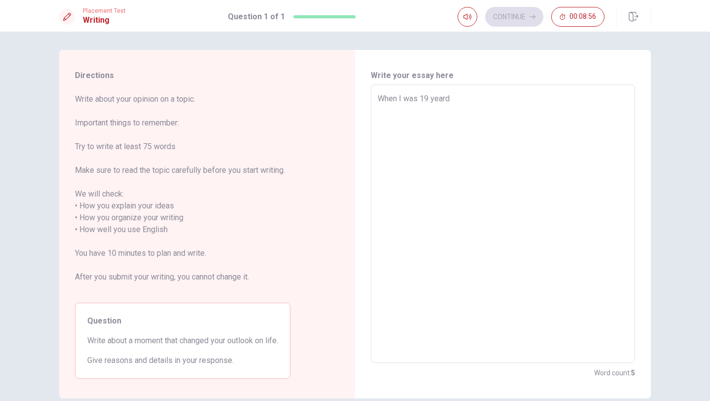
type textarea "x"
type textarea "When I was 19 yeard"
type textarea "x"
type textarea "When I was 19 yeard"
type textarea "x"
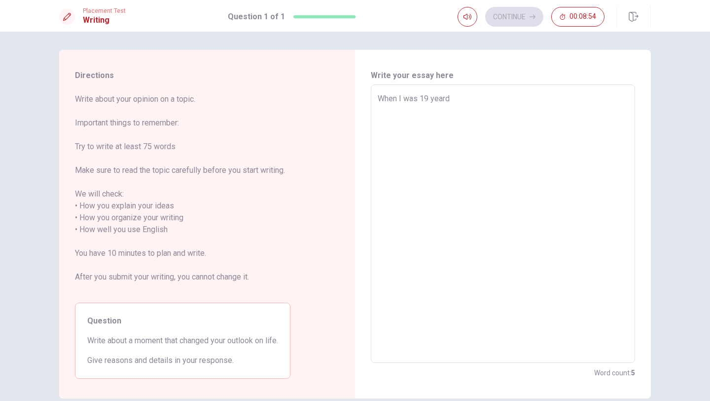
type textarea "When I was 19 year"
type textarea "x"
type textarea "When I was 19 years"
type textarea "x"
type textarea "When I was 19 years"
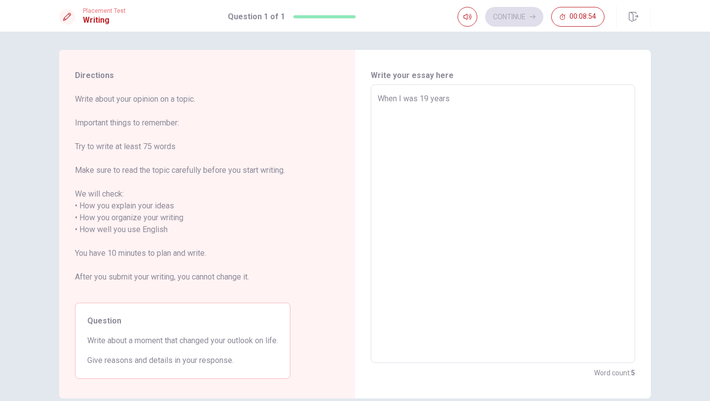
type textarea "x"
type textarea "When I was 19 years p"
type textarea "x"
type textarea "When I was 19 years"
type textarea "x"
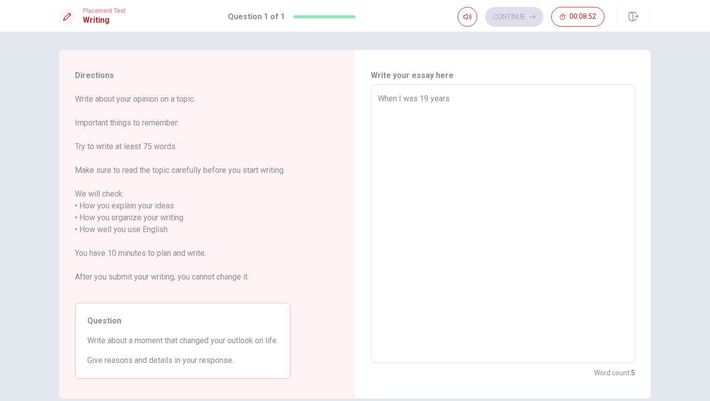
type textarea "When I was [DEMOGRAPHIC_DATA]"
type textarea "x"
type textarea "When I was 19 years ol"
type textarea "x"
type textarea "When I was [DEMOGRAPHIC_DATA]"
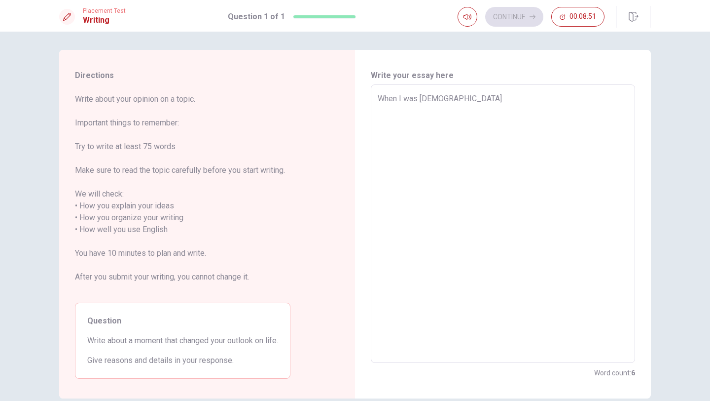
type textarea "x"
type textarea "When I was [DEMOGRAPHIC_DATA],"
type textarea "x"
type textarea "When I was [DEMOGRAPHIC_DATA],"
type textarea "x"
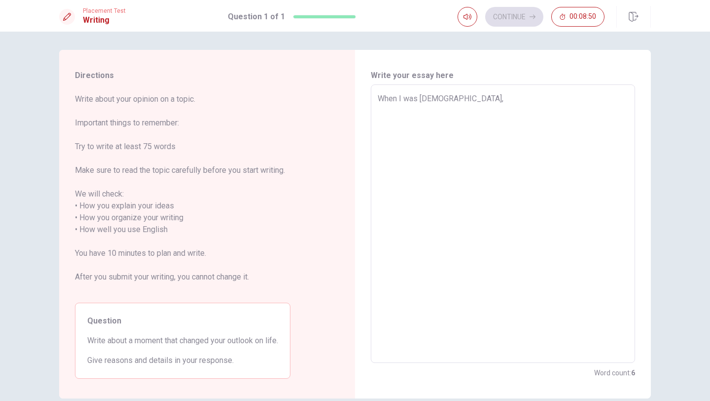
type textarea "When I was [DEMOGRAPHIC_DATA], I"
type textarea "x"
type textarea "When I was [DEMOGRAPHIC_DATA], I"
type textarea "x"
type textarea "When I was [DEMOGRAPHIC_DATA], I w"
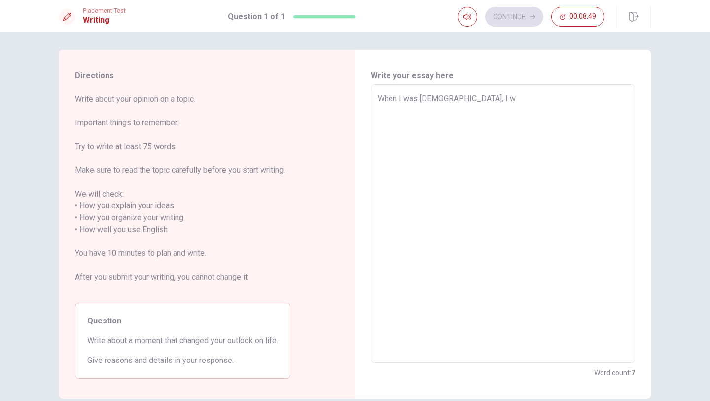
type textarea "x"
type textarea "When I was [DEMOGRAPHIC_DATA], I we"
type textarea "x"
type textarea "When I was [DEMOGRAPHIC_DATA], I wen"
type textarea "x"
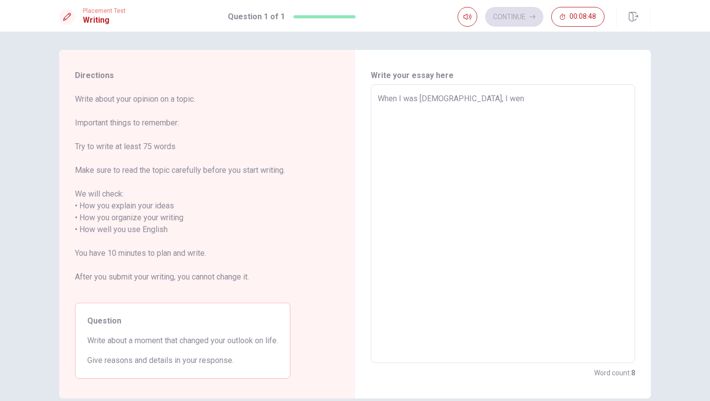
type textarea "When I was [DEMOGRAPHIC_DATA], I went"
type textarea "x"
type textarea "When I was [DEMOGRAPHIC_DATA], I went"
type textarea "x"
type textarea "When I was [DEMOGRAPHIC_DATA], I went t"
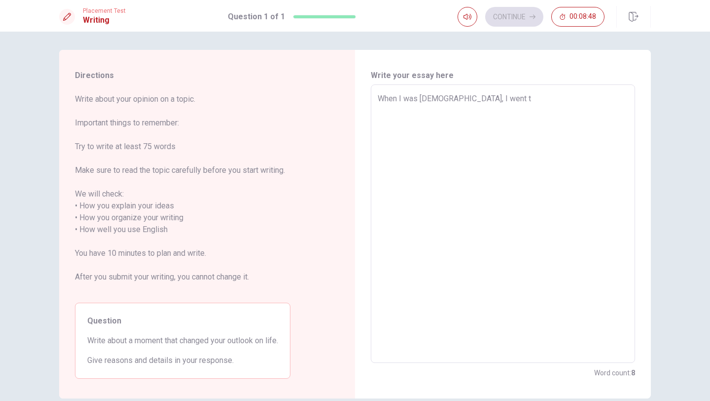
type textarea "x"
type textarea "When I was [DEMOGRAPHIC_DATA], I went to"
type textarea "x"
type textarea "When I was [DEMOGRAPHIC_DATA], I went to"
type textarea "x"
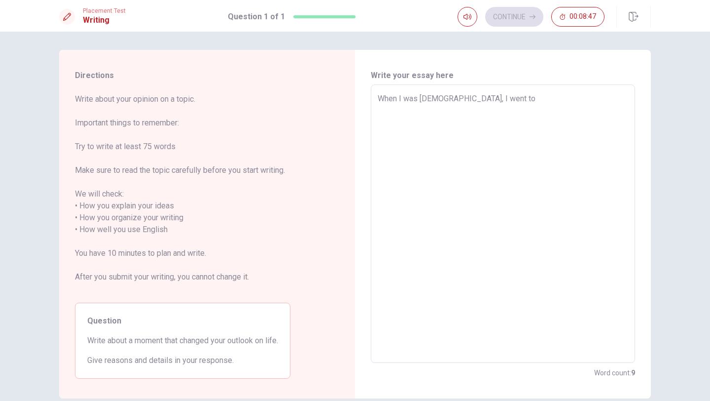
type textarea "When I was [DEMOGRAPHIC_DATA], I went to S"
type textarea "x"
type textarea "When I was [DEMOGRAPHIC_DATA], I went to Sp"
type textarea "x"
type textarea "When I was [DEMOGRAPHIC_DATA], I went to [GEOGRAPHIC_DATA]"
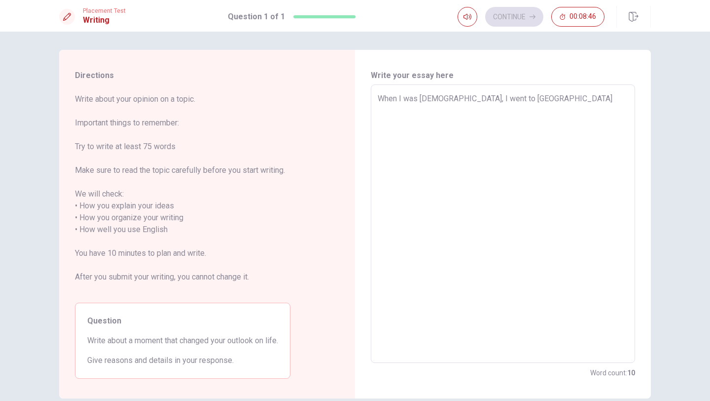
type textarea "x"
type textarea "When I was [DEMOGRAPHIC_DATA], I went to [GEOGRAPHIC_DATA]"
type textarea "x"
type textarea "When I was [DEMOGRAPHIC_DATA], I went to [GEOGRAPHIC_DATA]"
type textarea "x"
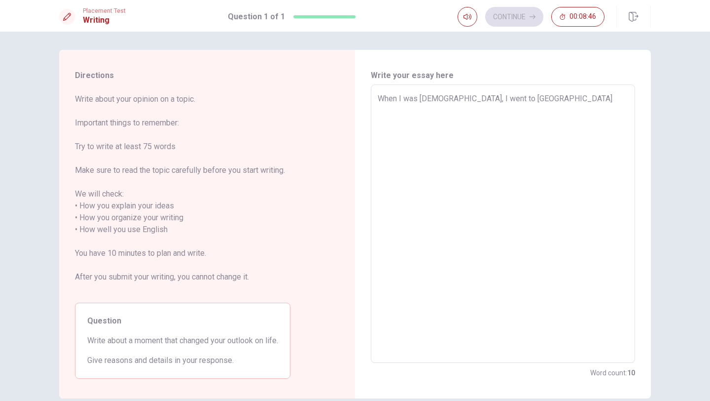
type textarea "When I was [DEMOGRAPHIC_DATA], I went to [GEOGRAPHIC_DATA]"
type textarea "x"
type textarea "When I was [DEMOGRAPHIC_DATA], I went to [GEOGRAPHIC_DATA] t"
type textarea "x"
type textarea "When I was [DEMOGRAPHIC_DATA], I went to [GEOGRAPHIC_DATA] to"
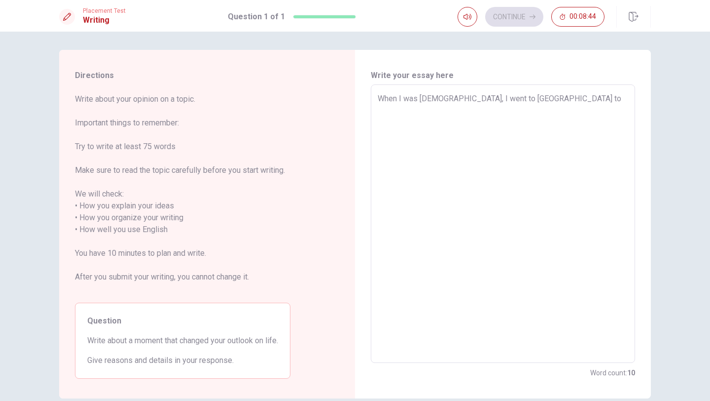
type textarea "x"
type textarea "When I was [DEMOGRAPHIC_DATA], I went to [GEOGRAPHIC_DATA] to"
type textarea "x"
type textarea "When I was [DEMOGRAPHIC_DATA], I went to [GEOGRAPHIC_DATA] to s"
type textarea "x"
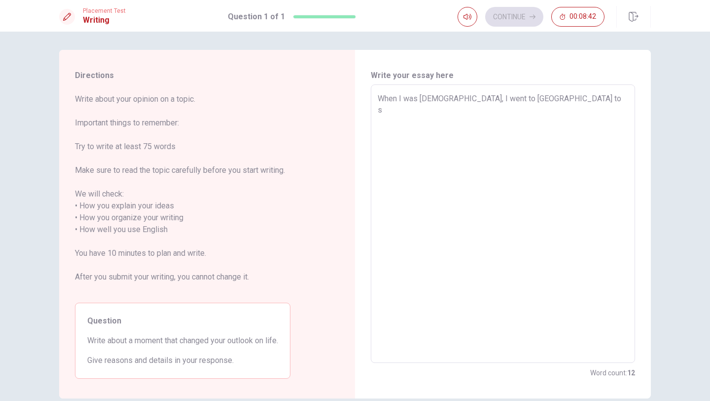
type textarea "When I was [DEMOGRAPHIC_DATA], I went to [GEOGRAPHIC_DATA] to se"
type textarea "x"
type textarea "When I was [DEMOGRAPHIC_DATA], I went to [GEOGRAPHIC_DATA] to see"
type textarea "x"
type textarea "When I was [DEMOGRAPHIC_DATA], I went to [GEOGRAPHIC_DATA] to se"
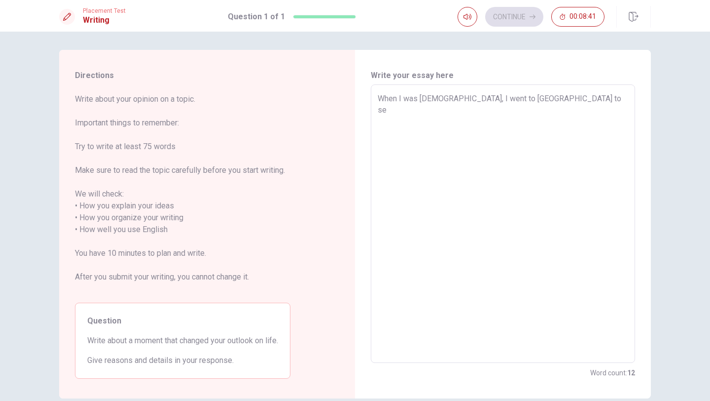
type textarea "x"
type textarea "When I was [DEMOGRAPHIC_DATA], I went to [GEOGRAPHIC_DATA] to s"
type textarea "x"
type textarea "When I was [DEMOGRAPHIC_DATA], I went to [GEOGRAPHIC_DATA] to"
type textarea "x"
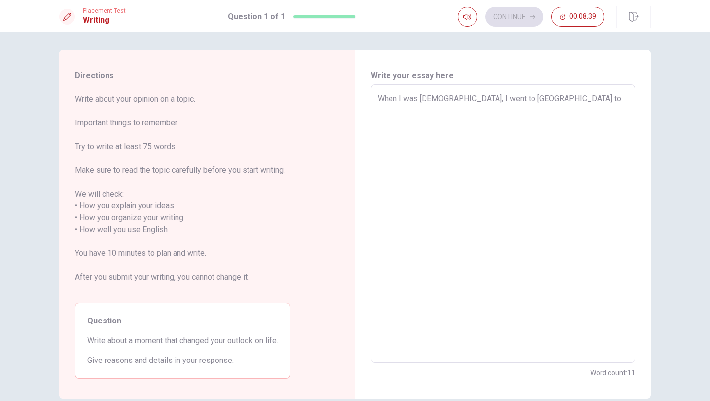
type textarea "When I was [DEMOGRAPHIC_DATA], I went to [GEOGRAPHIC_DATA] to"
type textarea "x"
type textarea "When I was [DEMOGRAPHIC_DATA], I went to [GEOGRAPHIC_DATA] t"
type textarea "x"
type textarea "When I was [DEMOGRAPHIC_DATA], I went to [GEOGRAPHIC_DATA]"
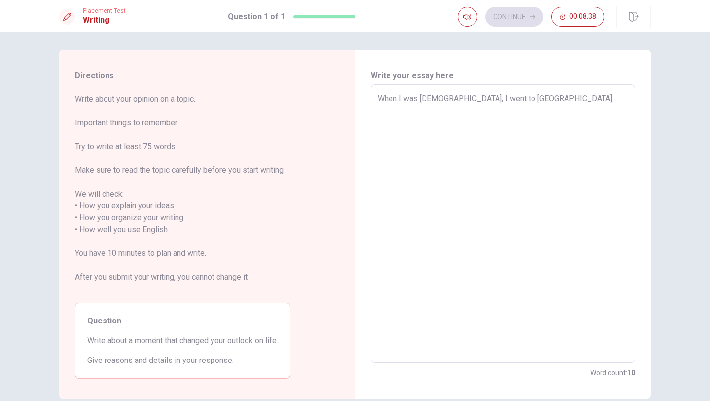
type textarea "x"
type textarea "When I was [DEMOGRAPHIC_DATA], I went to [GEOGRAPHIC_DATA]"
type textarea "x"
type textarea "When I was [DEMOGRAPHIC_DATA], I went to [GEOGRAPHIC_DATA]"
type textarea "x"
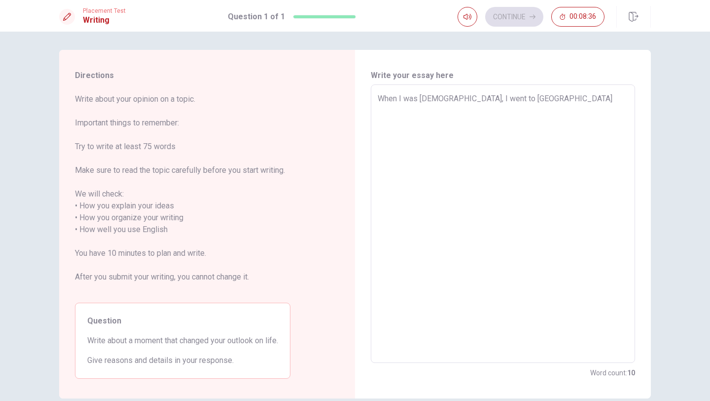
type textarea "When I was [DEMOGRAPHIC_DATA], I went to [GEOGRAPHIC_DATA] a"
type textarea "x"
type textarea "When I was [DEMOGRAPHIC_DATA], I went to [GEOGRAPHIC_DATA] an"
type textarea "x"
type textarea "When I was [DEMOGRAPHIC_DATA], I went to [GEOGRAPHIC_DATA] and"
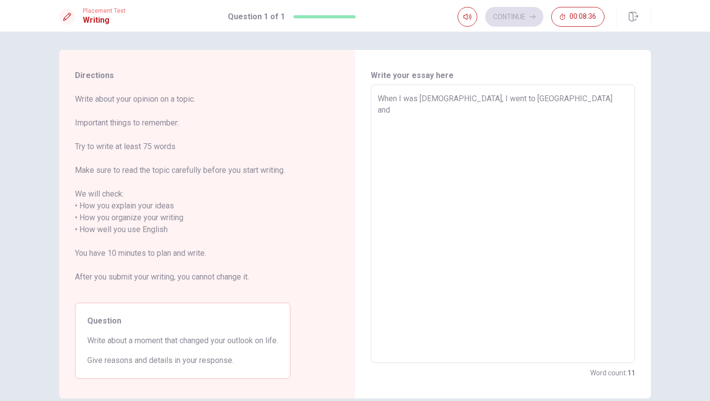
type textarea "x"
type textarea "When I was [DEMOGRAPHIC_DATA], I went to [GEOGRAPHIC_DATA] and"
type textarea "x"
type textarea "When I was [DEMOGRAPHIC_DATA], I went to [GEOGRAPHIC_DATA] and U"
type textarea "x"
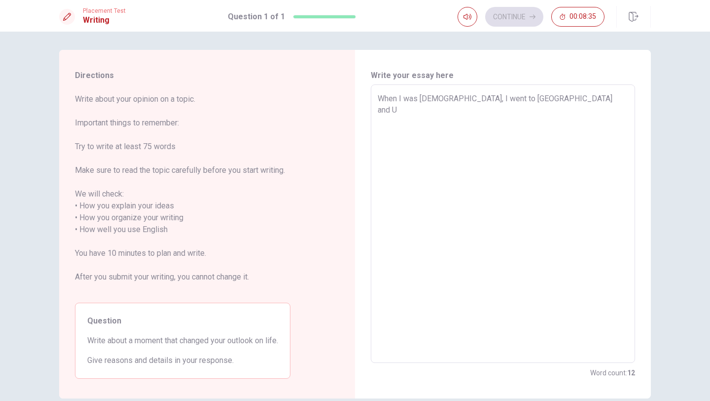
type textarea "When I was [DEMOGRAPHIC_DATA], I went to [GEOGRAPHIC_DATA] and"
type textarea "x"
type textarea "When I was [DEMOGRAPHIC_DATA], I went to [GEOGRAPHIC_DATA] and I"
type textarea "x"
type textarea "When I was [DEMOGRAPHIC_DATA], I went to [GEOGRAPHIC_DATA] and I"
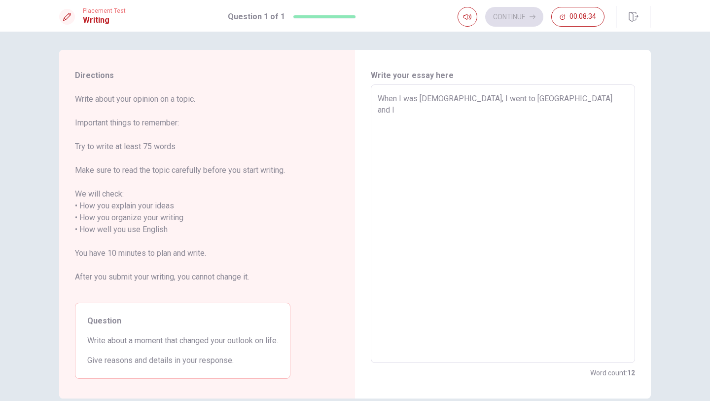
type textarea "x"
type textarea "When I was [DEMOGRAPHIC_DATA], I went to [GEOGRAPHIC_DATA] and I t"
type textarea "x"
type textarea "When I was [DEMOGRAPHIC_DATA], I went to [GEOGRAPHIC_DATA] and I to"
type textarea "x"
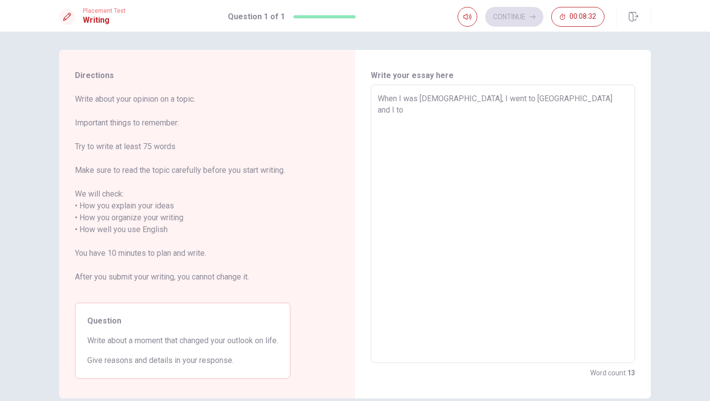
type textarea "When I was [DEMOGRAPHIC_DATA], I went to [GEOGRAPHIC_DATA] and I too"
type textarea "x"
type textarea "When I was [DEMOGRAPHIC_DATA], I went to [GEOGRAPHIC_DATA] and I took"
type textarea "x"
type textarea "When I was [DEMOGRAPHIC_DATA], I went to [GEOGRAPHIC_DATA] and I took"
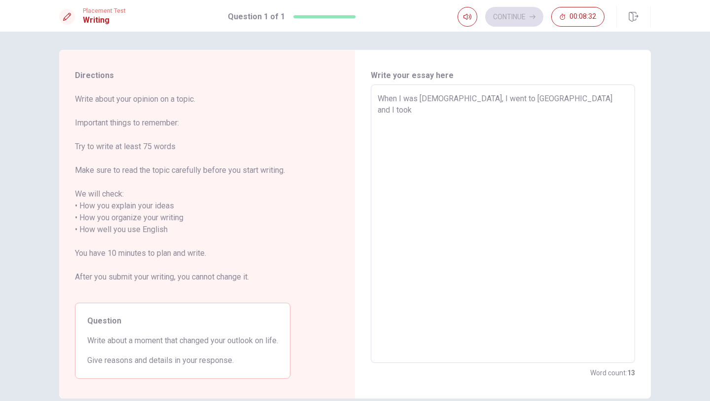
type textarea "x"
type textarea "When I was [DEMOGRAPHIC_DATA], I went to [GEOGRAPHIC_DATA] and I took"
type textarea "x"
type textarea "When I was [DEMOGRAPHIC_DATA], I went to [GEOGRAPHIC_DATA] and I too"
type textarea "x"
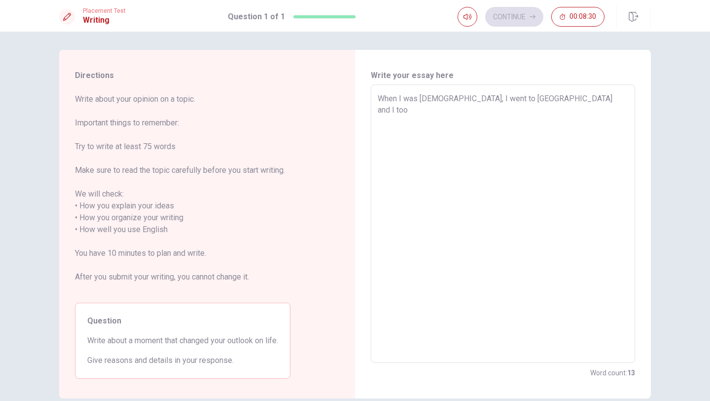
type textarea "When I was [DEMOGRAPHIC_DATA], I went to [GEOGRAPHIC_DATA] and I to"
type textarea "x"
type textarea "When I was [DEMOGRAPHIC_DATA], I went to [GEOGRAPHIC_DATA] and I t"
type textarea "x"
type textarea "When I was [DEMOGRAPHIC_DATA], I went to [GEOGRAPHIC_DATA] and I"
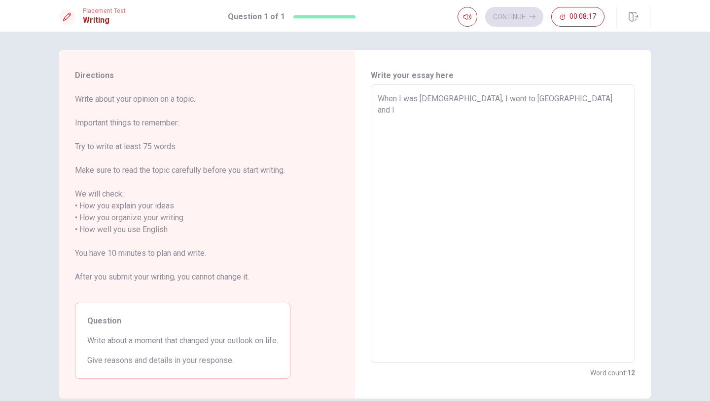
type textarea "x"
type textarea "When I was [DEMOGRAPHIC_DATA], I went to [GEOGRAPHIC_DATA] and I b"
type textarea "x"
type textarea "When I was [DEMOGRAPHIC_DATA], I went to [GEOGRAPHIC_DATA] and I bo"
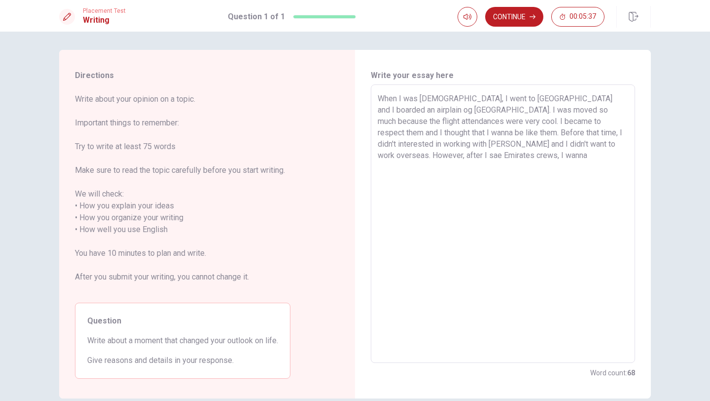
click at [529, 147] on textarea "When I was [DEMOGRAPHIC_DATA], I went to [GEOGRAPHIC_DATA] and I boarded an air…" at bounding box center [503, 224] width 251 height 262
click at [530, 146] on textarea "When I was [DEMOGRAPHIC_DATA], I went to [GEOGRAPHIC_DATA] and I boarded an air…" at bounding box center [503, 224] width 251 height 262
click at [529, 144] on textarea "When I was [DEMOGRAPHIC_DATA], I went to [GEOGRAPHIC_DATA] and I boarded an air…" at bounding box center [503, 224] width 251 height 262
click at [549, 145] on textarea "When I was [DEMOGRAPHIC_DATA], I went to [GEOGRAPHIC_DATA] and I boarded an air…" at bounding box center [503, 224] width 251 height 262
click at [457, 164] on textarea "When I was [DEMOGRAPHIC_DATA], I went to [GEOGRAPHIC_DATA] and I boarded an air…" at bounding box center [503, 224] width 251 height 262
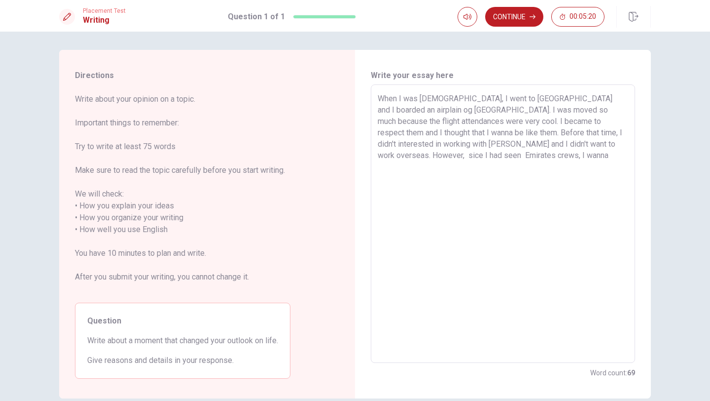
click at [408, 157] on textarea "When I was [DEMOGRAPHIC_DATA], I went to [GEOGRAPHIC_DATA] and I boarded an air…" at bounding box center [503, 224] width 251 height 262
click at [430, 157] on textarea "When I was [DEMOGRAPHIC_DATA], I went to [GEOGRAPHIC_DATA] and I boarded an air…" at bounding box center [503, 224] width 251 height 262
click at [405, 154] on textarea "When I was [DEMOGRAPHIC_DATA], I went to [GEOGRAPHIC_DATA] and I boarded an air…" at bounding box center [503, 224] width 251 height 262
click at [408, 156] on textarea "When I was [DEMOGRAPHIC_DATA], I went to [GEOGRAPHIC_DATA] and I boarded an air…" at bounding box center [503, 224] width 251 height 262
click at [434, 155] on textarea "When I was [DEMOGRAPHIC_DATA], I went to [GEOGRAPHIC_DATA] and I boarded an air…" at bounding box center [503, 224] width 251 height 262
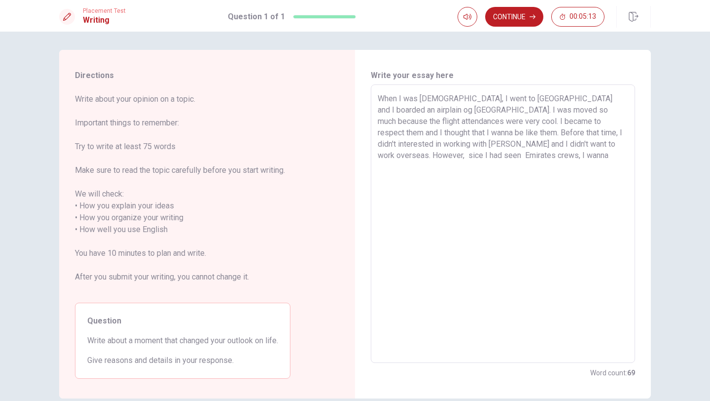
click at [429, 158] on textarea "When I was [DEMOGRAPHIC_DATA], I went to [GEOGRAPHIC_DATA] and I boarded an air…" at bounding box center [503, 224] width 251 height 262
click at [618, 101] on textarea "When I was [DEMOGRAPHIC_DATA], I went to [GEOGRAPHIC_DATA] and I boarded an air…" at bounding box center [503, 224] width 251 height 262
click at [588, 162] on textarea "When I was [DEMOGRAPHIC_DATA], I went to [GEOGRAPHIC_DATA] and I boarded an air…" at bounding box center [503, 224] width 251 height 262
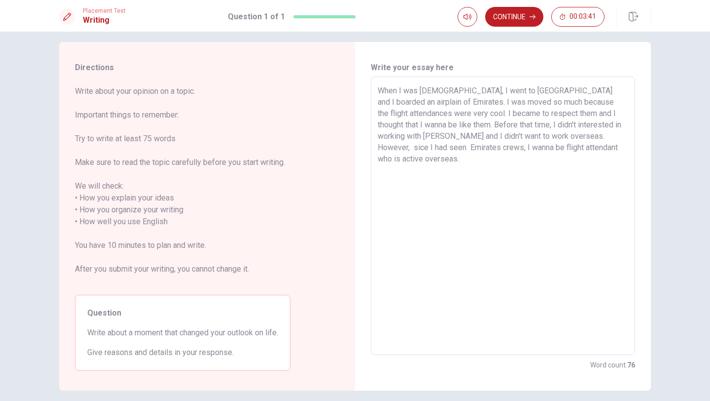
scroll to position [15, 0]
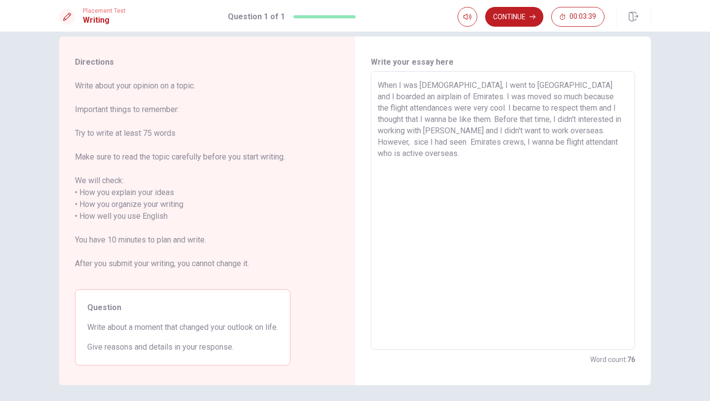
click at [595, 97] on textarea "When I was [DEMOGRAPHIC_DATA], I went to [GEOGRAPHIC_DATA] and I boarded an air…" at bounding box center [503, 210] width 251 height 262
click at [592, 142] on textarea "When I was [DEMOGRAPHIC_DATA], I went to [GEOGRAPHIC_DATA] and I boarded an air…" at bounding box center [503, 210] width 251 height 262
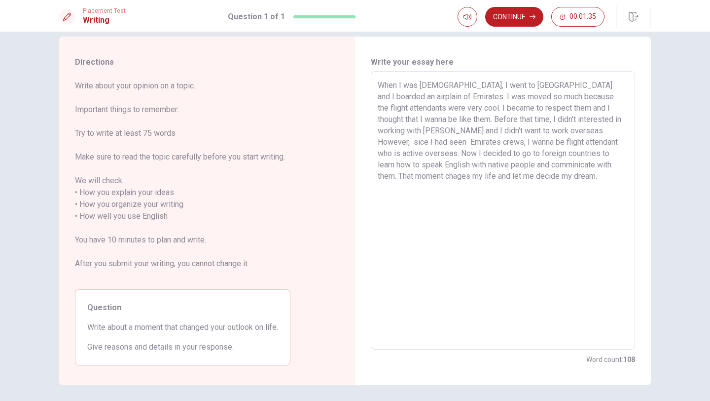
click at [519, 86] on textarea "When I was [DEMOGRAPHIC_DATA], I went to [GEOGRAPHIC_DATA] and I boarded an air…" at bounding box center [503, 210] width 251 height 262
click at [426, 102] on textarea "When I was [DEMOGRAPHIC_DATA], I went to [GEOGRAPHIC_DATA] with my mother and I…" at bounding box center [503, 210] width 251 height 262
click at [512, 96] on textarea "When I was [DEMOGRAPHIC_DATA], I went to [GEOGRAPHIC_DATA] with my mother and I…" at bounding box center [503, 210] width 251 height 262
click at [515, 96] on textarea "When I was [DEMOGRAPHIC_DATA], I went to [GEOGRAPHIC_DATA] with my mother and I…" at bounding box center [503, 210] width 251 height 262
click at [513, 114] on textarea "When I was [DEMOGRAPHIC_DATA], I went to [GEOGRAPHIC_DATA] with my mother and I…" at bounding box center [503, 210] width 251 height 262
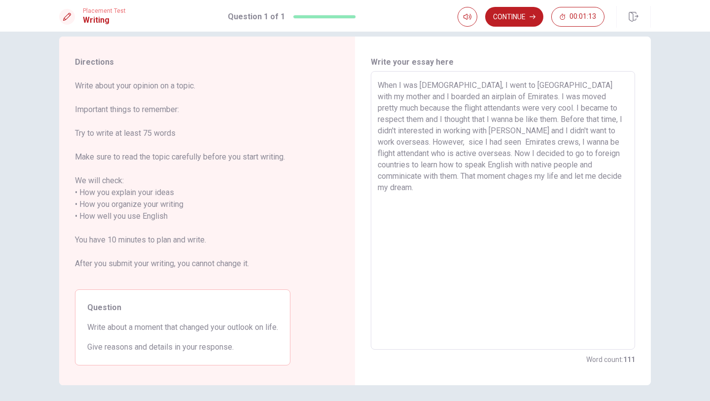
click at [418, 110] on textarea "When I was [DEMOGRAPHIC_DATA], I went to [GEOGRAPHIC_DATA] with my mother and I…" at bounding box center [503, 210] width 251 height 262
drag, startPoint x: 549, startPoint y: 131, endPoint x: 579, endPoint y: 132, distance: 30.1
click at [579, 132] on textarea "When I was [DEMOGRAPHIC_DATA], I went to [GEOGRAPHIC_DATA] with my mother and I…" at bounding box center [503, 210] width 251 height 262
click at [622, 143] on textarea "When I was [DEMOGRAPHIC_DATA], I went to [GEOGRAPHIC_DATA] with my mother and I…" at bounding box center [503, 210] width 251 height 262
click at [605, 183] on textarea "When I was [DEMOGRAPHIC_DATA], I went to [GEOGRAPHIC_DATA] with my mother and I…" at bounding box center [503, 210] width 251 height 262
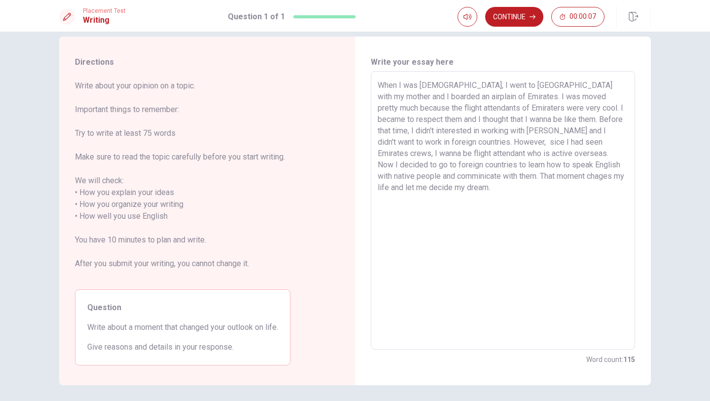
click at [603, 165] on textarea "When I was [DEMOGRAPHIC_DATA], I went to [GEOGRAPHIC_DATA] with my mother and I…" at bounding box center [503, 210] width 251 height 262
click at [617, 180] on textarea "When I was [DEMOGRAPHIC_DATA], I went to [GEOGRAPHIC_DATA] with my mother and I…" at bounding box center [503, 210] width 251 height 262
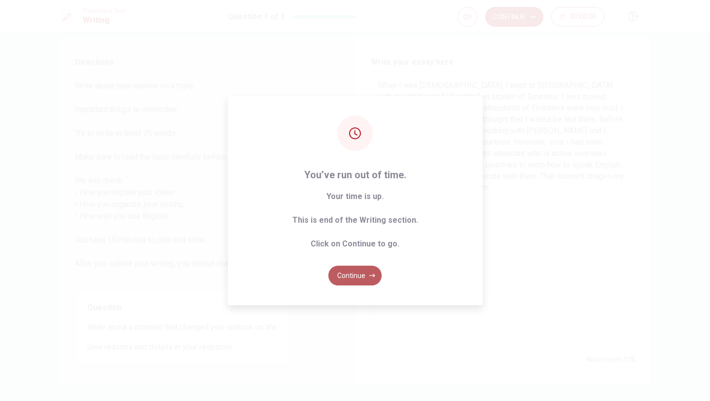
click at [351, 274] on button "Continue" at bounding box center [355, 275] width 53 height 20
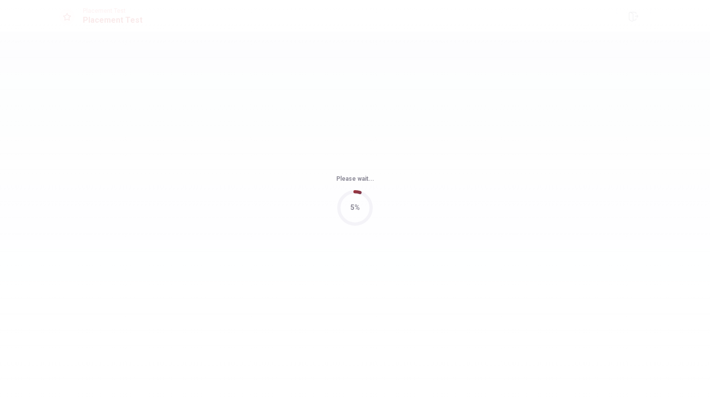
scroll to position [0, 0]
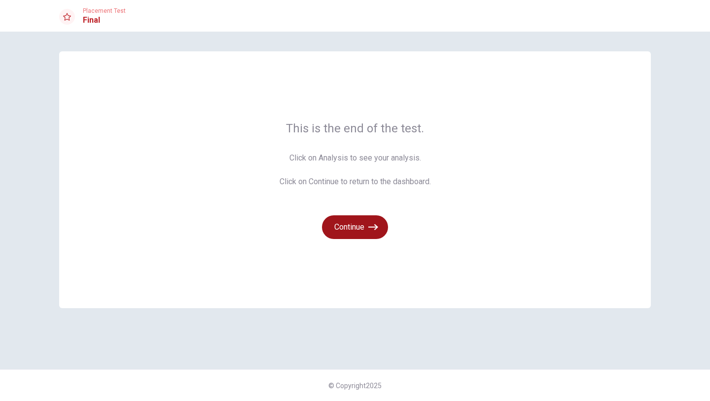
click at [348, 227] on button "Continue" at bounding box center [355, 227] width 66 height 24
